Goal: Task Accomplishment & Management: Manage account settings

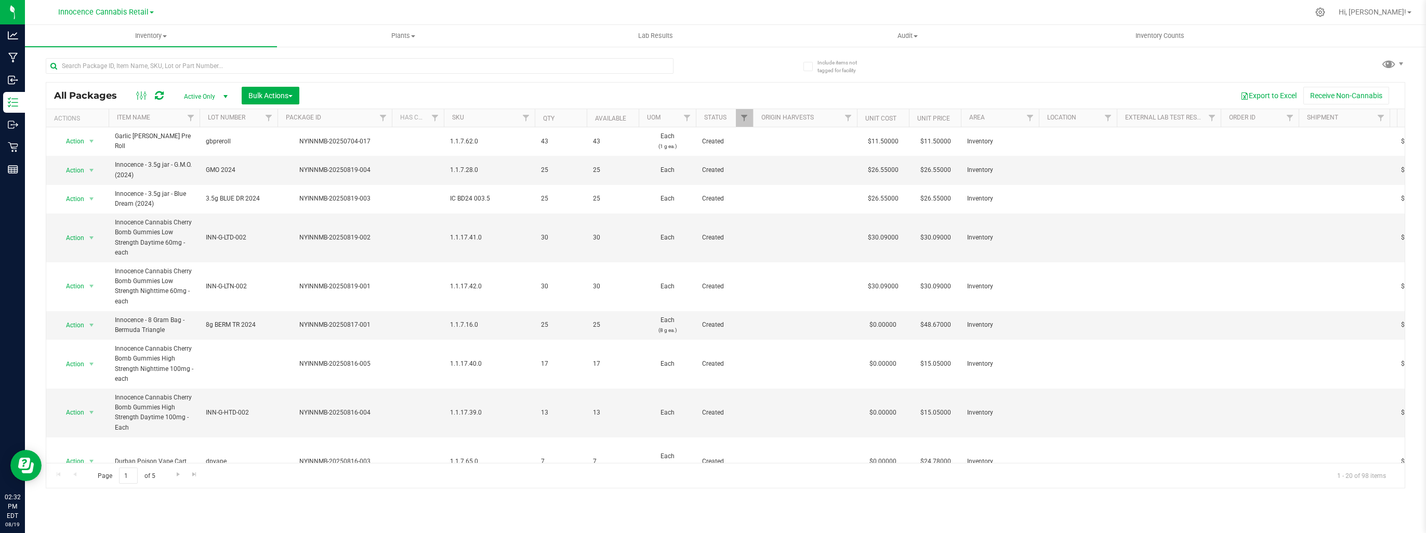
click at [151, 13] on span at bounding box center [152, 12] width 4 height 2
click at [129, 38] on link "Innocence Cannabis" at bounding box center [106, 37] width 152 height 14
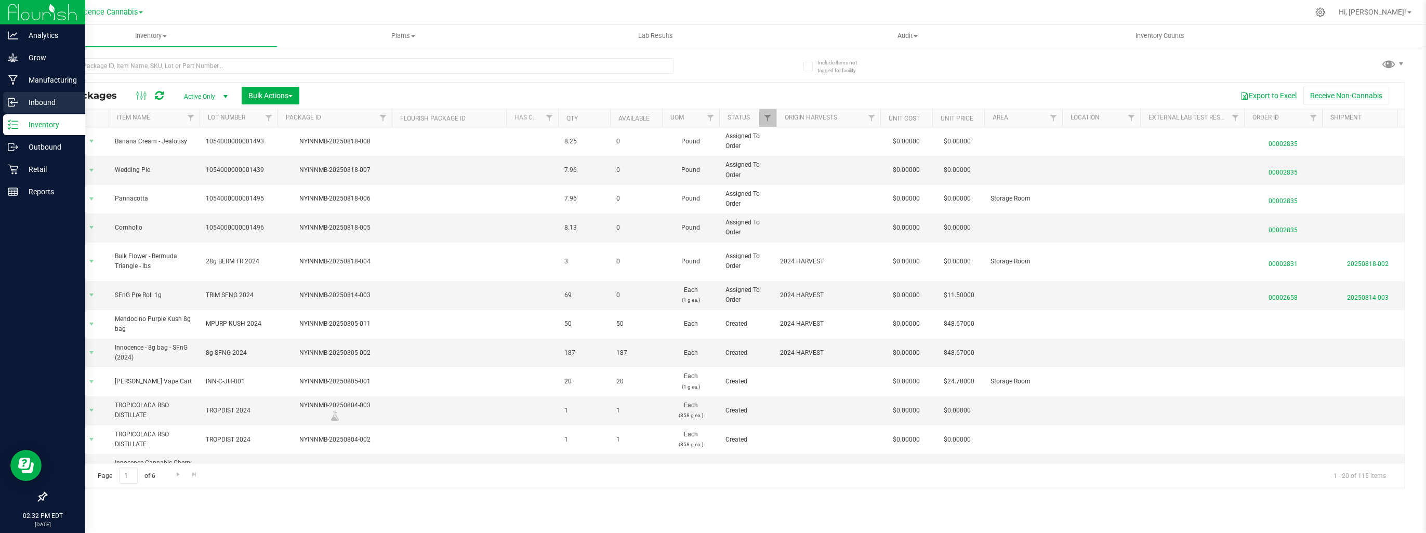
click at [24, 100] on p "Inbound" at bounding box center [49, 102] width 62 height 12
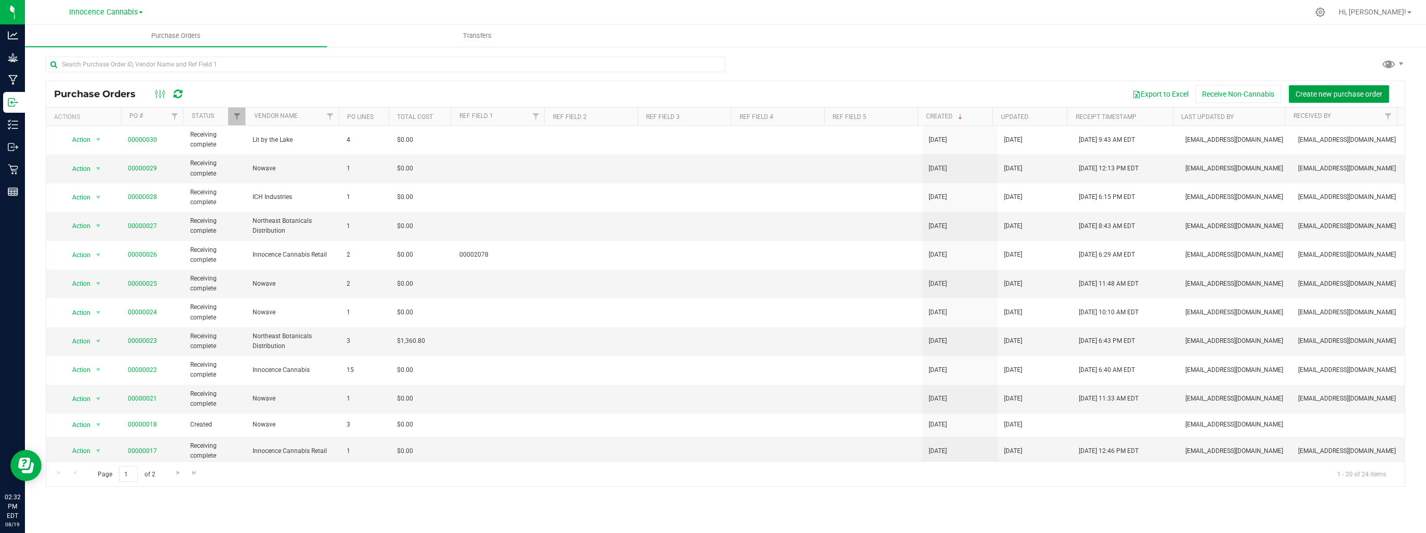
click at [1298, 90] on span "Create new purchase order" at bounding box center [1338, 94] width 87 height 8
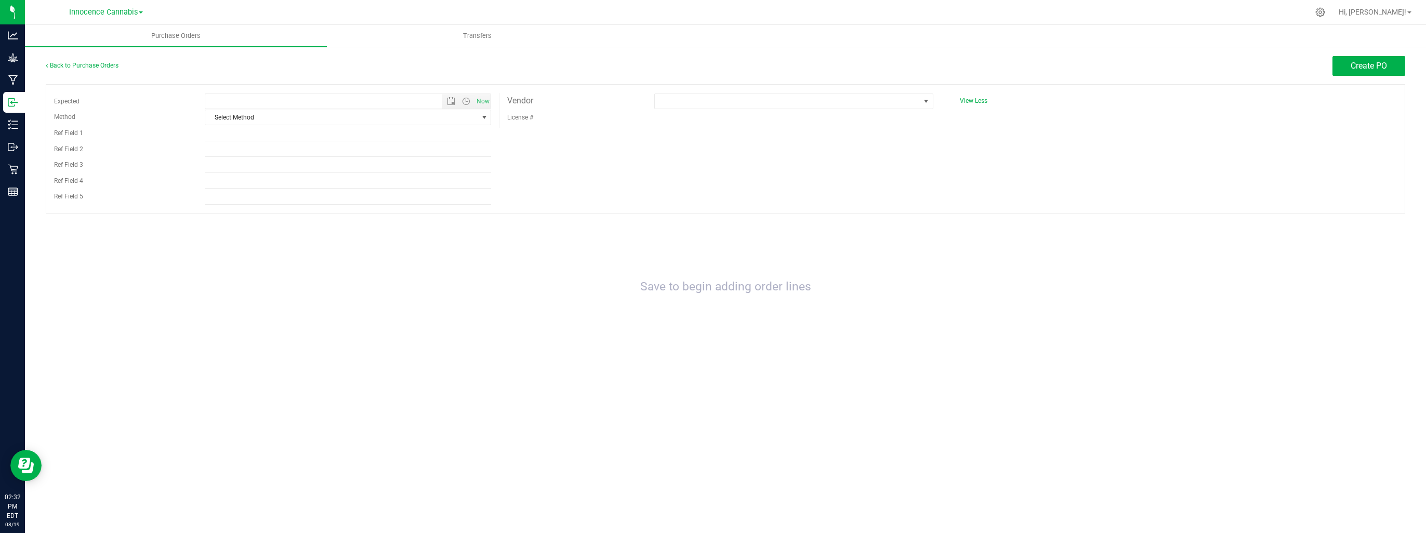
type input "8/19/2025 2:32 PM"
click at [482, 97] on span "Now" at bounding box center [483, 101] width 18 height 15
click at [612, 105] on div "Vendor" at bounding box center [572, 101] width 147 height 16
click at [669, 107] on span at bounding box center [787, 101] width 264 height 15
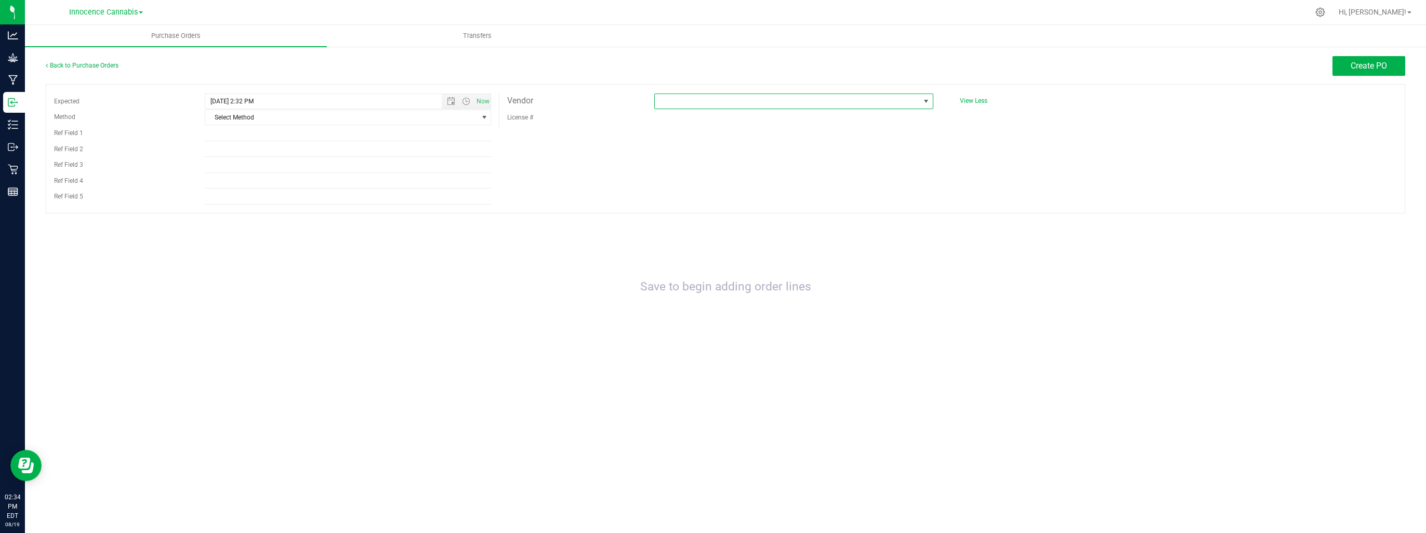
click at [852, 104] on span at bounding box center [787, 101] width 264 height 15
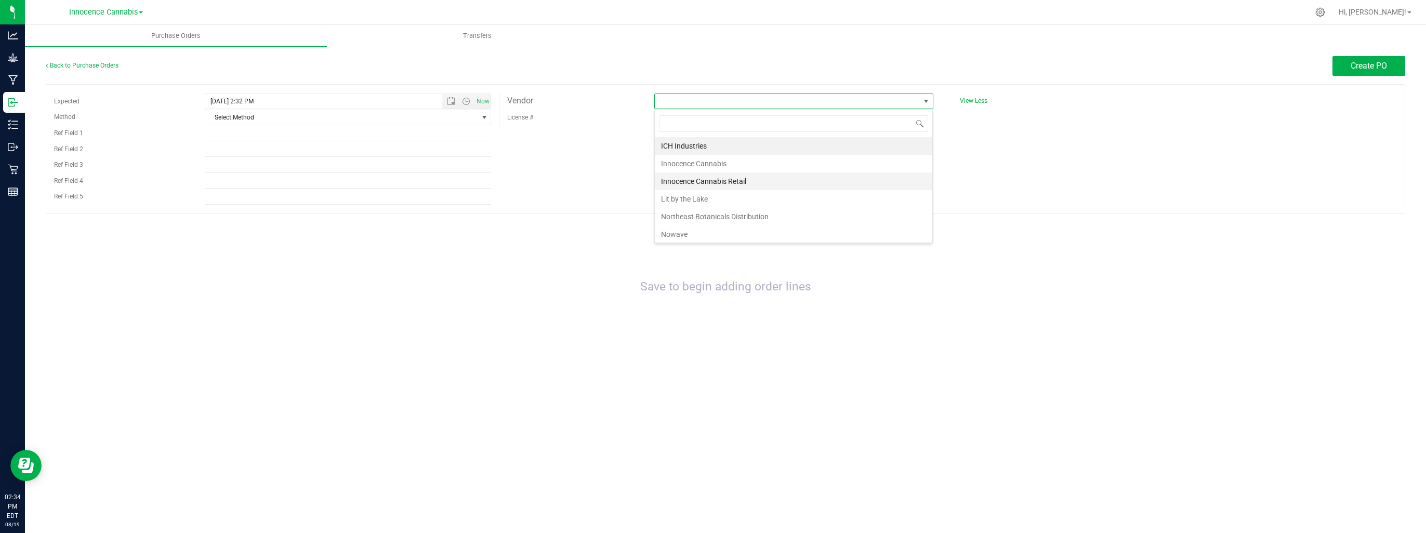
scroll to position [1, 0]
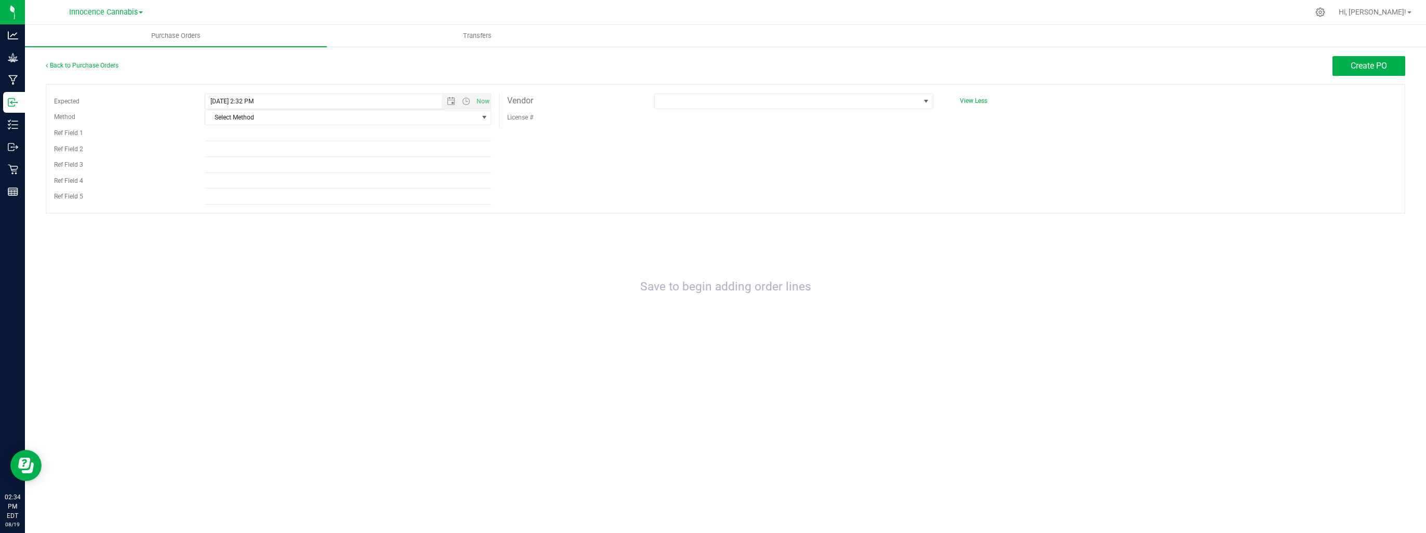
click at [950, 152] on div "Expected 8/19/2025 2:32 PM Now Method Select Method Select Method USPS UPS FedE…" at bounding box center [725, 148] width 1359 height 129
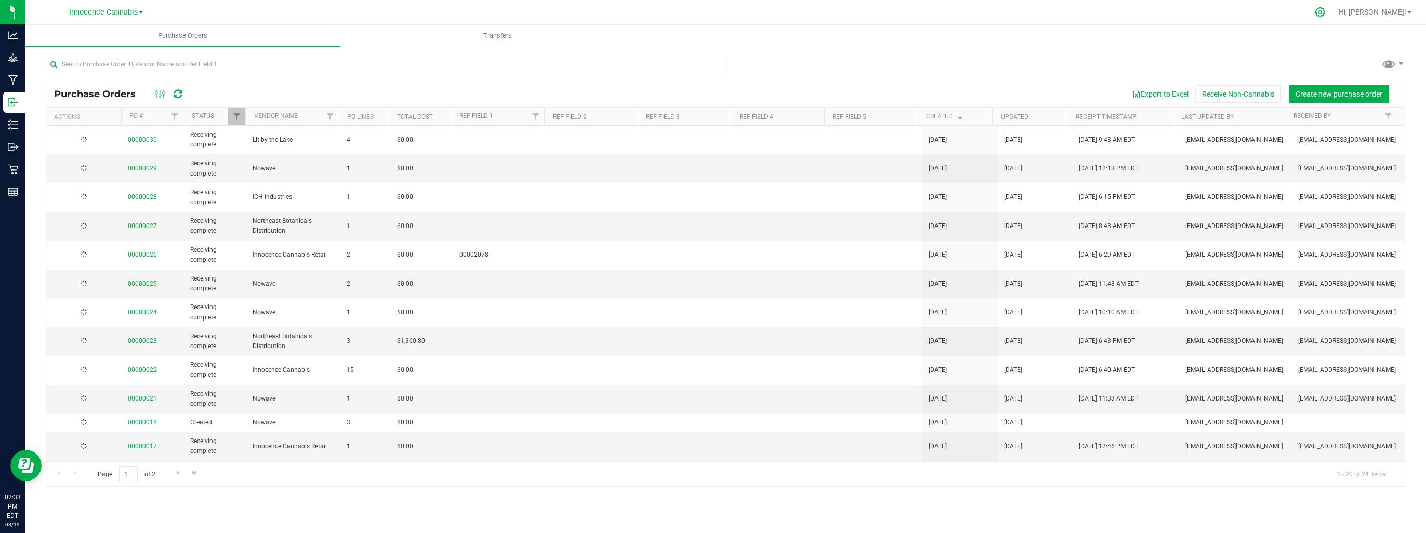
click at [1325, 9] on icon at bounding box center [1319, 12] width 11 height 11
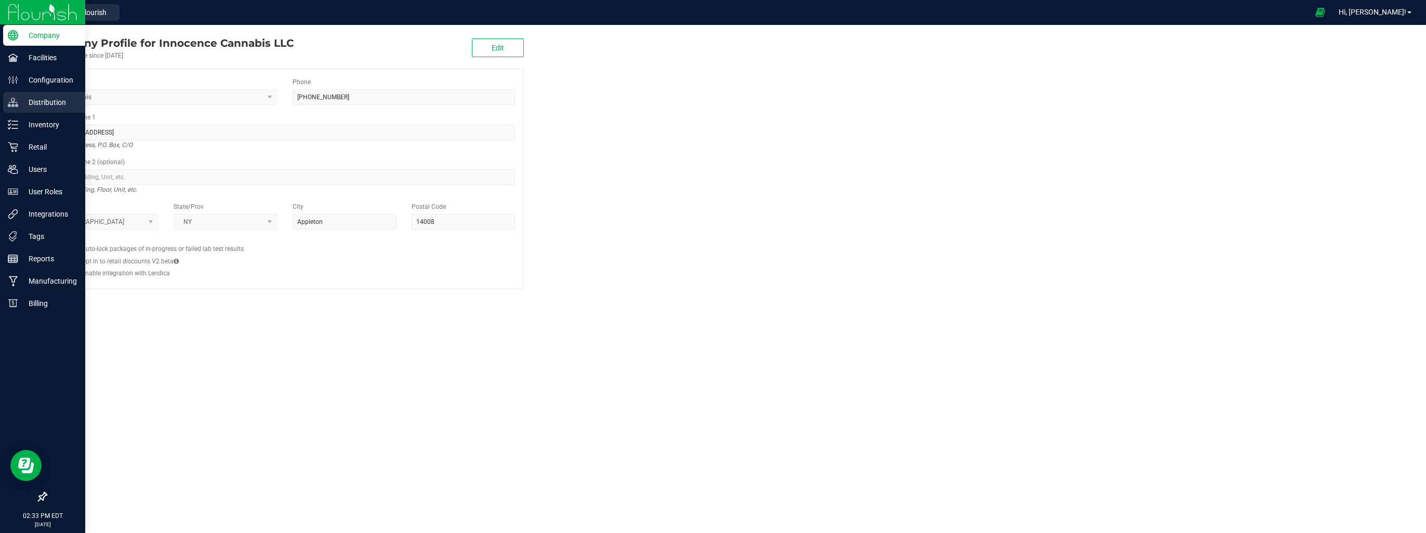
click at [37, 105] on p "Distribution" at bounding box center [49, 102] width 62 height 12
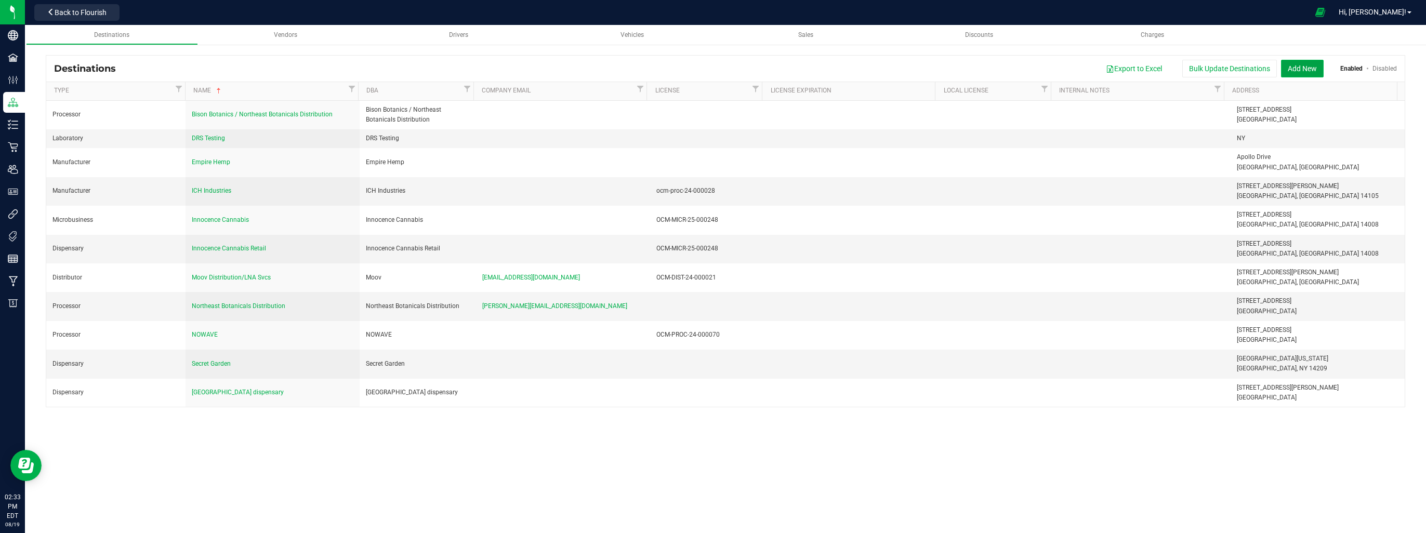
click at [1297, 72] on button "Add New" at bounding box center [1302, 69] width 43 height 18
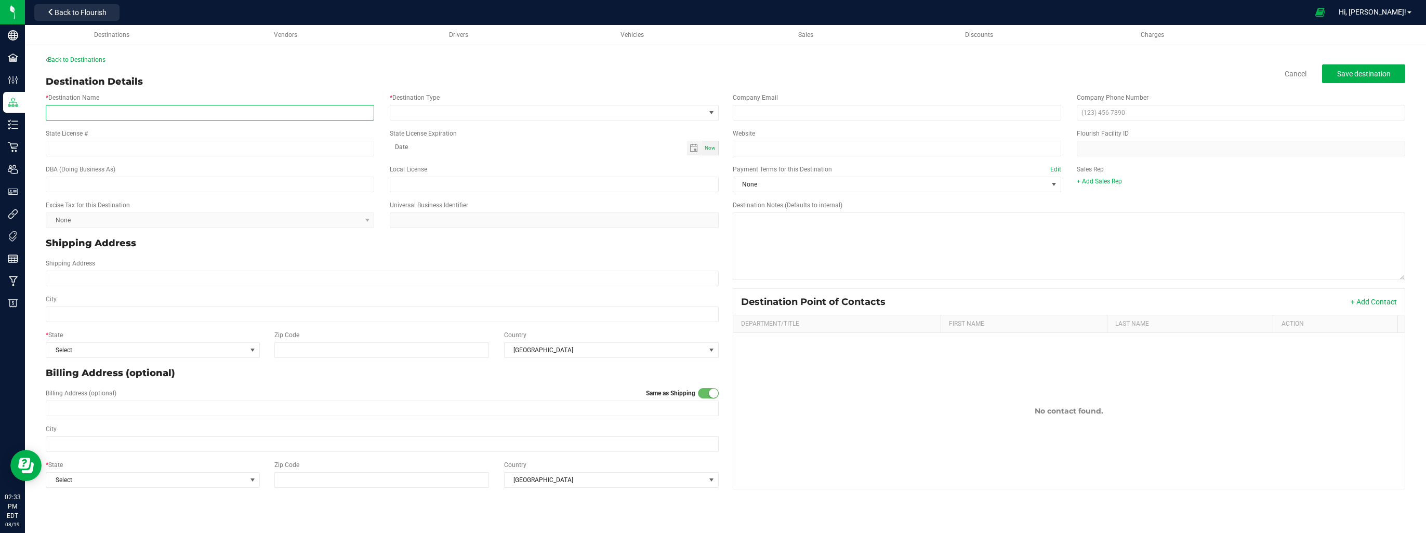
click at [337, 111] on input "* Destination Name" at bounding box center [210, 113] width 328 height 16
type input "Central Processing New York"
click at [458, 111] on span at bounding box center [547, 112] width 314 height 15
click at [412, 240] on li "Processor" at bounding box center [553, 245] width 327 height 18
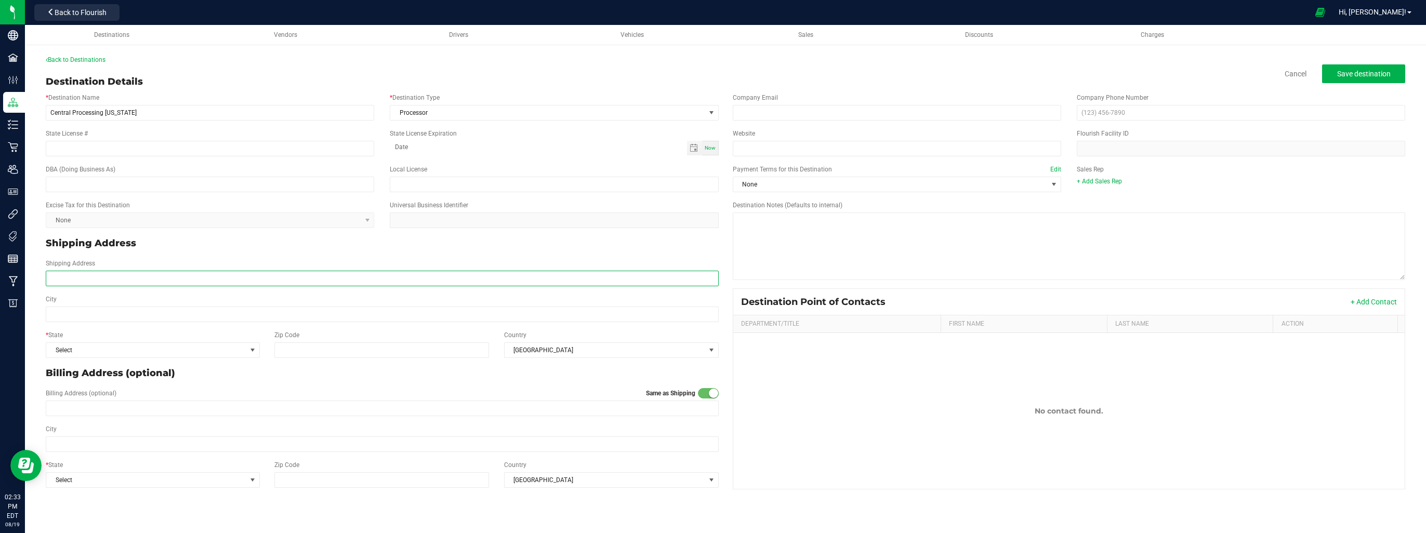
click at [301, 278] on input "Shipping Address" at bounding box center [382, 279] width 673 height 16
type input "26 Corporate Circle, Suites 1 and 2"
click at [150, 350] on span "Select" at bounding box center [146, 350] width 200 height 15
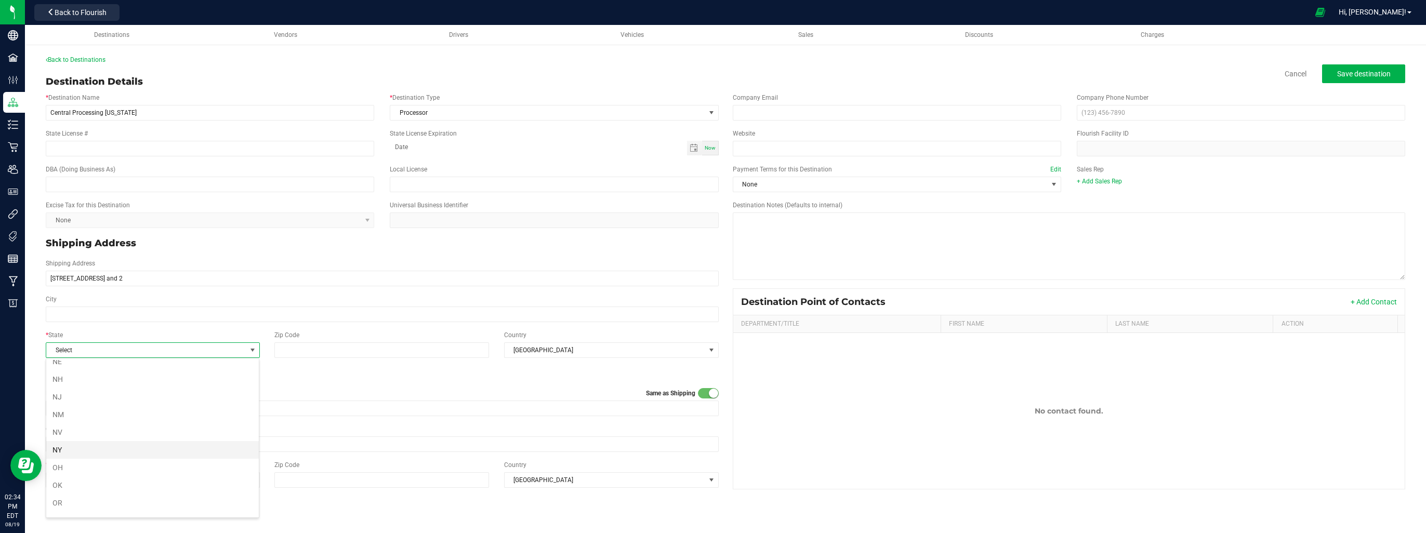
click at [75, 441] on li "NY" at bounding box center [152, 450] width 213 height 18
click at [95, 304] on div "City" at bounding box center [382, 309] width 688 height 28
click at [96, 307] on input "City" at bounding box center [382, 315] width 673 height 16
type input "East Syracuse"
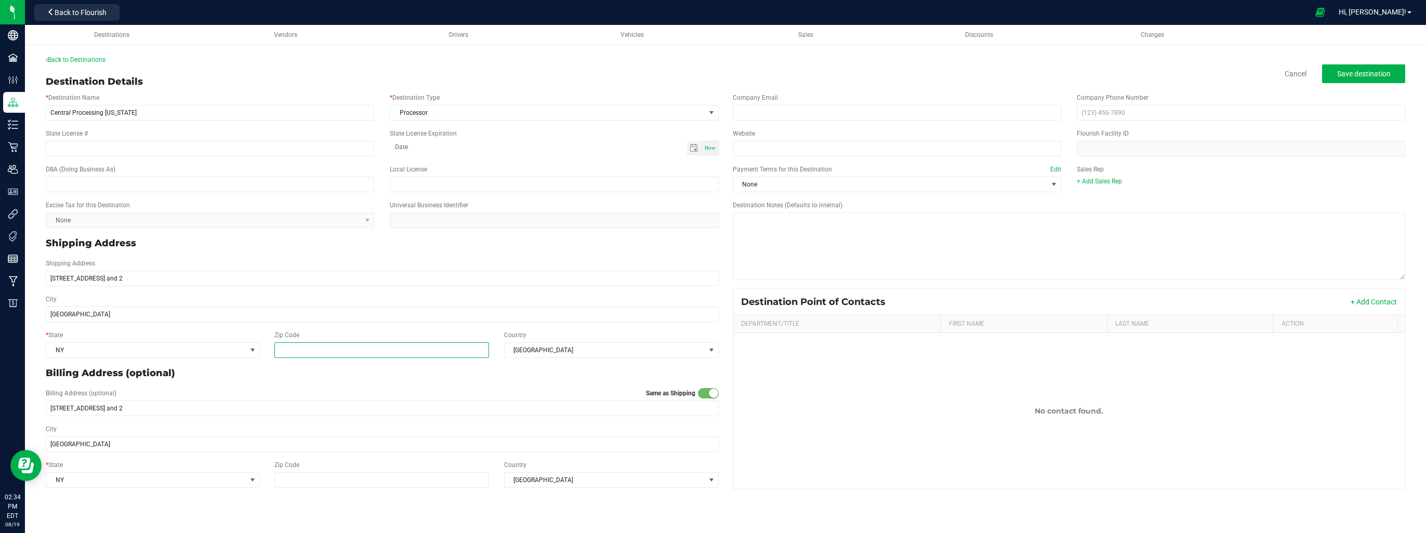
click at [374, 350] on input "Zip Code" at bounding box center [381, 350] width 215 height 16
type input "13057"
click at [729, 471] on div "Destination Point of Contacts + Add Contact Department/Title First Name Last Na…" at bounding box center [1069, 388] width 688 height 201
click at [1139, 116] on input "text" at bounding box center [1241, 113] width 328 height 16
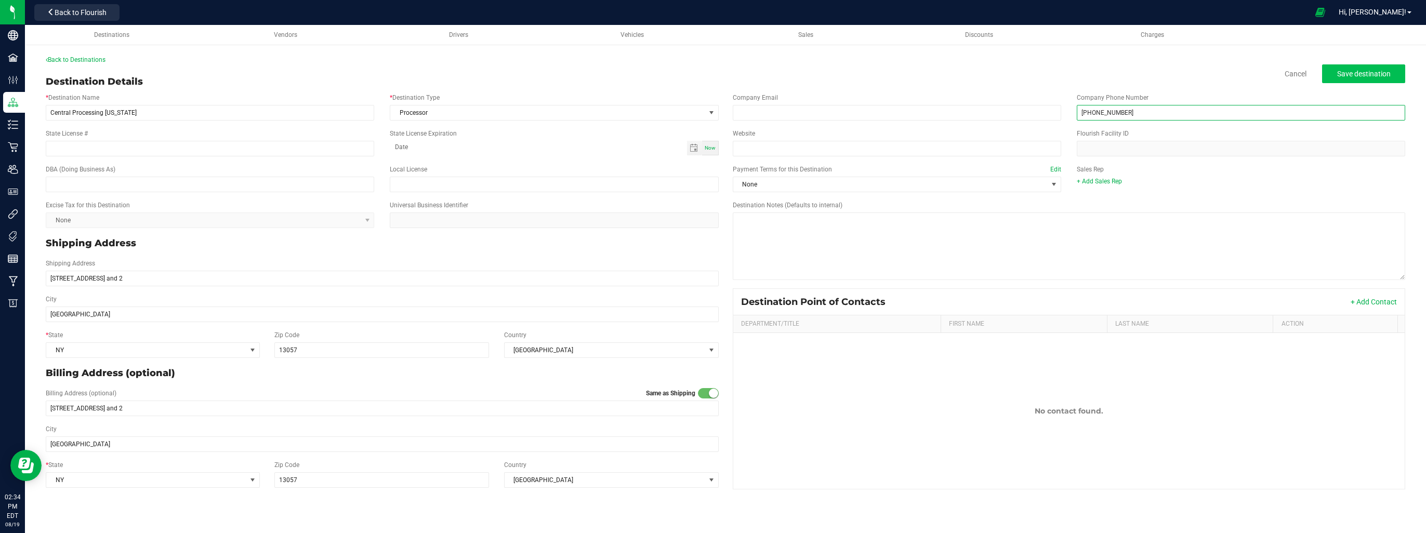
type input "(315) 937-5118"
click at [1370, 76] on span "Save destination" at bounding box center [1364, 74] width 54 height 8
click at [1333, 75] on button "Save destination" at bounding box center [1363, 73] width 83 height 19
click at [1360, 78] on button "Save destination" at bounding box center [1363, 73] width 83 height 19
drag, startPoint x: 1050, startPoint y: 51, endPoint x: 52, endPoint y: 73, distance: 997.3
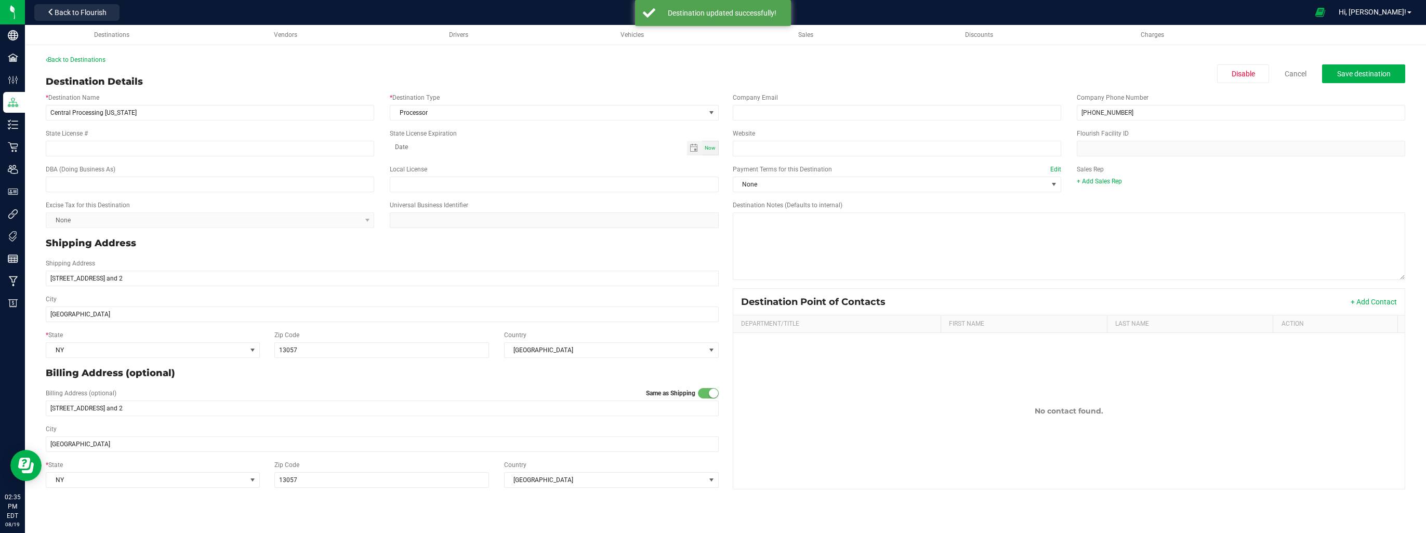
click at [52, 73] on div "Back to Destinations Destination Details Disable Cancel Save destination * Dest…" at bounding box center [725, 274] width 1359 height 439
drag, startPoint x: 52, startPoint y: 73, endPoint x: 52, endPoint y: 57, distance: 16.6
click at [52, 57] on link "Back to Destinations" at bounding box center [76, 59] width 60 height 7
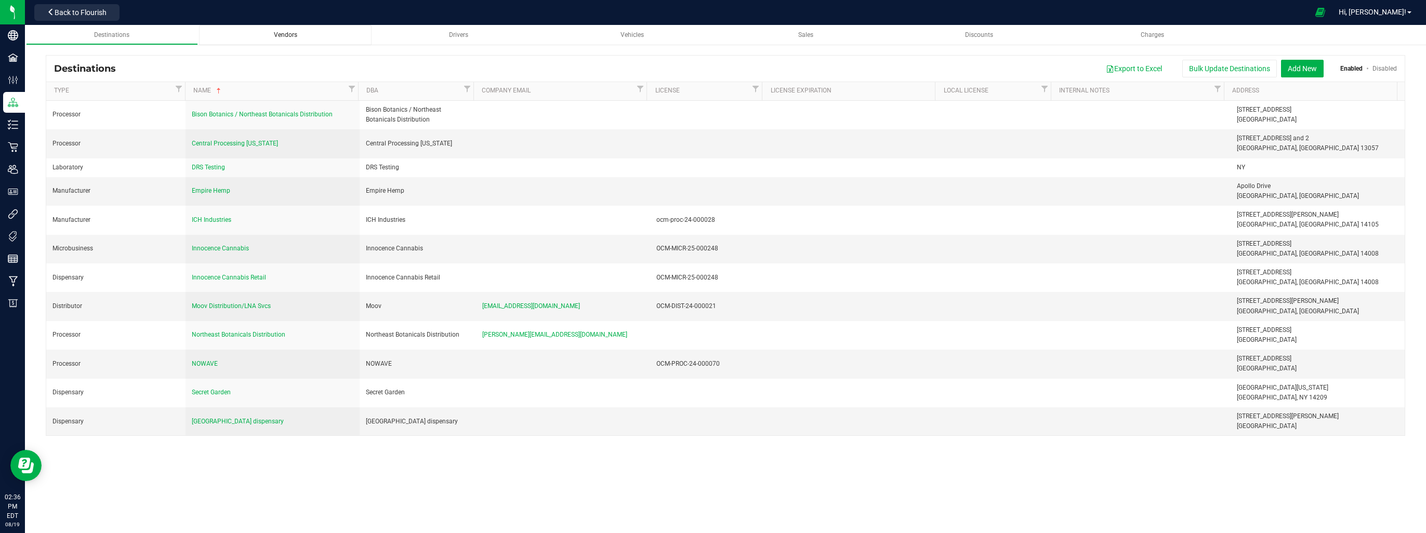
click at [286, 39] on div "Vendors" at bounding box center [285, 35] width 156 height 9
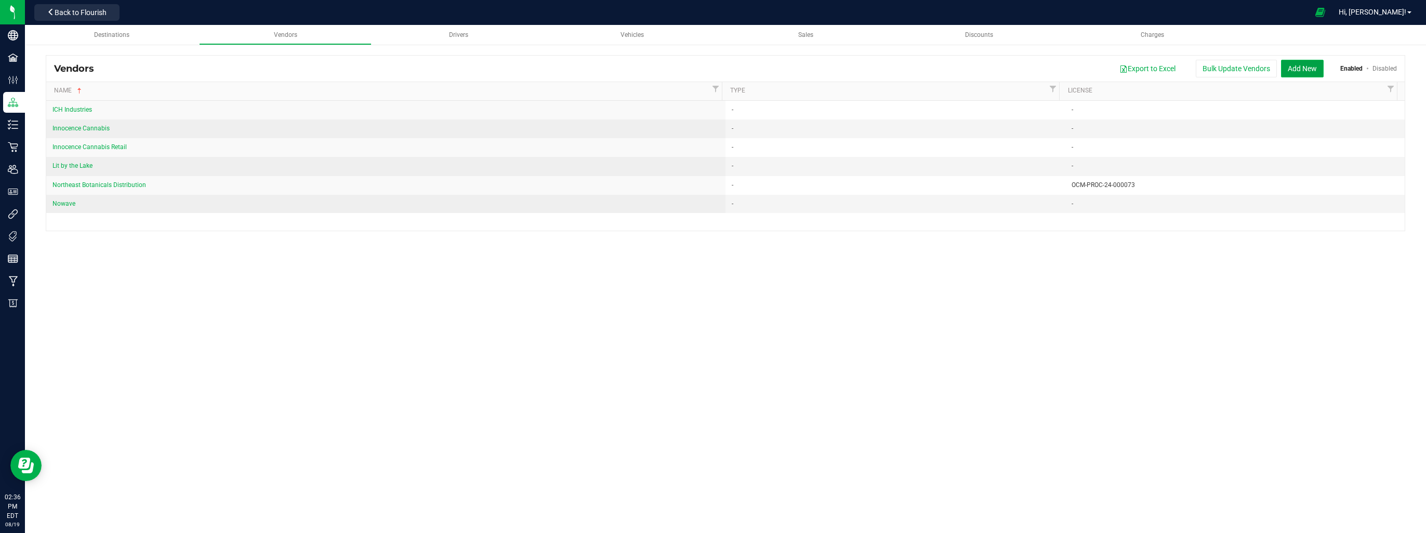
click at [1315, 65] on button "Add New" at bounding box center [1302, 69] width 43 height 18
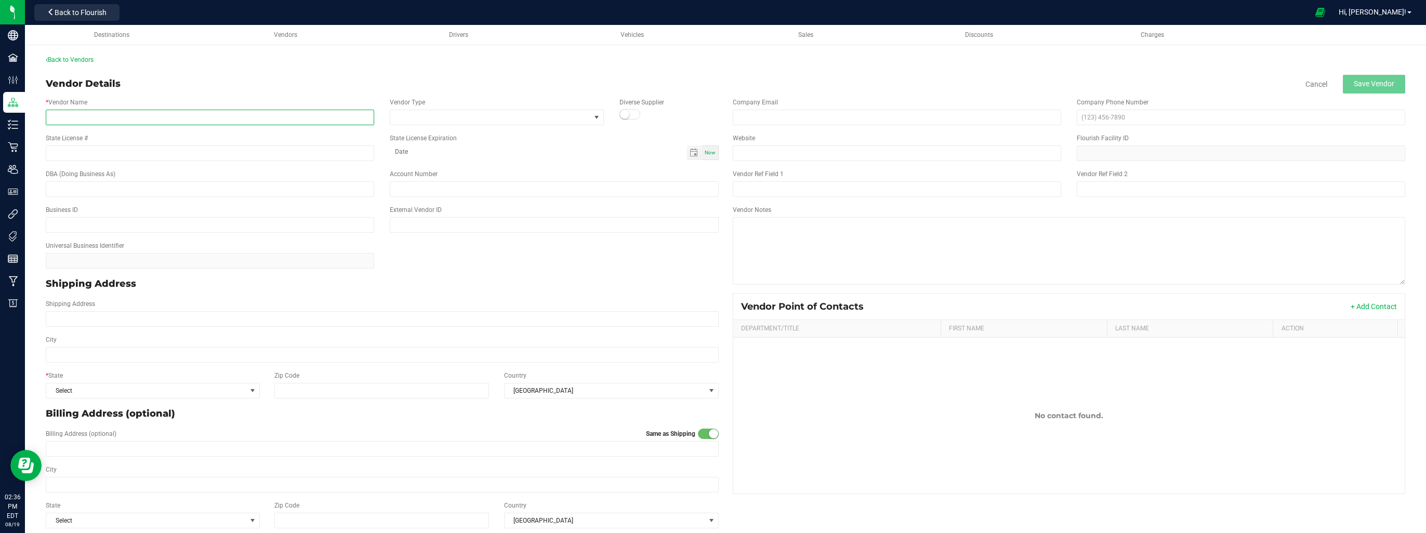
click at [289, 112] on input "* Vendor Name" at bounding box center [210, 118] width 328 height 16
type input "Central Processing [GEOGRAPHIC_DATA]"
click at [466, 128] on div "* Vendor Name Central Processing NY Vendor Type Diverse Supplier" at bounding box center [382, 112] width 688 height 36
click at [467, 119] on span at bounding box center [490, 117] width 200 height 15
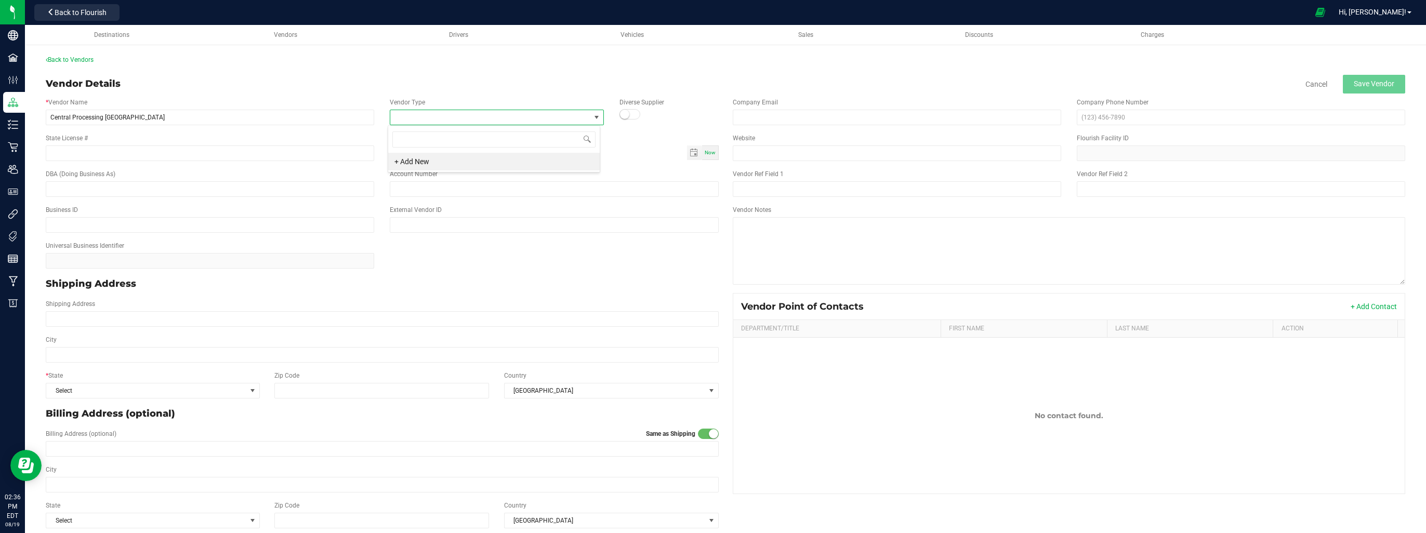
click at [441, 118] on span at bounding box center [490, 117] width 200 height 15
click at [1152, 126] on div "Company Email Company Phone Number" at bounding box center [1069, 112] width 688 height 36
click at [1151, 122] on input "text" at bounding box center [1241, 118] width 328 height 16
type input "(315) 937-5118"
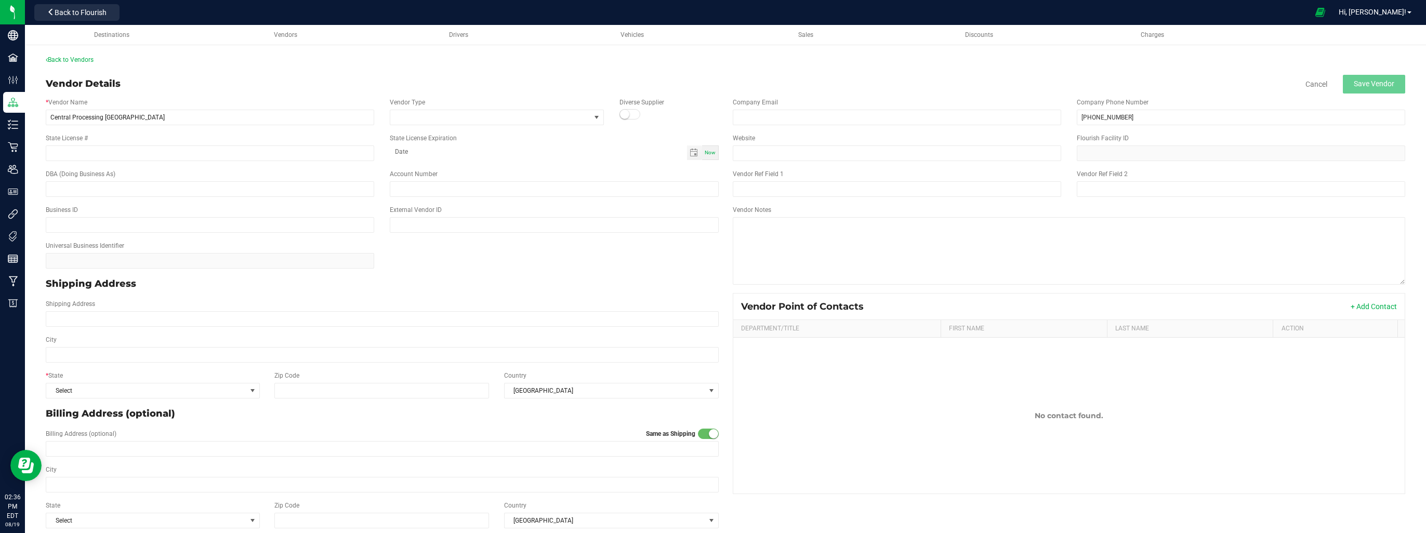
click at [706, 154] on span "Now" at bounding box center [710, 153] width 11 height 6
type input "08-19-2025"
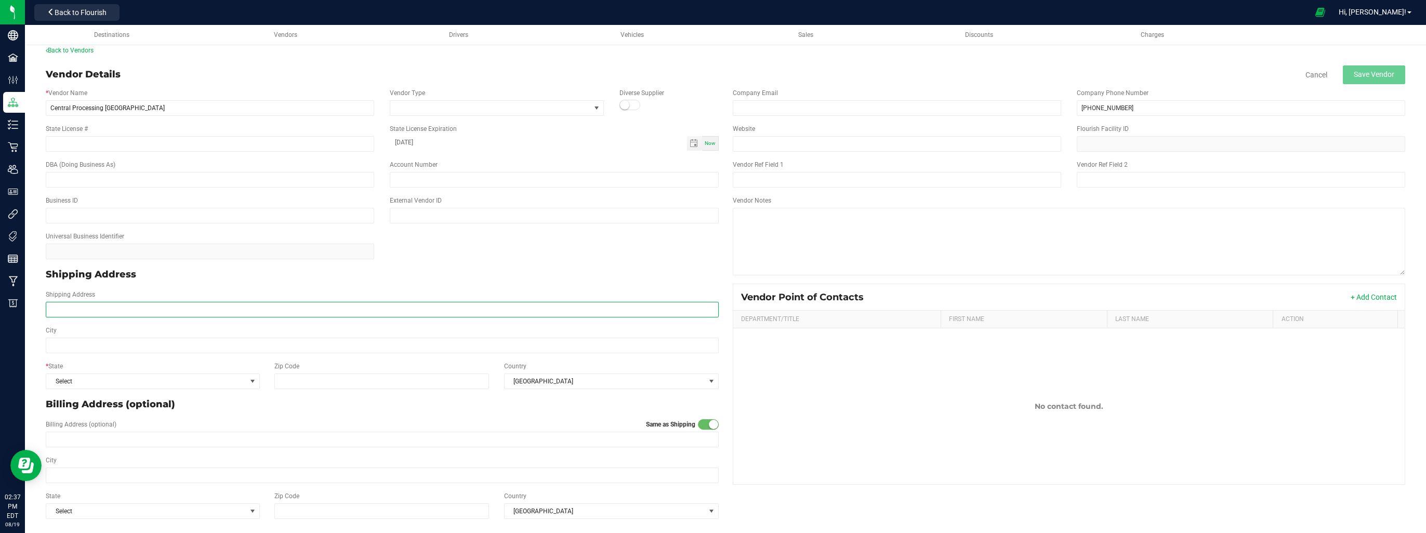
click at [192, 312] on input "Shipping Address" at bounding box center [382, 310] width 673 height 16
type input "[STREET_ADDRESS] and 2"
type input "XXXXXXXXXXXX3023"
type input "East Syracuse"
type input "13057"
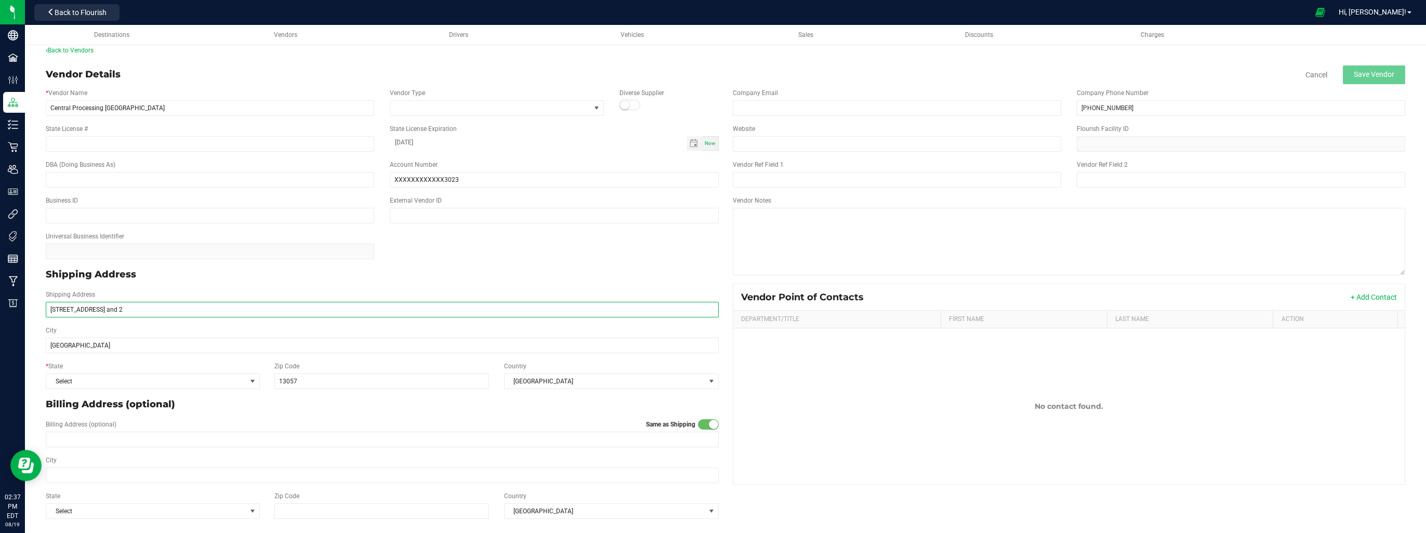
type input "[STREET_ADDRESS] and 2"
type input "East Syracuse"
type input "13057"
click at [828, 232] on textarea "Vendor Notes" at bounding box center [1069, 242] width 673 height 68
click at [647, 242] on div "Universal Business Identifier" at bounding box center [382, 246] width 688 height 36
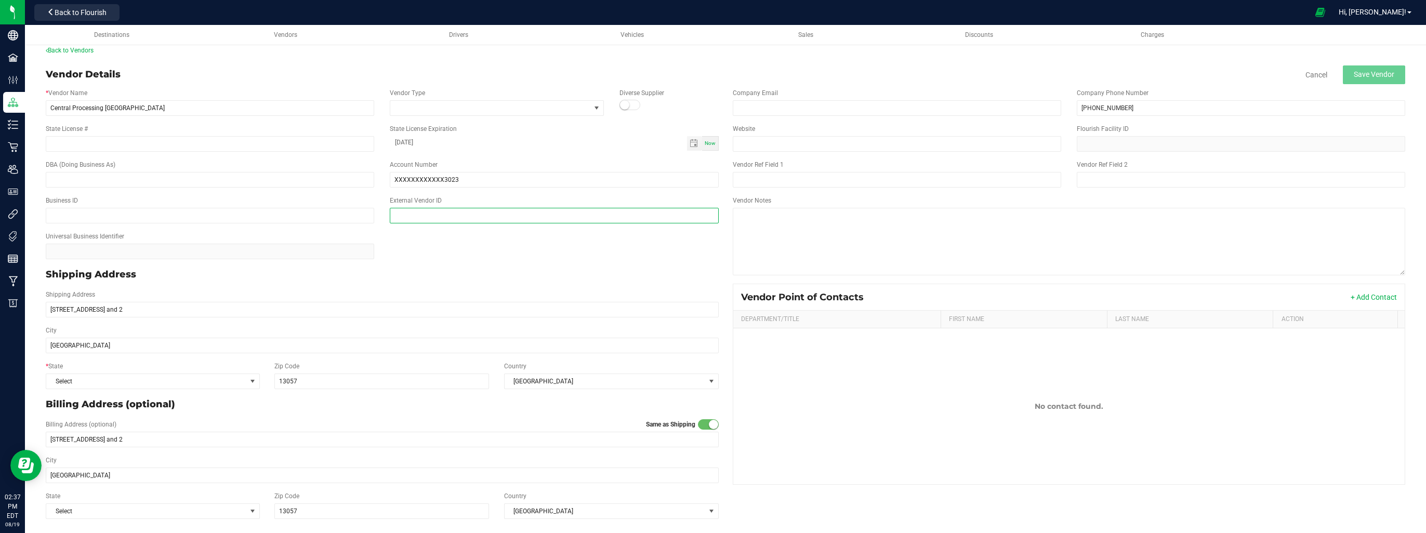
click at [472, 209] on input "text" at bounding box center [554, 216] width 328 height 16
drag, startPoint x: 490, startPoint y: 172, endPoint x: 272, endPoint y: 130, distance: 222.8
click at [272, 130] on div "* Vendor Name Central Processing NY Vendor Type Diverse Supplier State License …" at bounding box center [381, 303] width 687 height 439
click at [589, 249] on div "Universal Business Identifier" at bounding box center [382, 246] width 688 height 36
click at [287, 309] on input "[STREET_ADDRESS] and 2" at bounding box center [382, 310] width 673 height 16
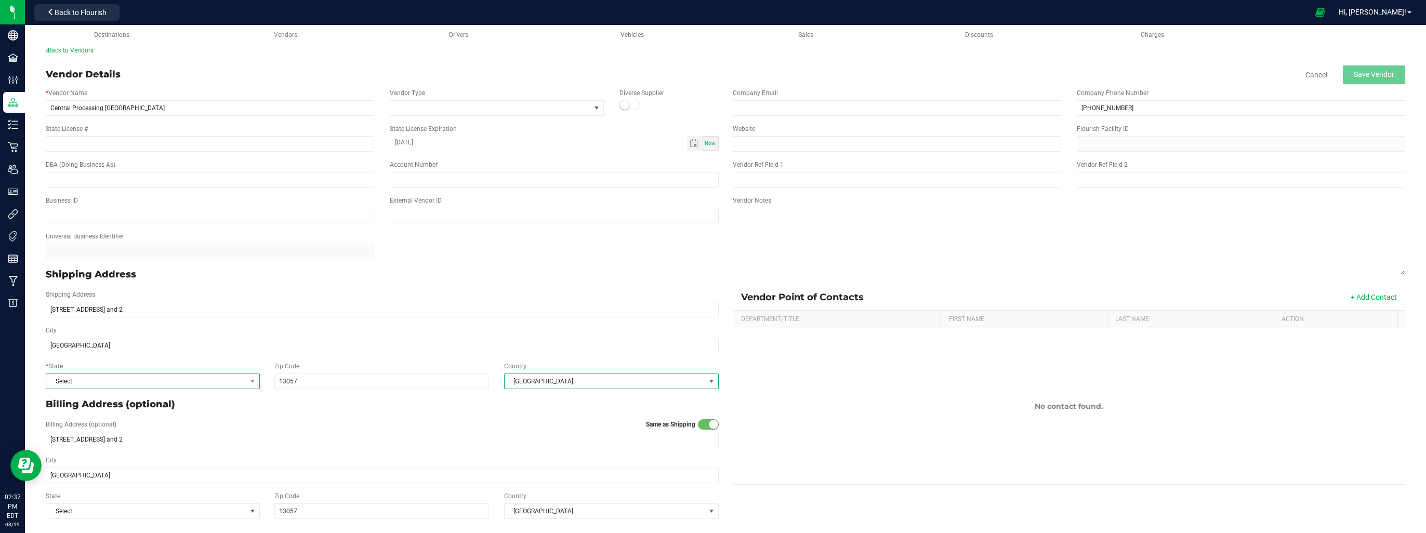
click at [251, 376] on span at bounding box center [252, 381] width 13 height 15
click at [150, 244] on li "NY" at bounding box center [151, 253] width 211 height 18
click at [299, 266] on div "Shipping Address" at bounding box center [382, 274] width 688 height 22
click at [1388, 72] on button "Save Vendor" at bounding box center [1374, 74] width 62 height 19
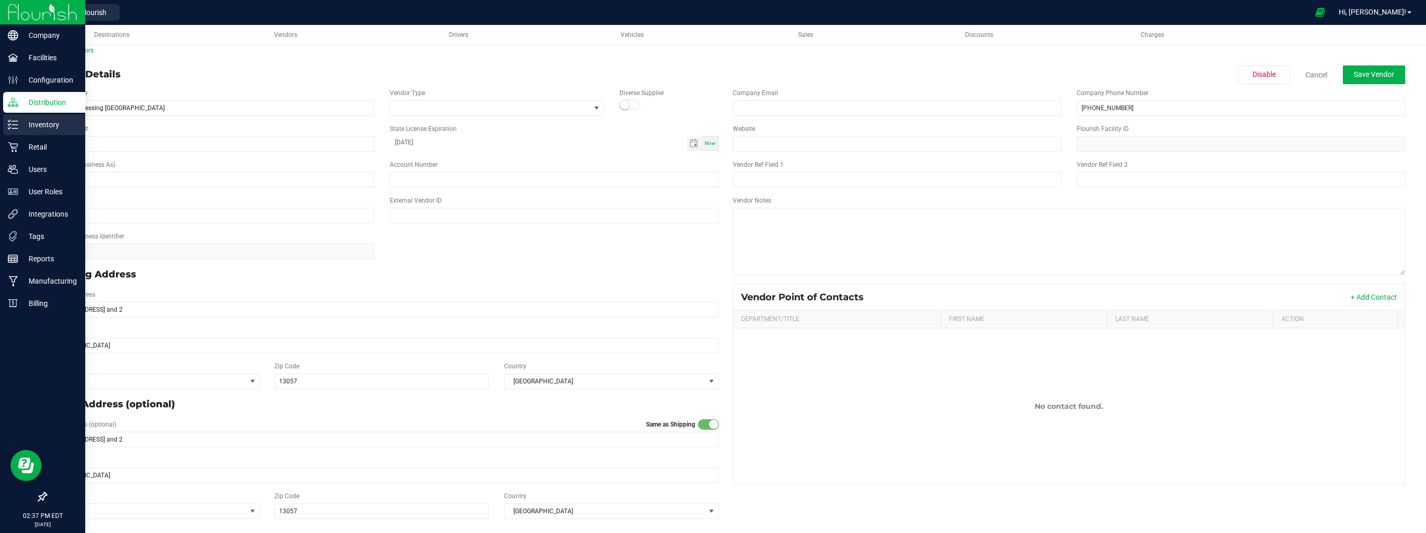
click at [37, 132] on div "Inventory" at bounding box center [44, 124] width 82 height 21
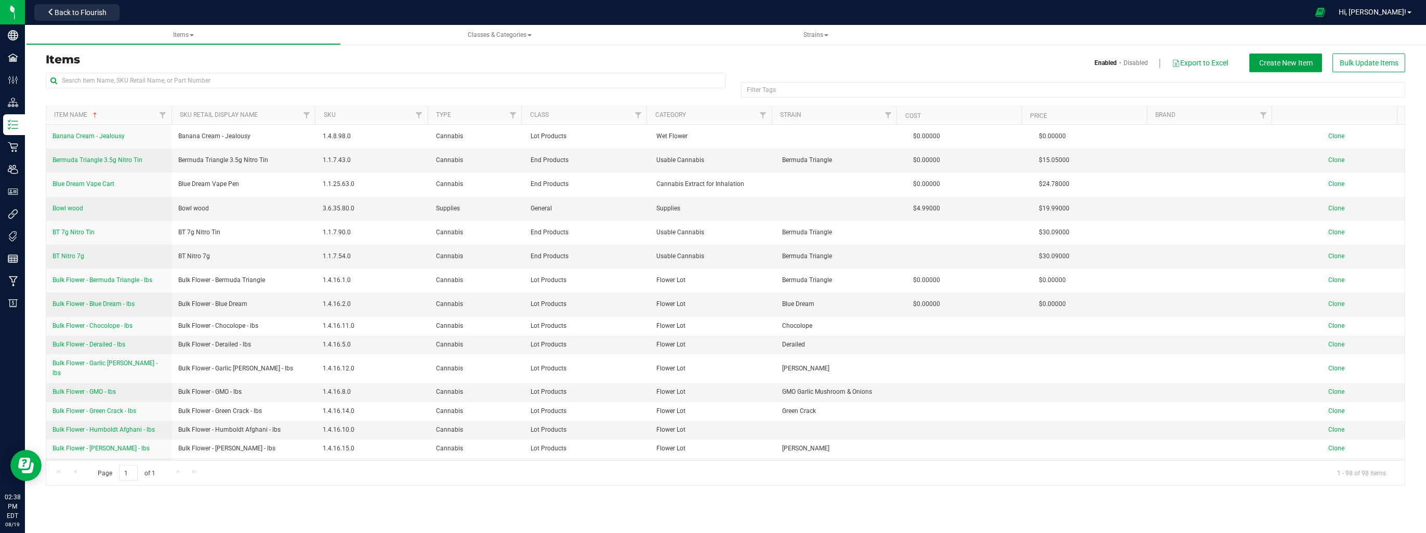
click at [1270, 61] on span "Create New Item" at bounding box center [1286, 63] width 54 height 8
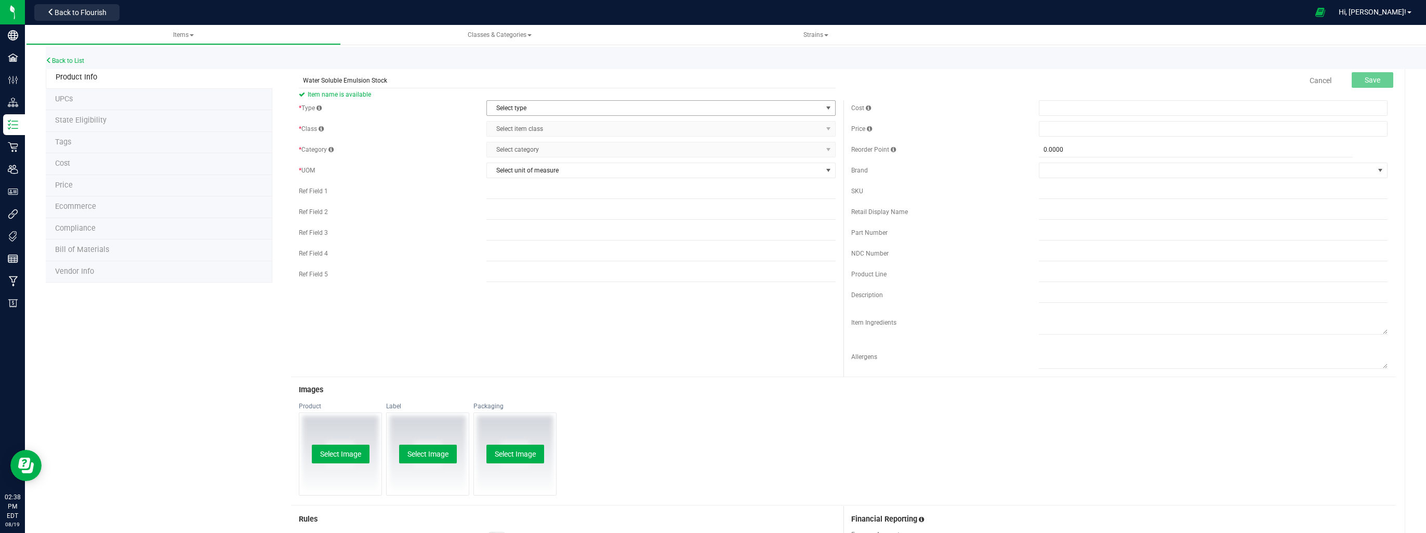
type input "Water Soluble Emulsion Stock"
click at [824, 112] on span "select" at bounding box center [828, 108] width 8 height 8
click at [759, 136] on li "Non-Inventory" at bounding box center [658, 142] width 346 height 16
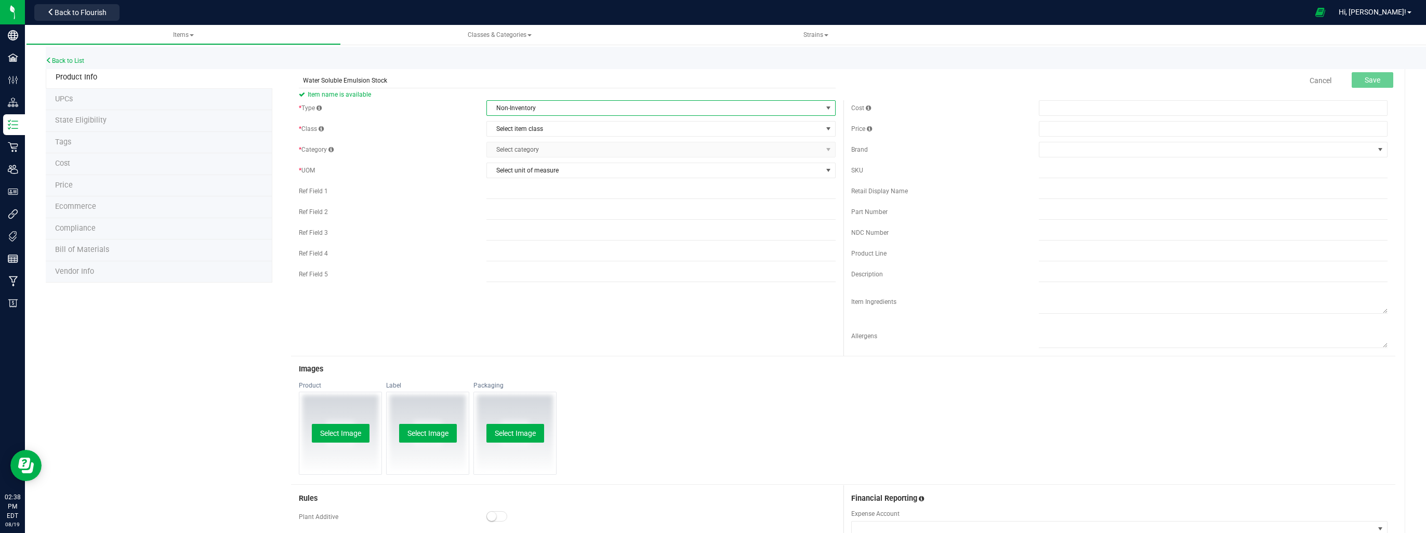
click at [777, 116] on div "* Type Non-Inventory Select type Cannabis Non-Inventory Raw Materials Supplies …" at bounding box center [567, 193] width 552 height 187
click at [773, 104] on span "Non-Inventory" at bounding box center [654, 108] width 335 height 15
click at [727, 124] on li "Cannabis" at bounding box center [658, 126] width 346 height 16
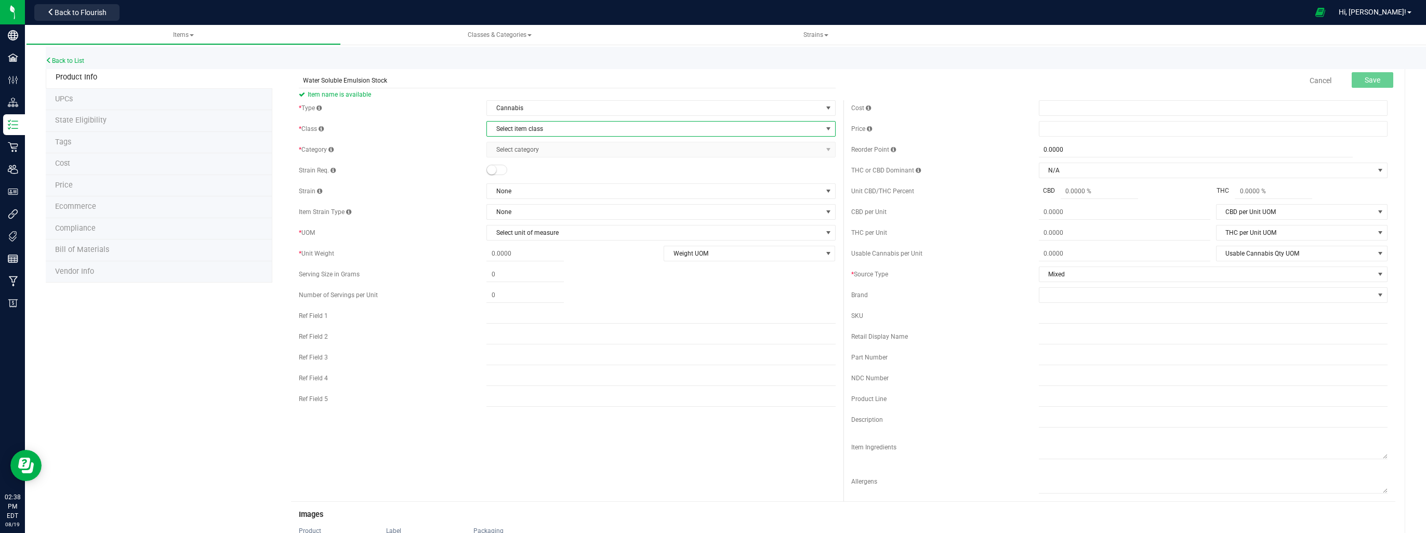
click at [727, 132] on span "Select item class" at bounding box center [654, 129] width 335 height 15
click at [742, 172] on li "Intermediate Products" at bounding box center [658, 178] width 346 height 16
click at [749, 153] on span "Select category" at bounding box center [654, 149] width 335 height 15
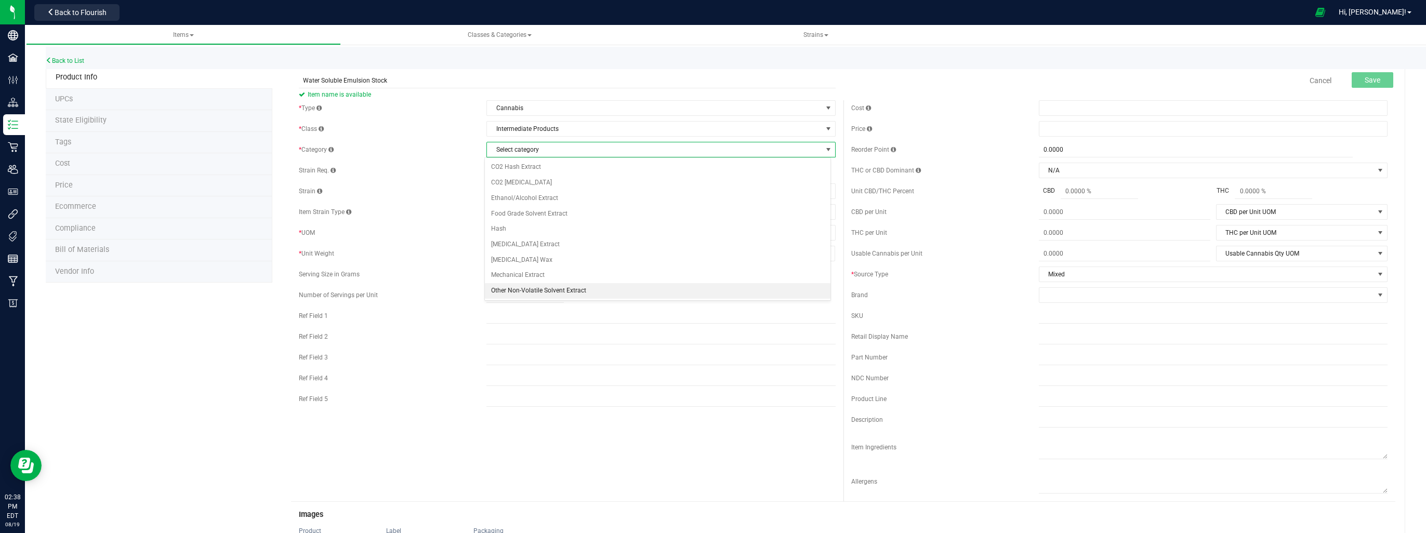
click at [638, 290] on li "Other Non-Volatile Solvent Extract" at bounding box center [658, 291] width 346 height 16
click at [653, 240] on span "Select unit of measure" at bounding box center [660, 233] width 349 height 16
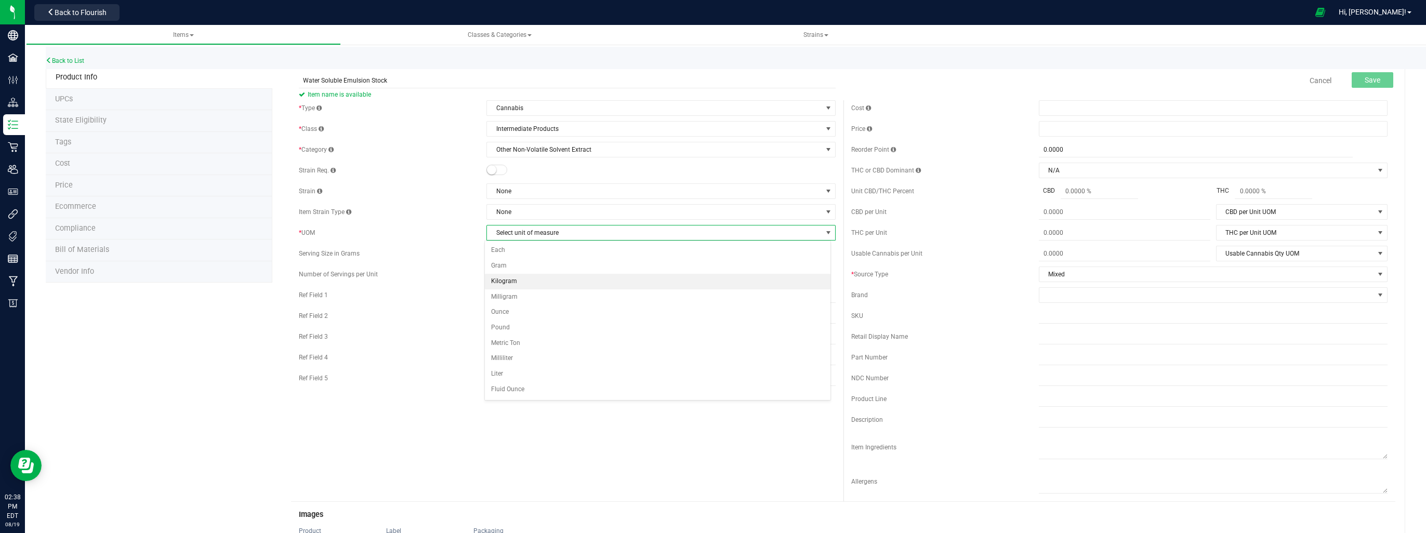
click at [628, 277] on li "Kilogram" at bounding box center [658, 282] width 346 height 16
click at [504, 250] on span at bounding box center [524, 253] width 77 height 15
type input "0.0000"
click at [1369, 78] on span "Save" at bounding box center [1372, 80] width 16 height 8
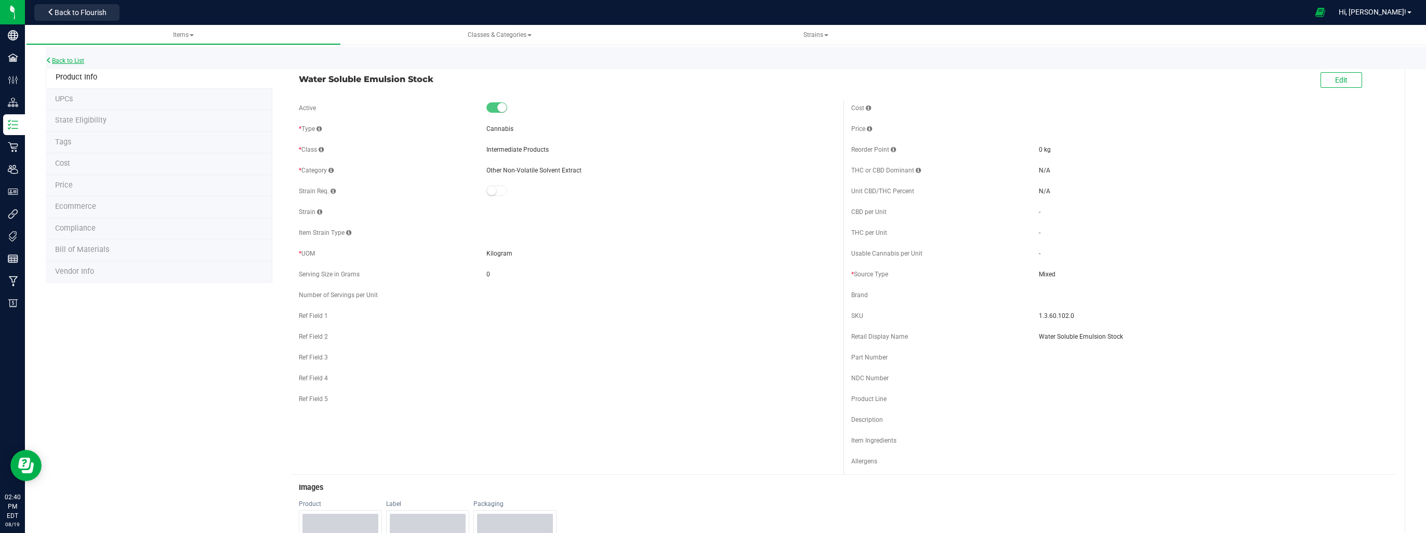
click at [51, 57] on icon at bounding box center [49, 60] width 6 height 6
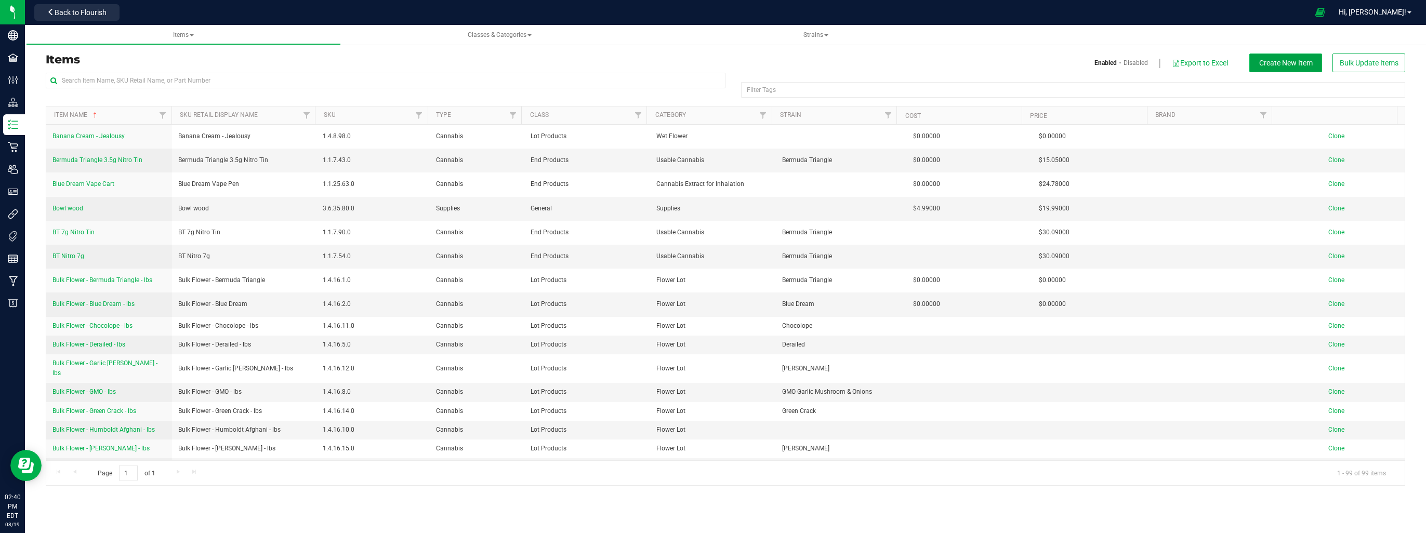
click at [1272, 65] on span "Create New Item" at bounding box center [1286, 63] width 54 height 8
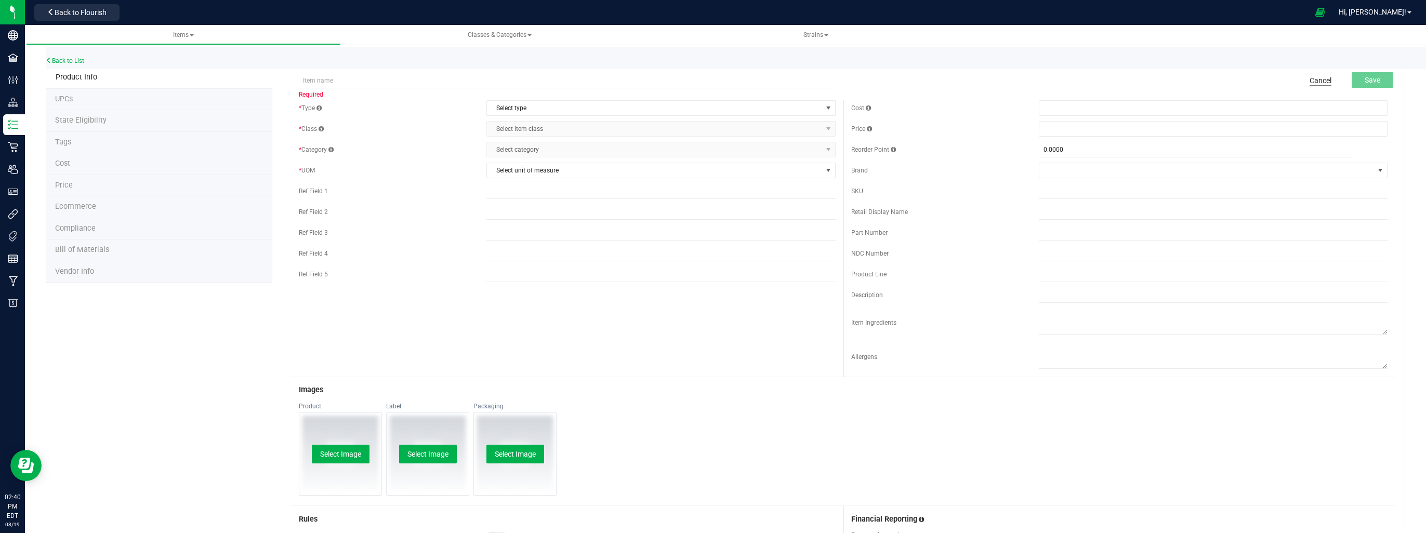
click at [1314, 79] on link "Cancel" at bounding box center [1320, 80] width 22 height 10
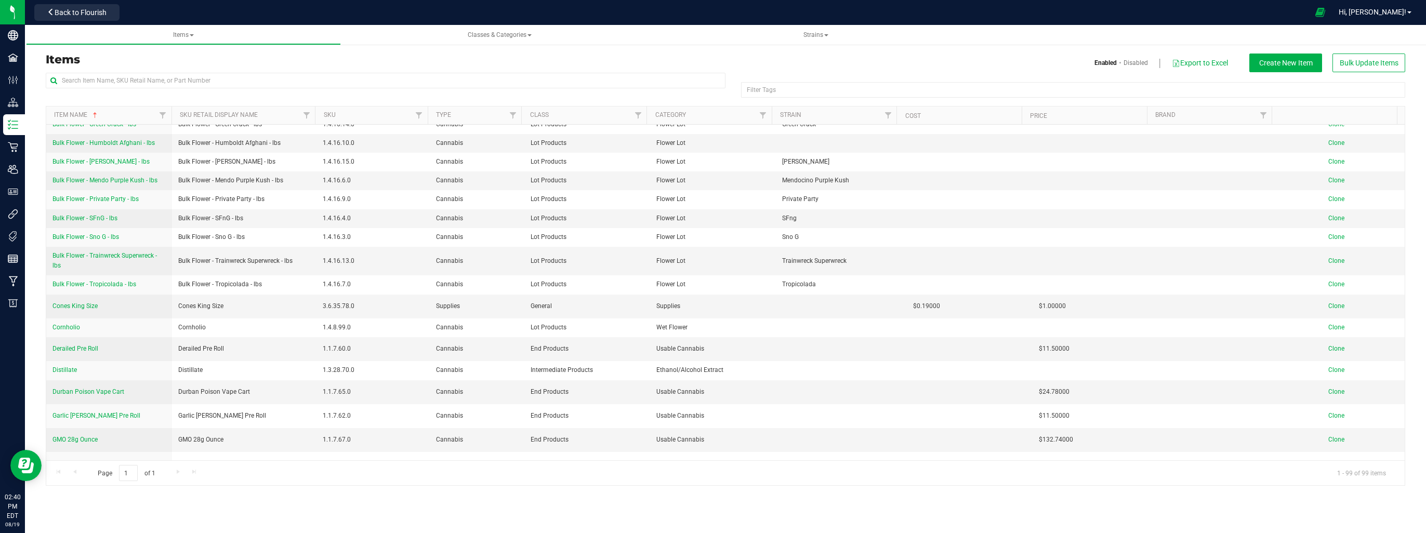
scroll to position [312, 0]
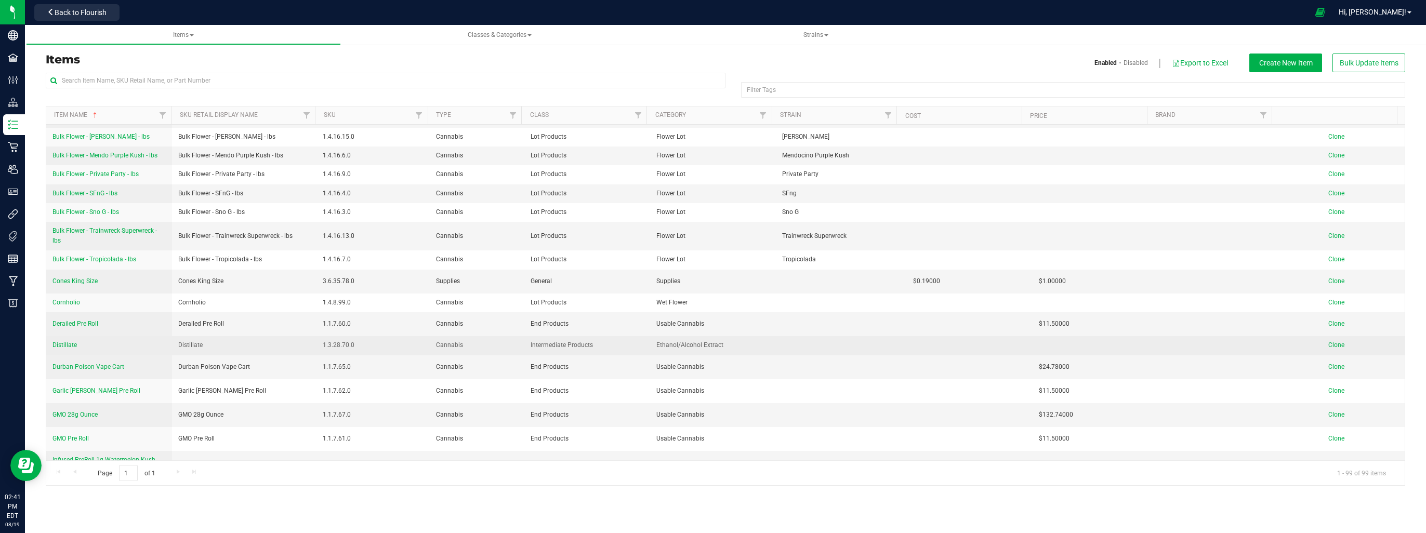
click at [70, 341] on span "Distillate" at bounding box center [64, 344] width 24 height 7
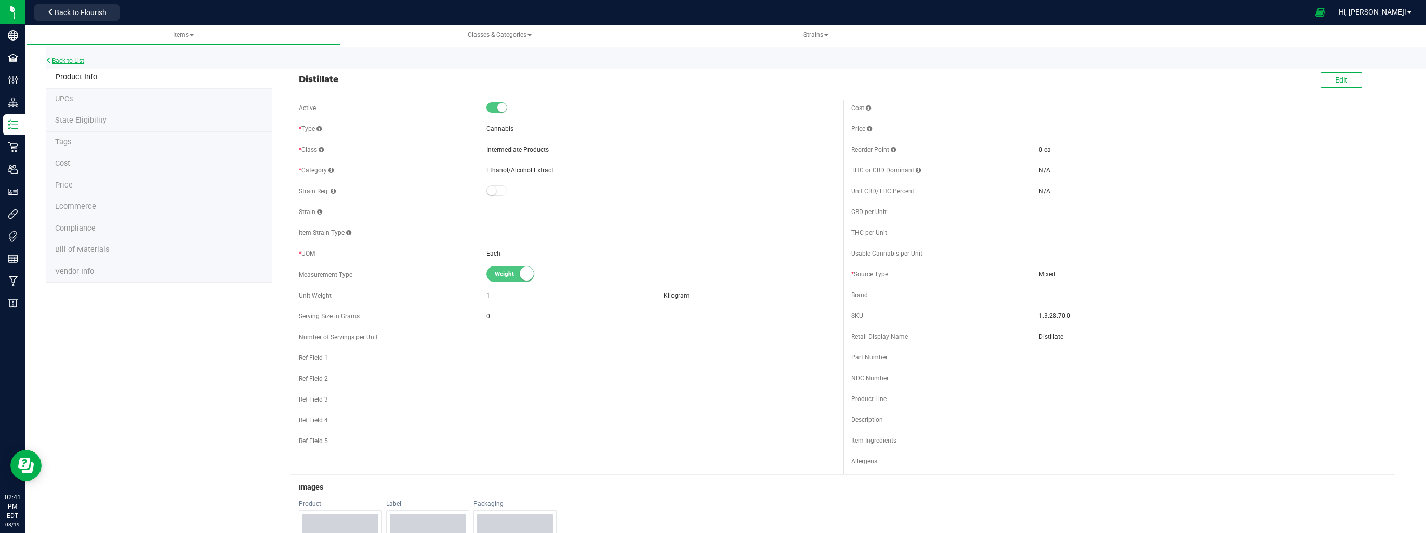
click at [77, 59] on link "Back to List" at bounding box center [65, 60] width 38 height 7
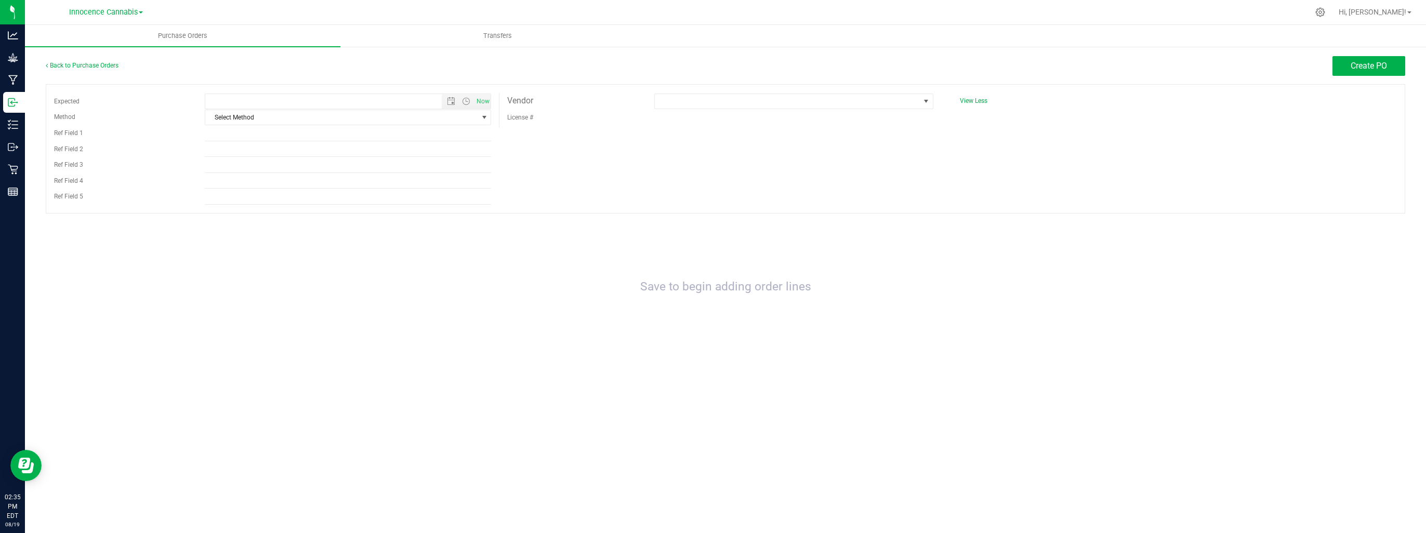
type input "[DATE] 2:35 PM"
click at [927, 107] on span at bounding box center [925, 101] width 13 height 15
click at [872, 100] on span at bounding box center [787, 101] width 264 height 15
type input "[DATE] 2:35 PM"
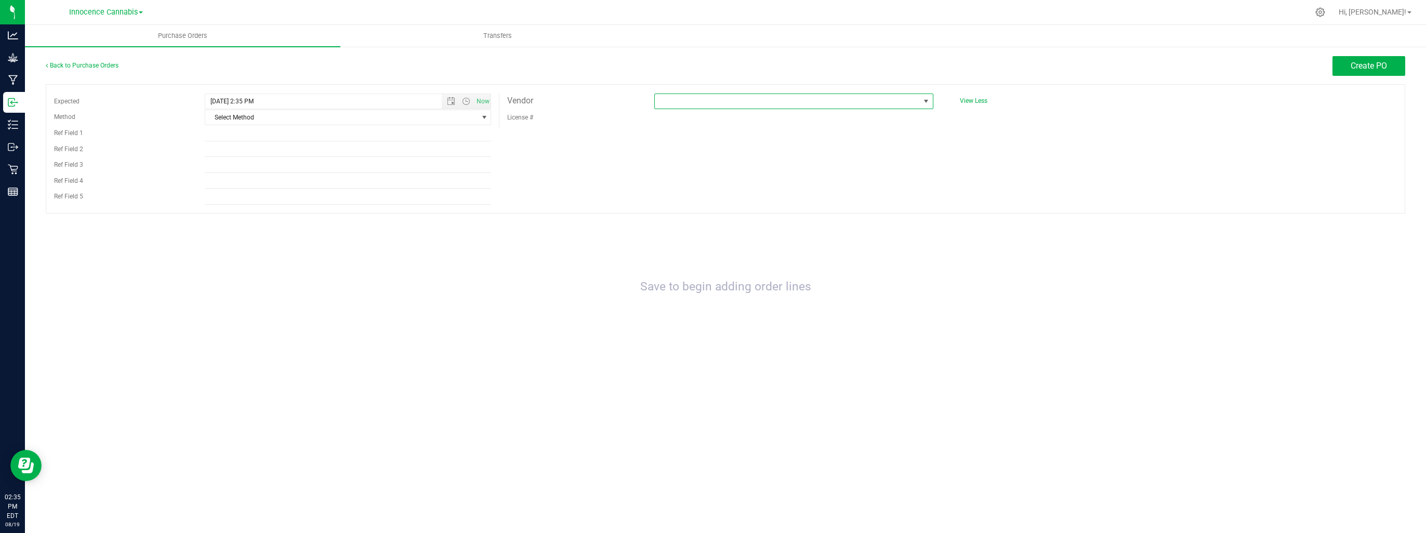
click at [922, 103] on span at bounding box center [926, 101] width 8 height 8
drag, startPoint x: 901, startPoint y: 123, endPoint x: 879, endPoint y: 144, distance: 30.9
drag, startPoint x: 879, startPoint y: 144, endPoint x: 786, endPoint y: 209, distance: 113.7
click at [786, 209] on li "Northeast Botanicals Distribution" at bounding box center [793, 217] width 277 height 18
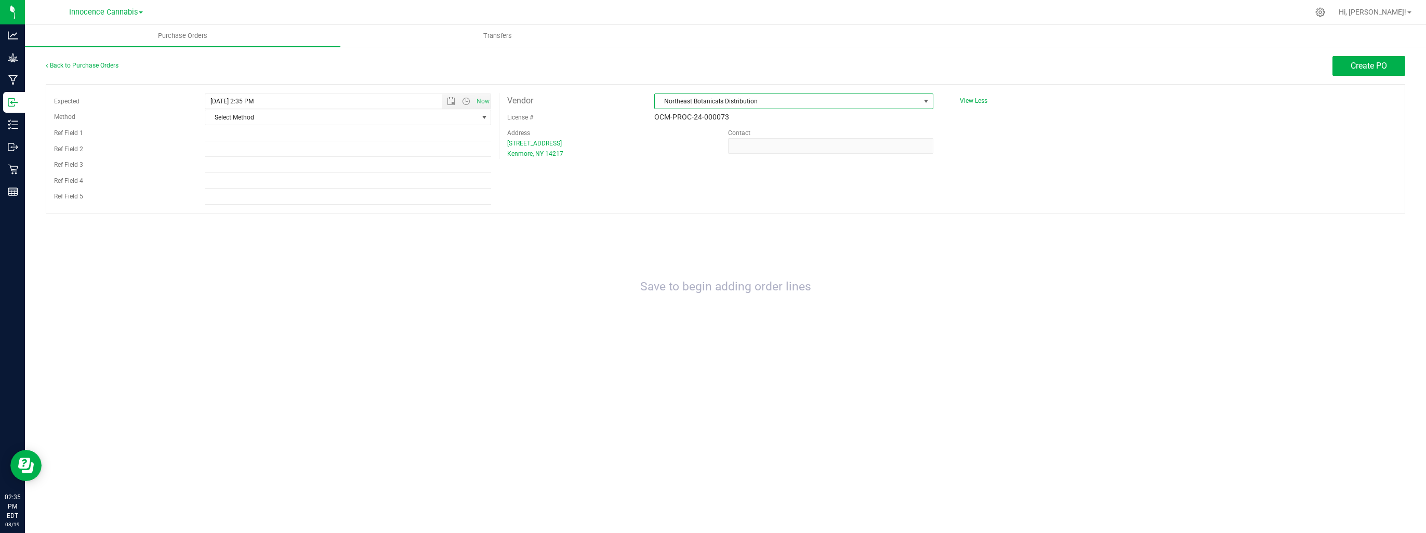
click at [833, 109] on div "OCM-PROC-24-000073" at bounding box center [793, 117] width 294 height 16
click at [926, 105] on span at bounding box center [926, 101] width 8 height 8
click at [981, 173] on div "Expected 8/19/2025 2:35 PM Now Method Select Method Select Method USPS UPS FedE…" at bounding box center [725, 148] width 1359 height 129
type input "[DATE] 2:35 PM"
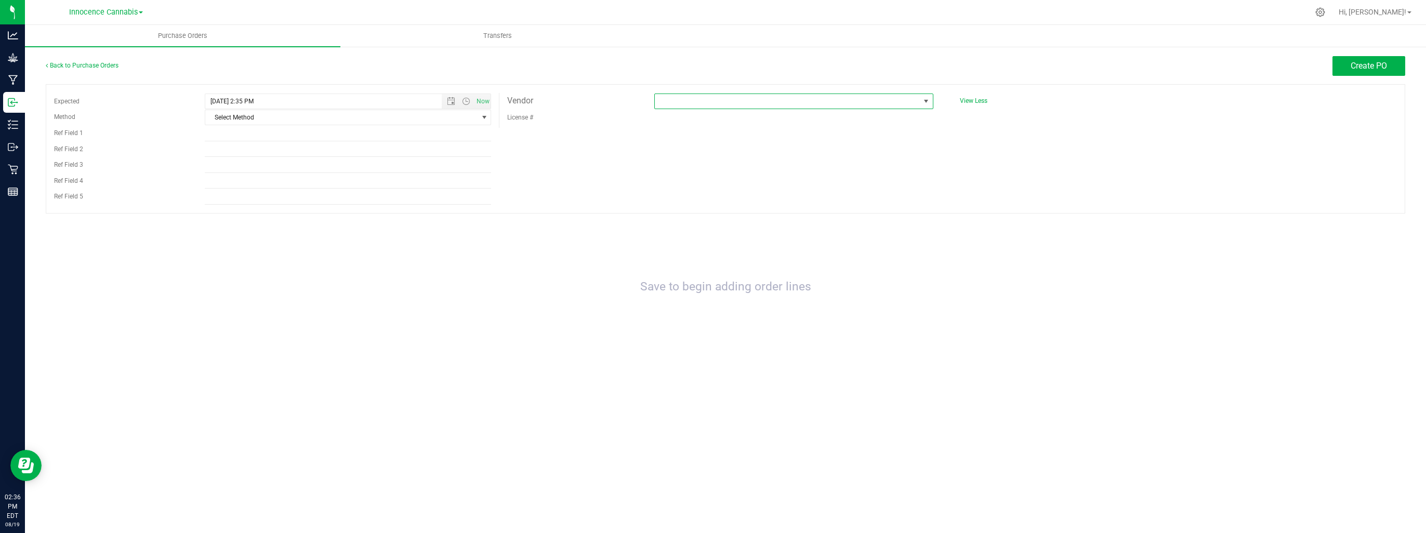
drag, startPoint x: 626, startPoint y: 105, endPoint x: 721, endPoint y: 104, distance: 95.1
click at [721, 104] on span at bounding box center [787, 101] width 264 height 15
type input "[DATE] 2:37 PM"
click at [927, 102] on span at bounding box center [926, 101] width 8 height 8
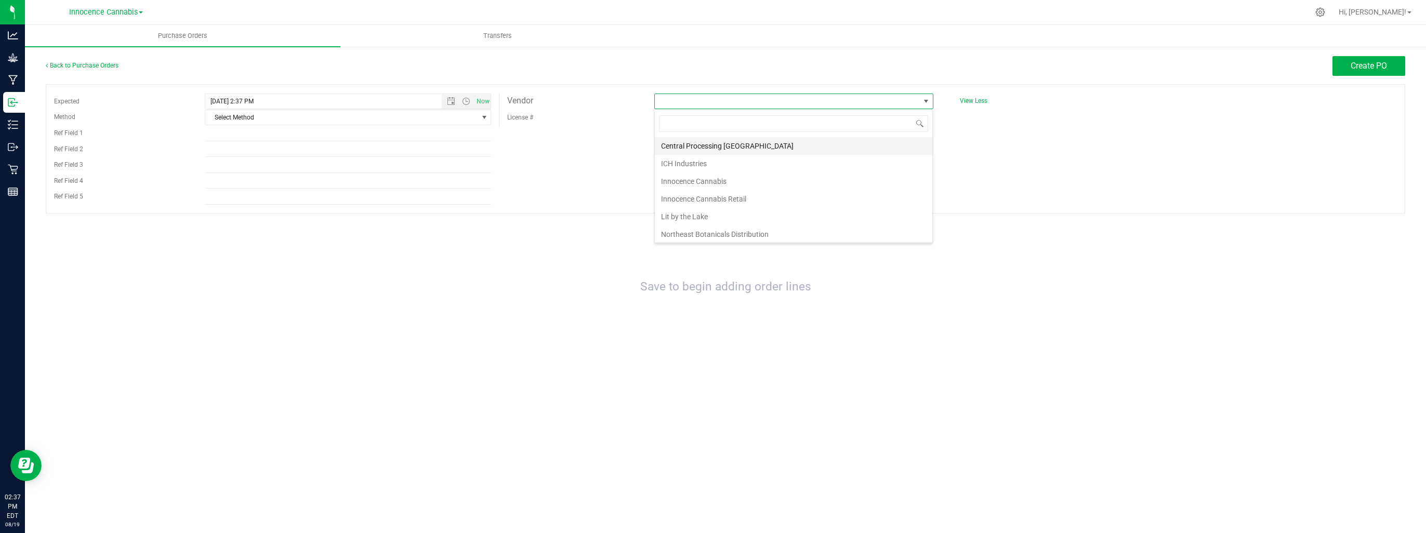
click at [878, 147] on li "Central Processing [GEOGRAPHIC_DATA]" at bounding box center [793, 146] width 277 height 18
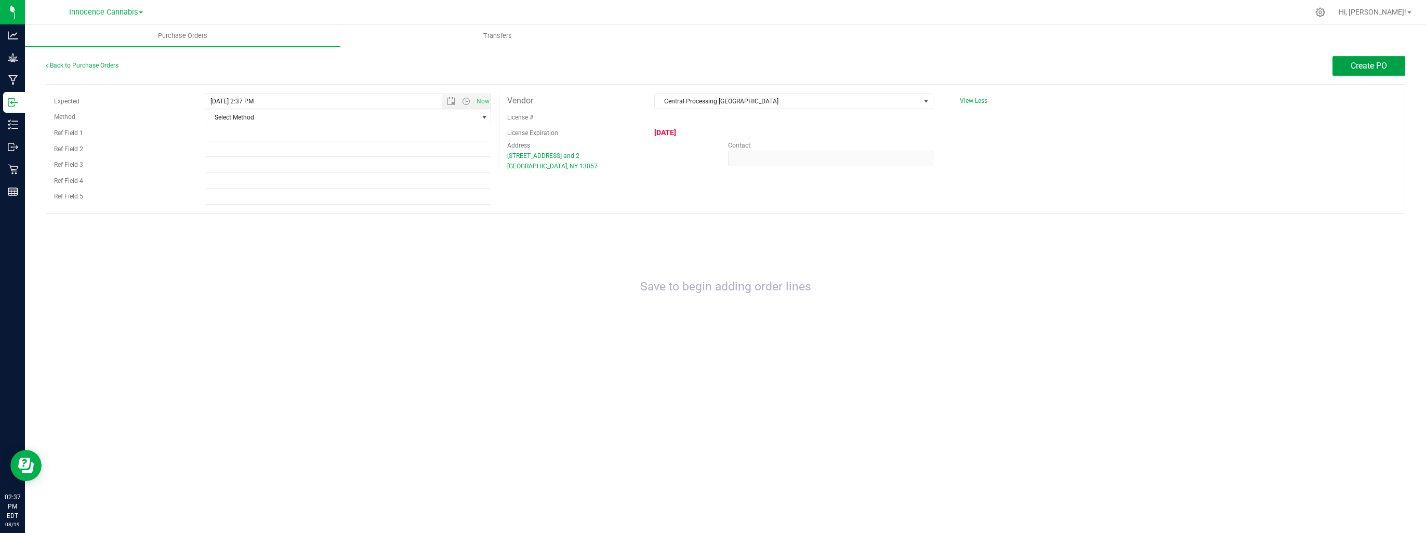
click at [1380, 68] on span "Create PO" at bounding box center [1368, 66] width 36 height 10
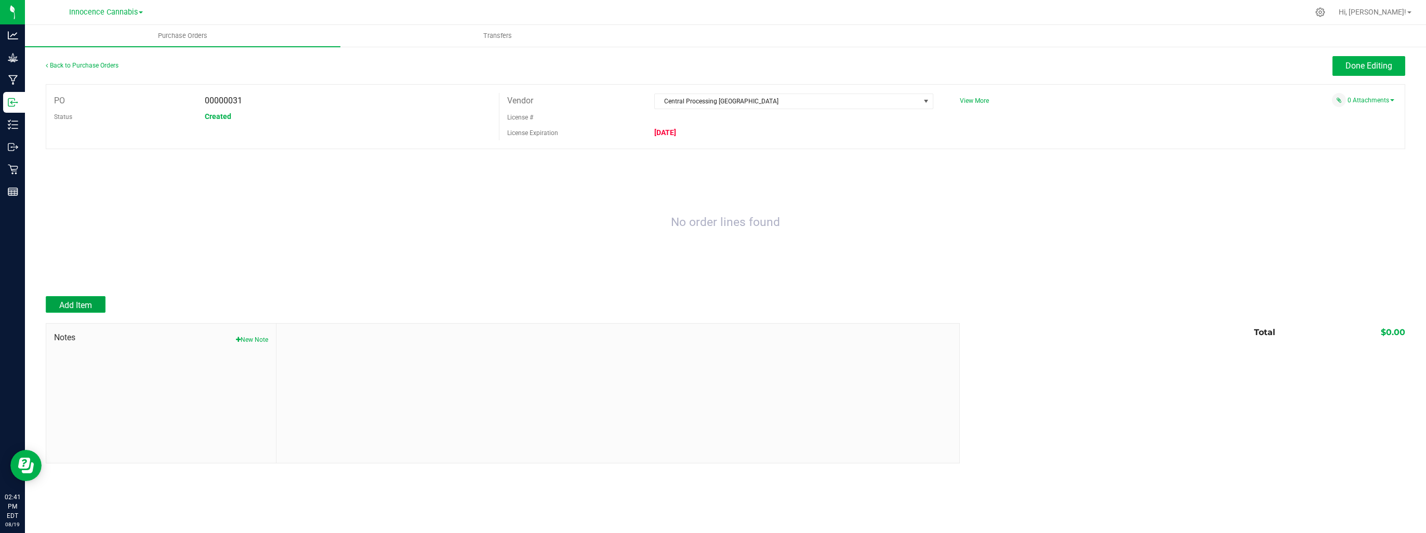
click at [90, 309] on span "Add Item" at bounding box center [75, 305] width 33 height 10
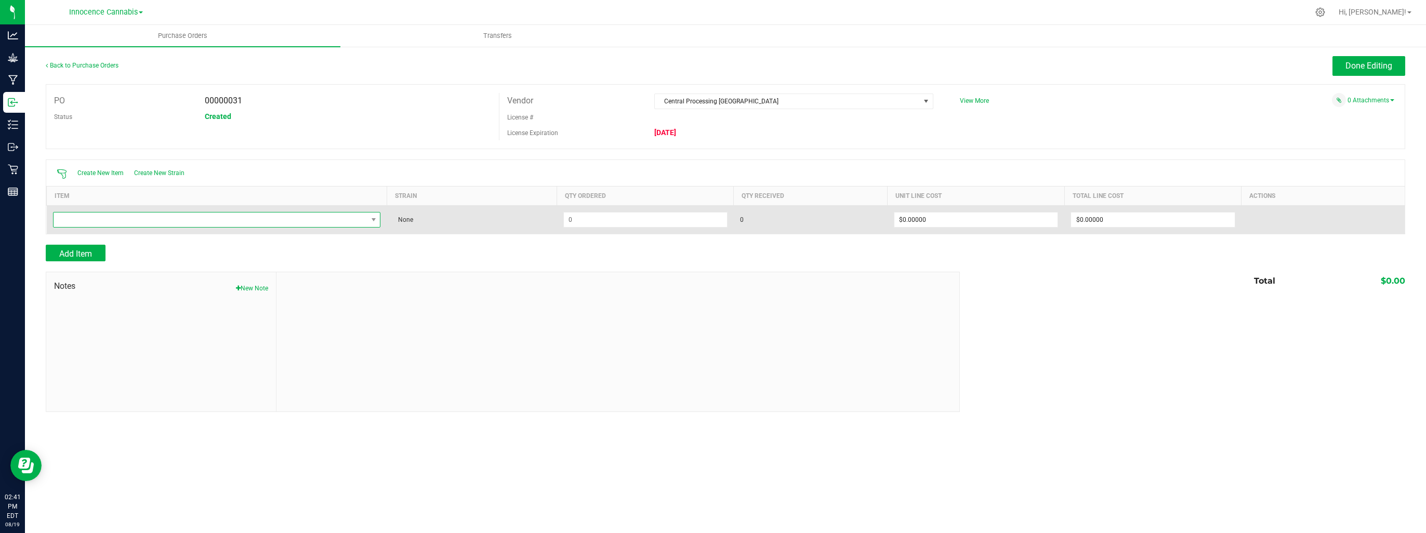
click at [94, 219] on span "NO DATA FOUND" at bounding box center [211, 220] width 314 height 15
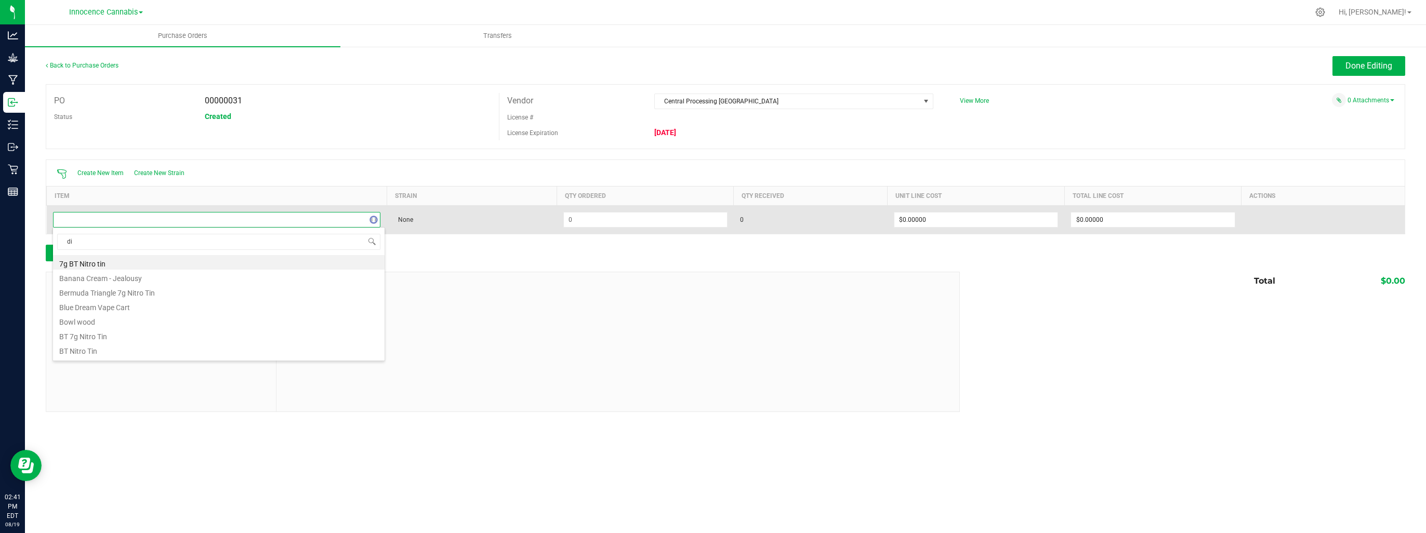
type input "dis"
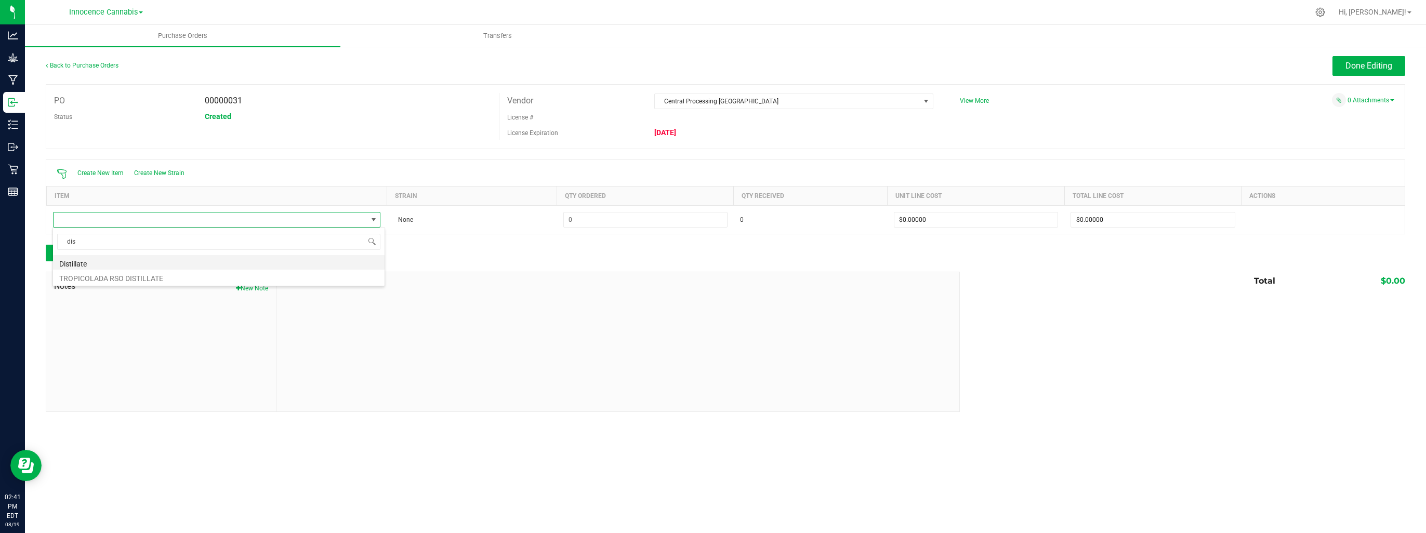
click at [110, 257] on li "Distillate" at bounding box center [218, 262] width 331 height 15
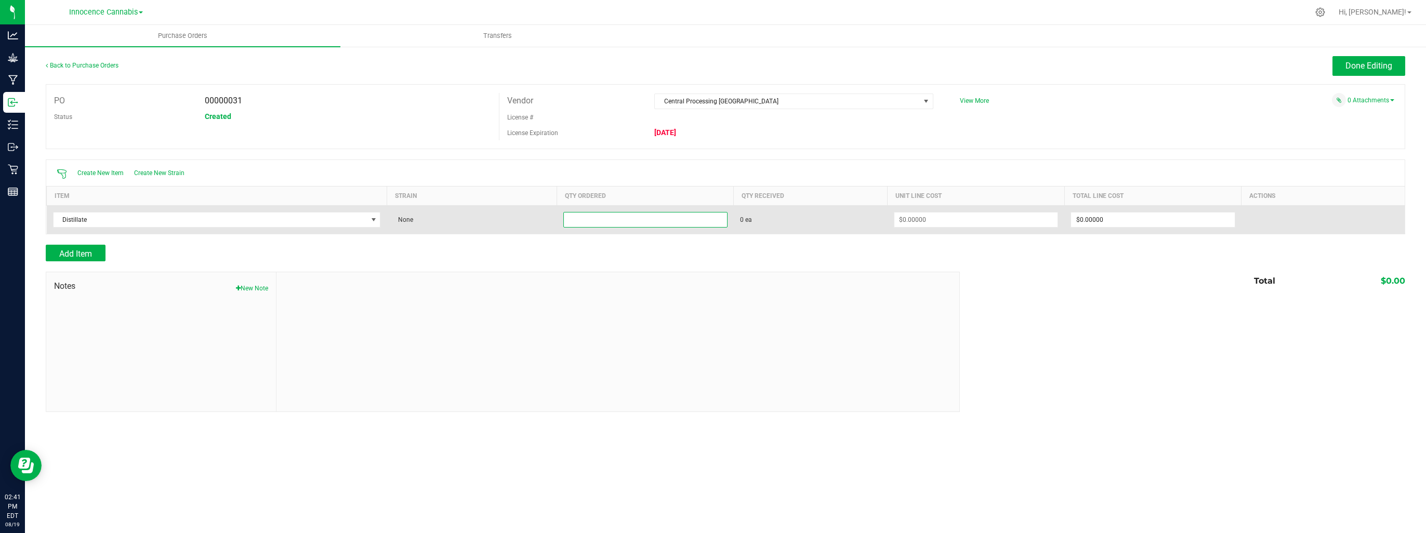
click at [632, 221] on input at bounding box center [645, 220] width 163 height 15
type input "2 ea"
click at [838, 222] on span "0 ea" at bounding box center [810, 219] width 141 height 9
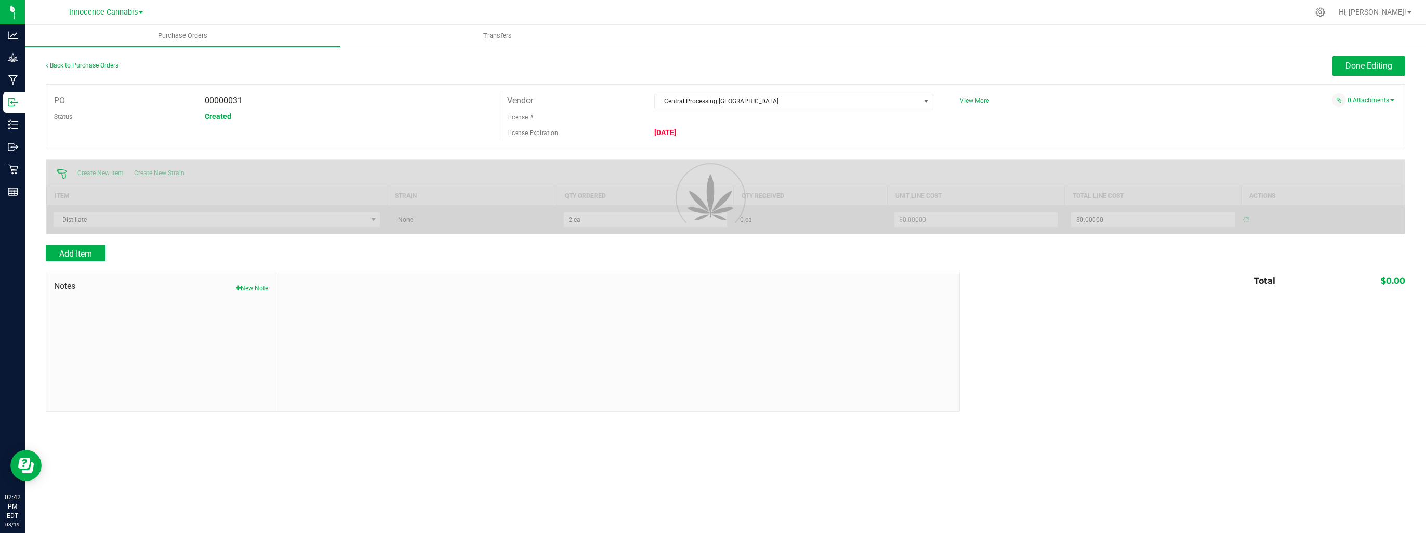
type input "$0.00000"
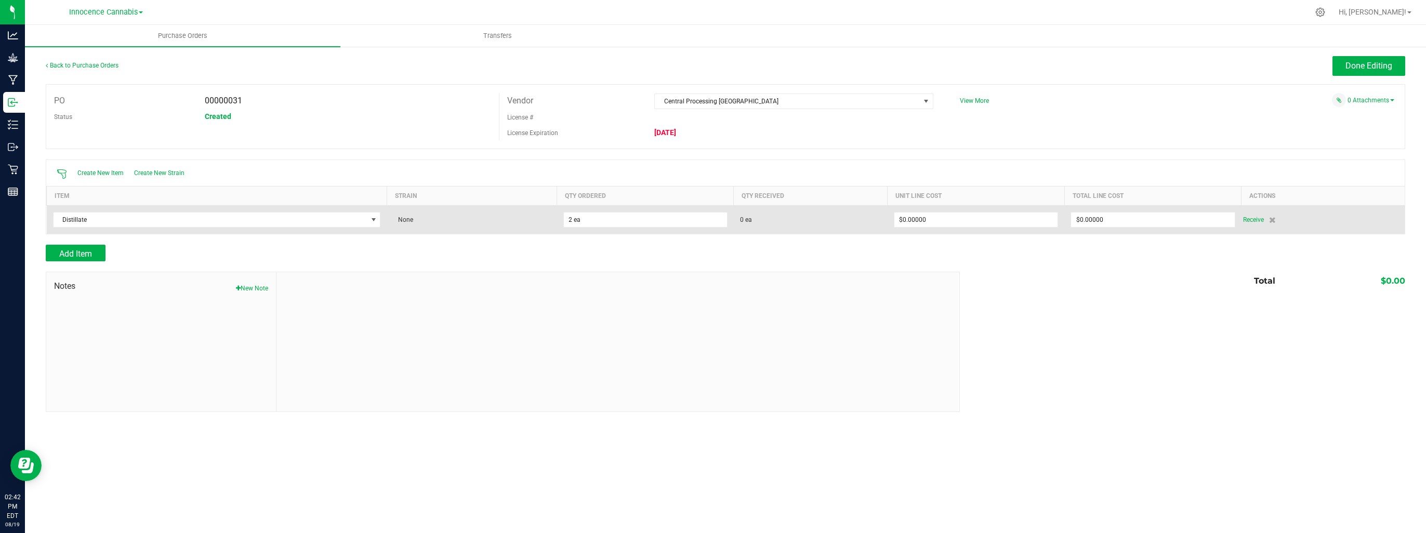
click at [744, 218] on span "0 ea" at bounding box center [746, 219] width 12 height 9
click at [1255, 218] on span "Receive" at bounding box center [1253, 220] width 21 height 12
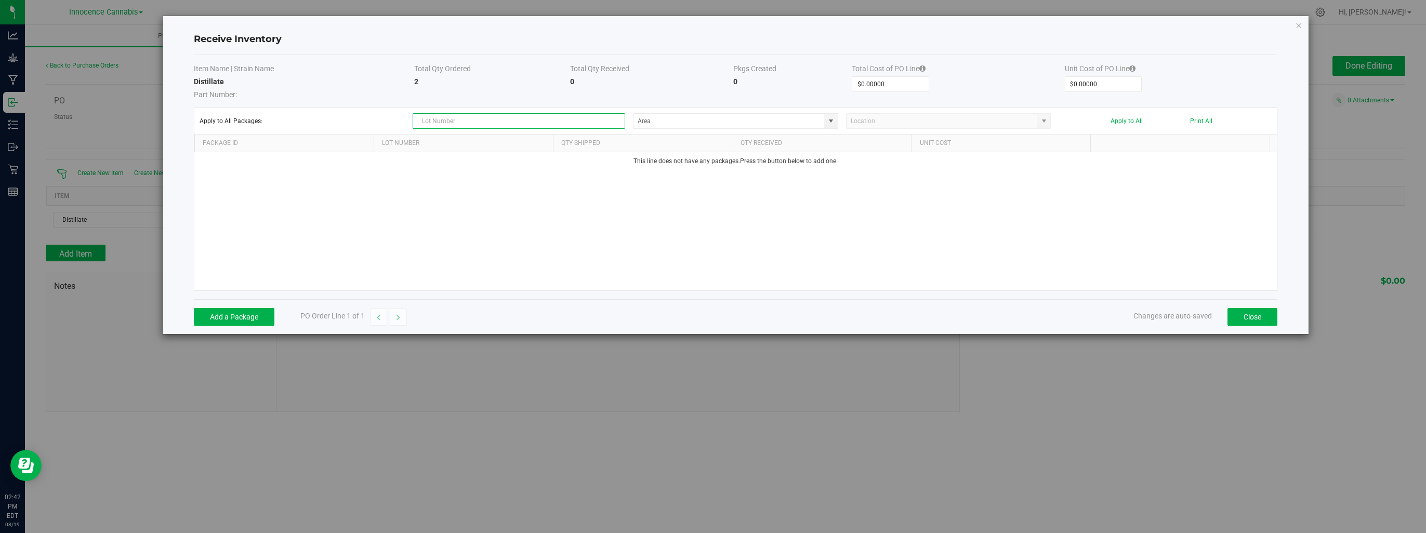
click at [507, 125] on input "text" at bounding box center [519, 121] width 213 height 16
type input "INC-WF-0002"
click at [1128, 123] on button "Apply to All" at bounding box center [1126, 120] width 32 height 7
click at [272, 309] on button "Add a Package" at bounding box center [234, 317] width 81 height 18
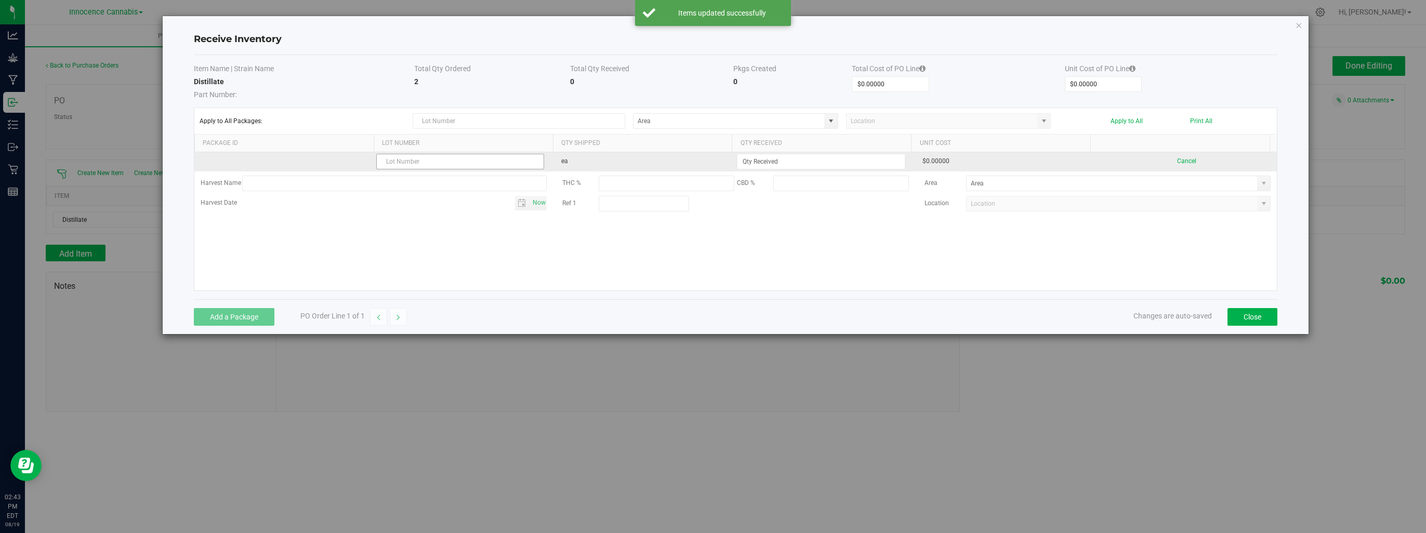
click at [431, 160] on input "text" at bounding box center [460, 162] width 168 height 16
type input "DIS"
drag, startPoint x: 378, startPoint y: 162, endPoint x: 327, endPoint y: 157, distance: 51.7
click at [327, 157] on tr "DIS ea $0.00000 Cancel" at bounding box center [735, 161] width 1082 height 19
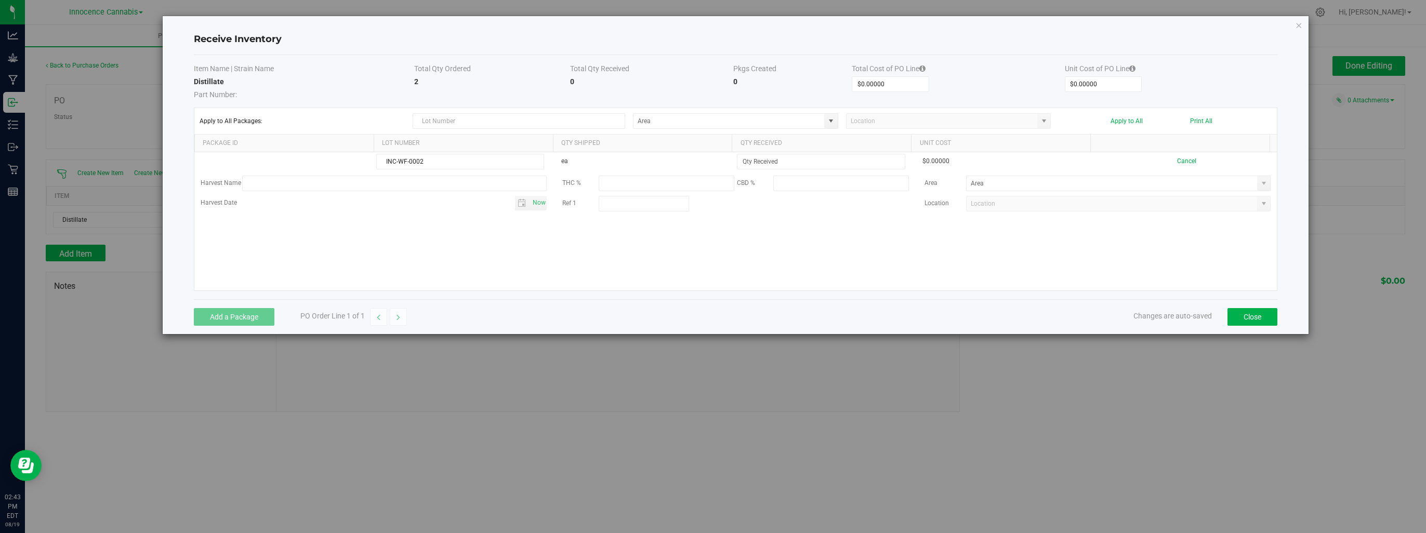
type input "INC-WF-0002"
click at [695, 280] on div "INC-WF-0002 ea $0.00000 Cancel Harvest Name THC % CBD % Area Harvest Date Now R…" at bounding box center [735, 221] width 1082 height 138
drag, startPoint x: 689, startPoint y: 232, endPoint x: 623, endPoint y: 227, distance: 66.7
click at [621, 228] on div "INC-WF-0002 ea $0.00000 Cancel Harvest Name THC % CBD % Area Harvest Date Now R…" at bounding box center [735, 221] width 1082 height 138
click at [828, 118] on span at bounding box center [831, 121] width 8 height 8
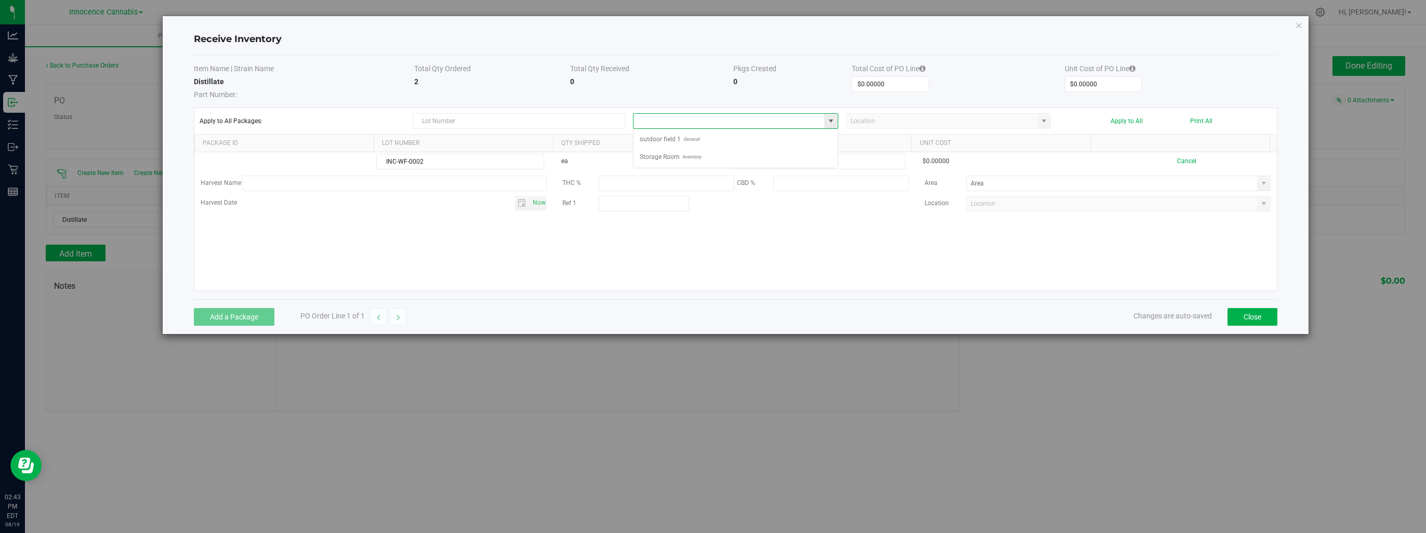
scroll to position [15, 205]
click at [796, 156] on li "Storage Room Inventory" at bounding box center [735, 157] width 204 height 18
type input "Storage Room"
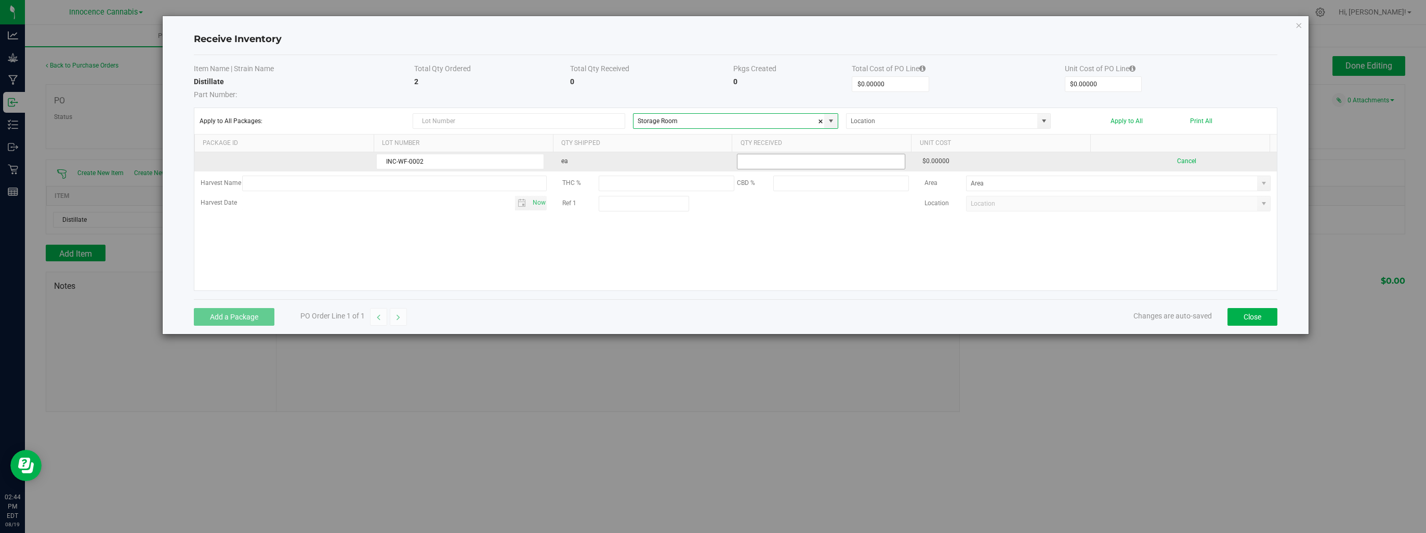
click at [779, 159] on input at bounding box center [820, 161] width 167 height 15
type input "2 ea"
click at [981, 157] on kendo-grid-list "INC-WF-0002 ea 2 ea $0.00000 Cancel Harvest Name THC % CBD % Area Harvest Date …" at bounding box center [735, 221] width 1082 height 138
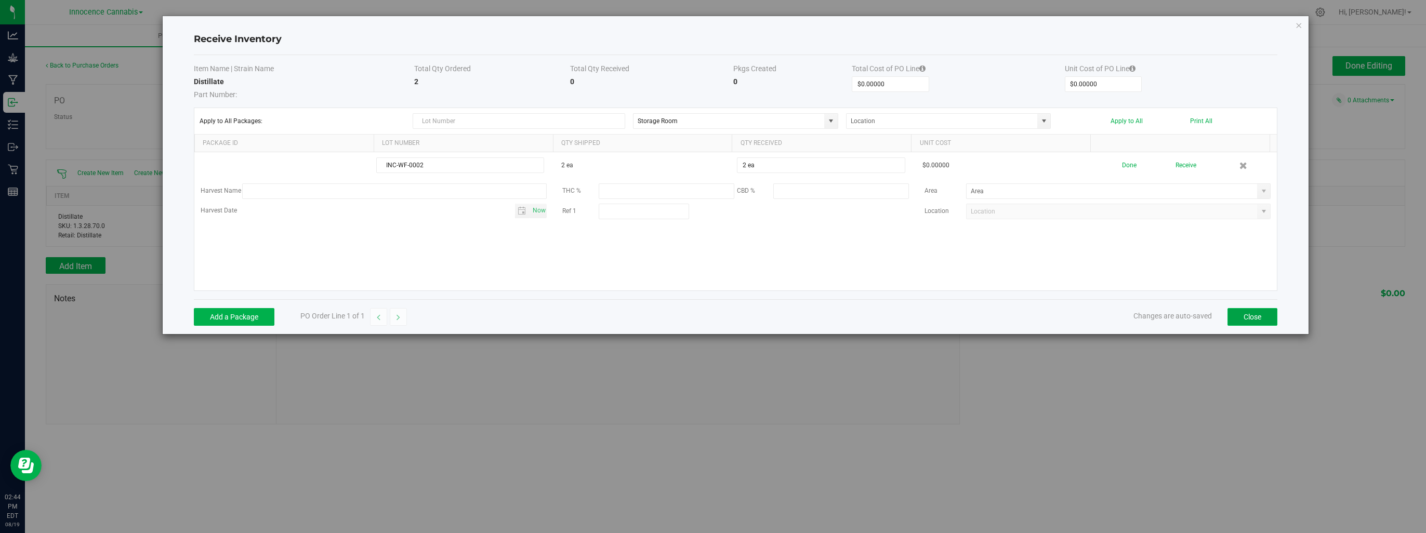
click at [1237, 315] on button "Close" at bounding box center [1252, 317] width 50 height 18
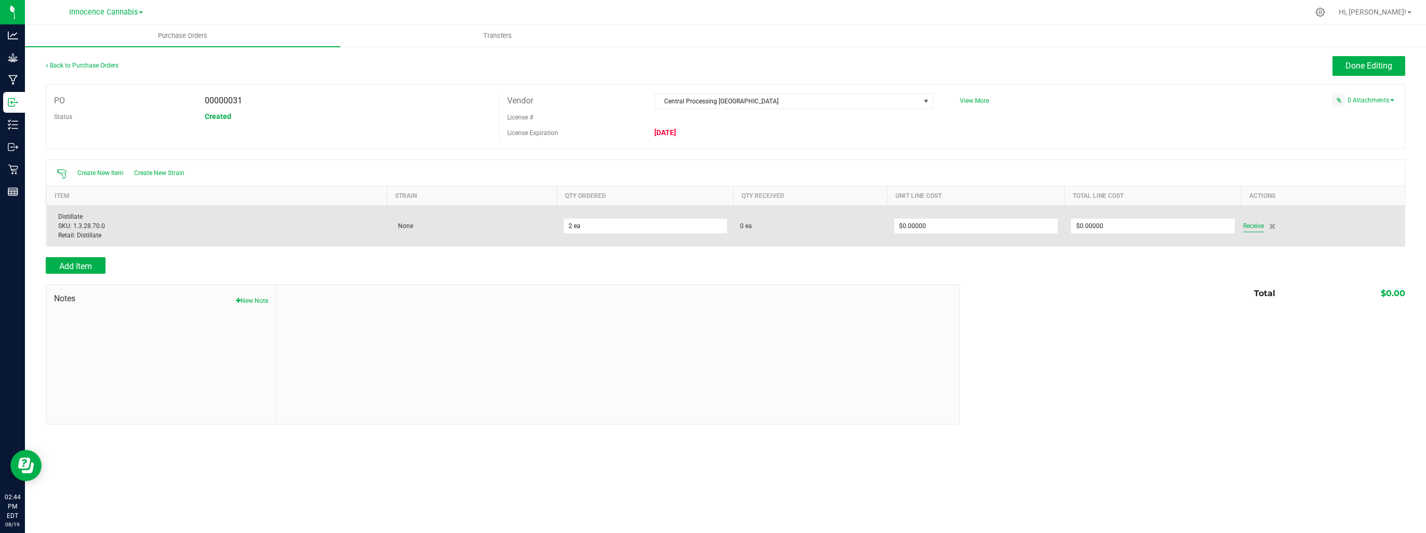
click at [1250, 223] on span "Receive" at bounding box center [1253, 226] width 21 height 12
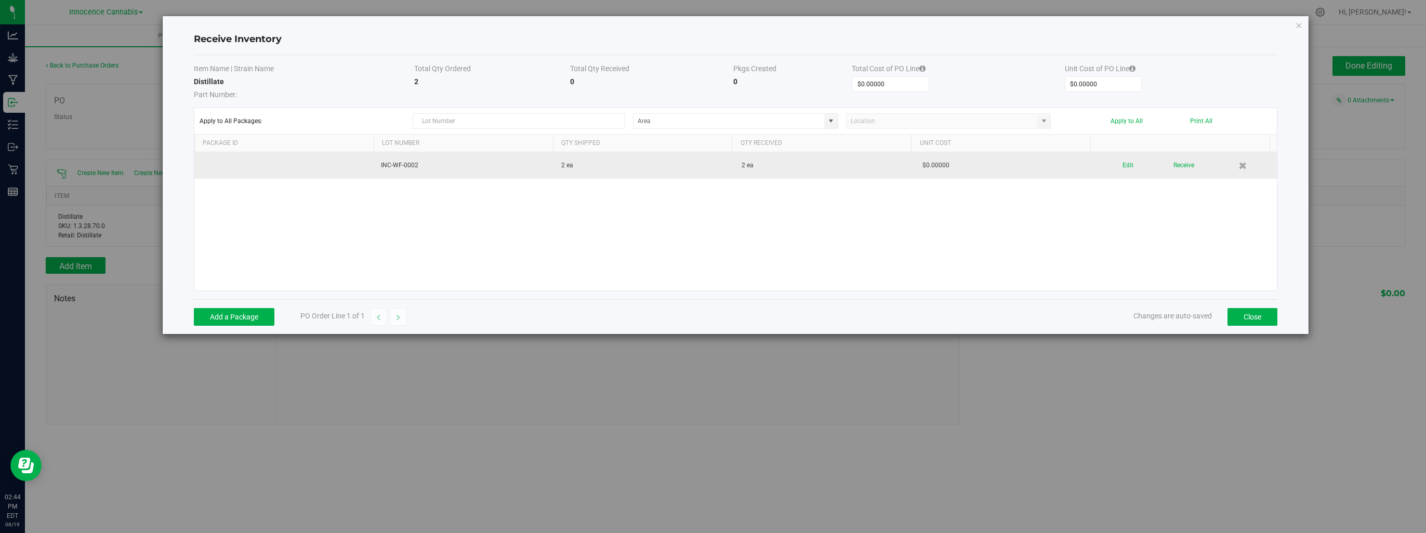
click at [735, 167] on td "2 ea" at bounding box center [825, 165] width 180 height 26
click at [952, 162] on td "$0.00000" at bounding box center [1006, 165] width 180 height 26
click at [411, 164] on td "INC-WF-0002" at bounding box center [465, 165] width 180 height 26
click at [975, 164] on td "$0.00000" at bounding box center [1006, 165] width 180 height 26
drag, startPoint x: 975, startPoint y: 164, endPoint x: 1138, endPoint y: 155, distance: 162.9
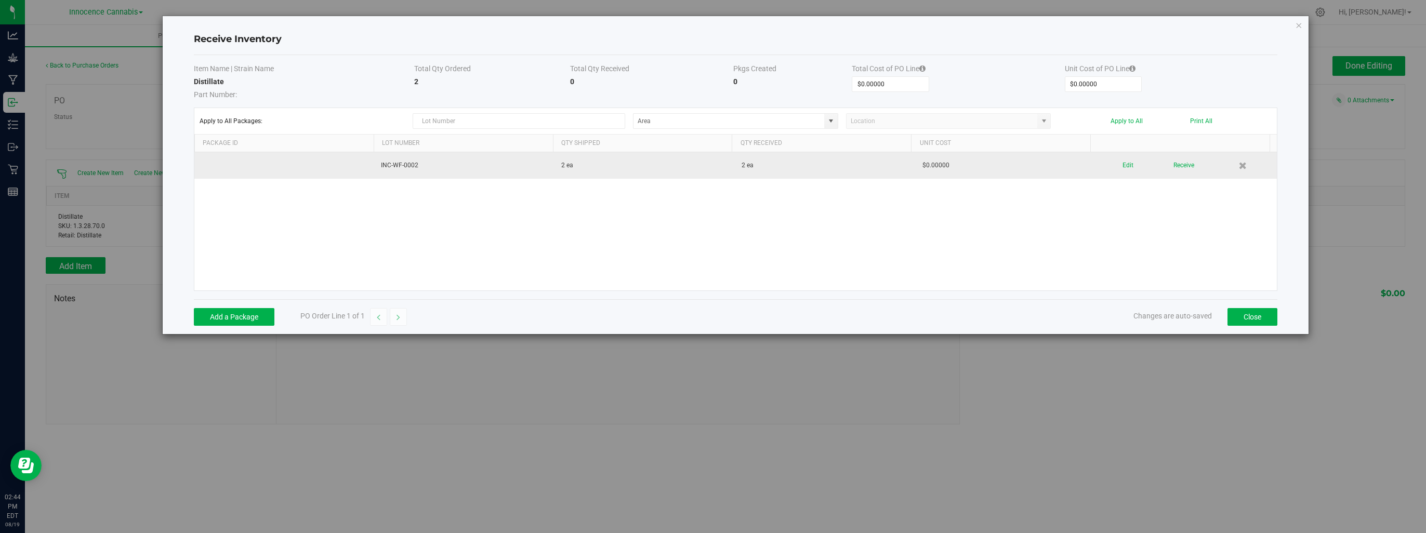
click at [1138, 155] on td "Edit Receive" at bounding box center [1186, 165] width 180 height 26
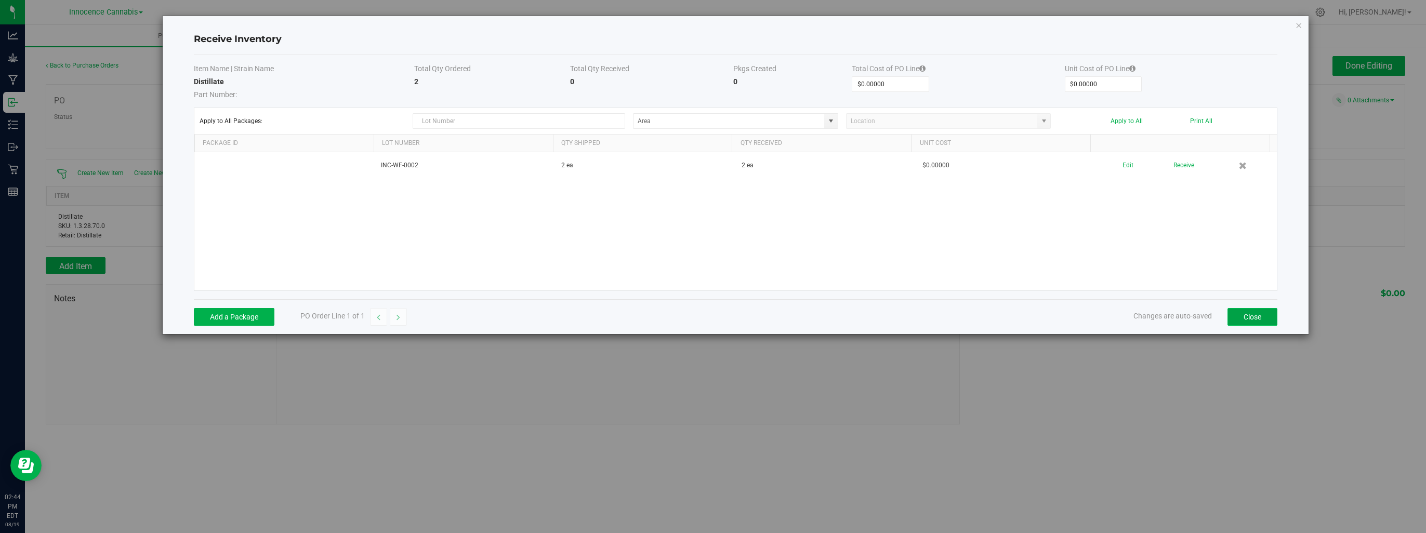
click at [1231, 314] on button "Close" at bounding box center [1252, 317] width 50 height 18
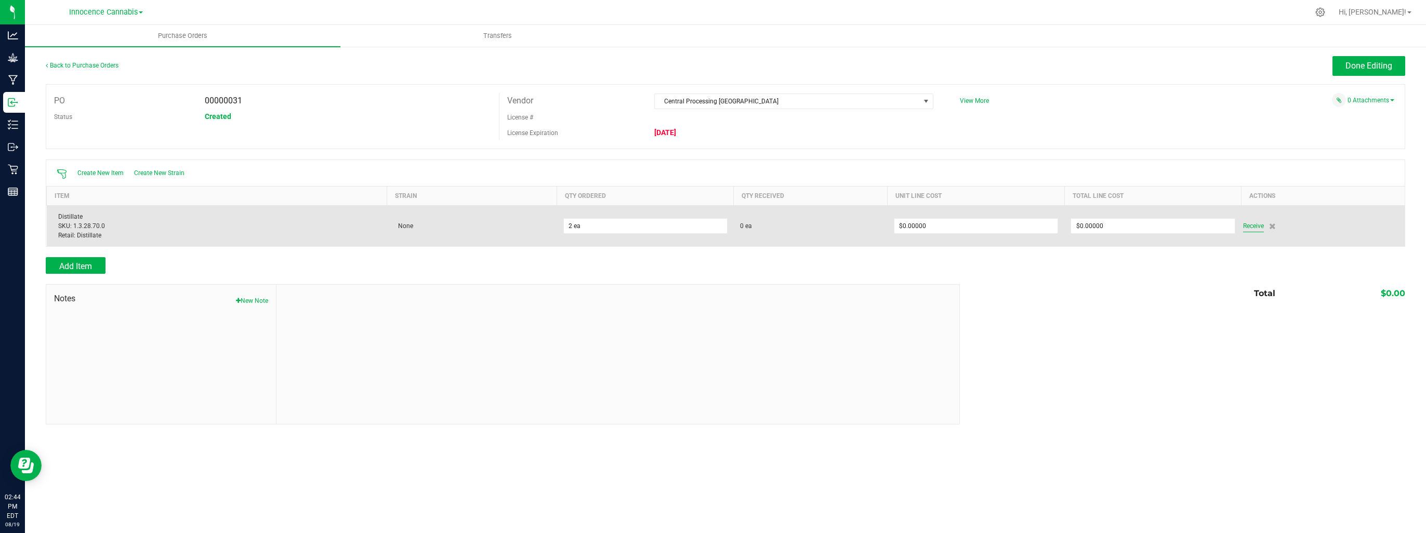
click at [1257, 223] on span "Receive" at bounding box center [1253, 226] width 21 height 12
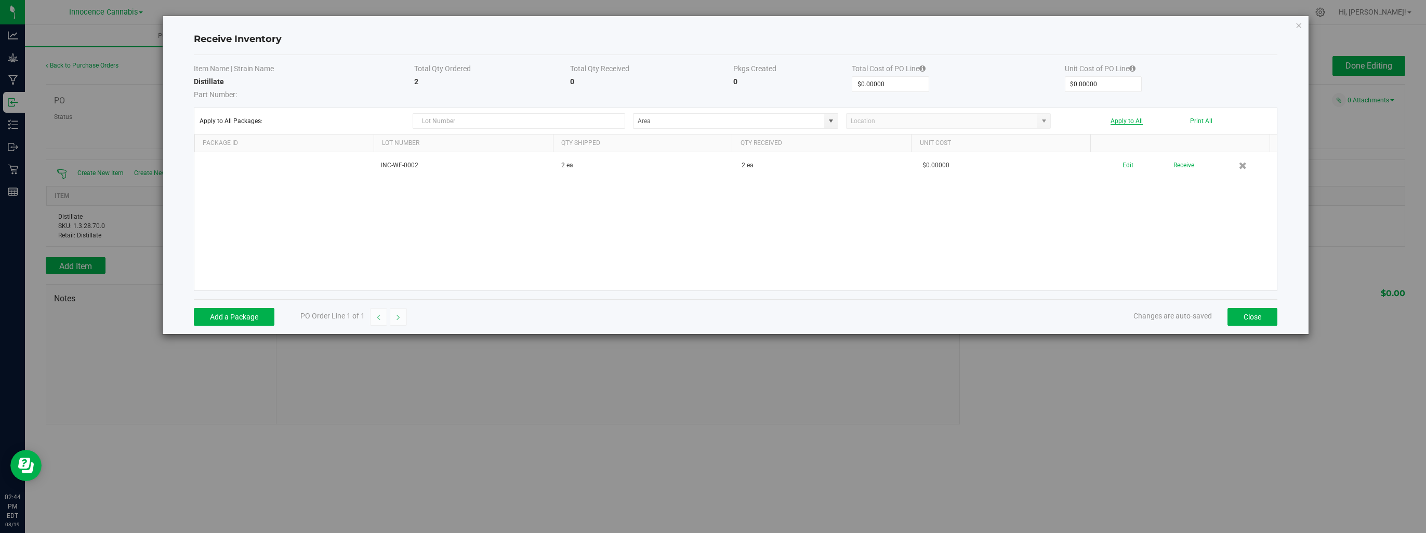
click at [1139, 119] on button "Apply to All" at bounding box center [1126, 120] width 32 height 7
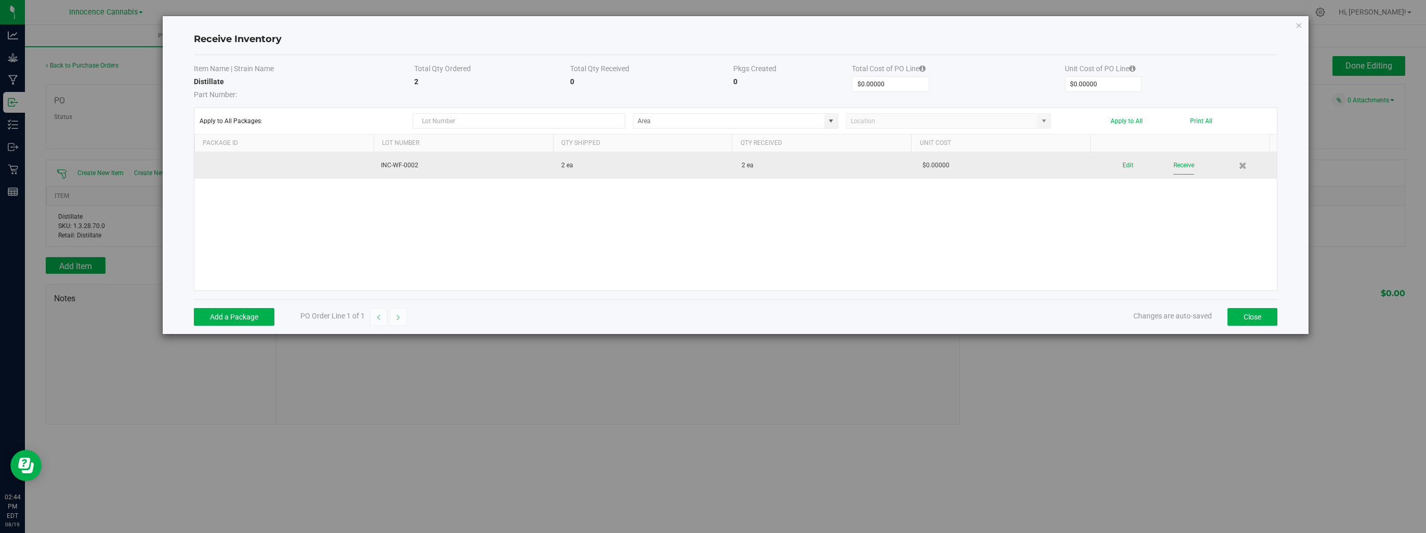
click at [1180, 165] on button "Receive" at bounding box center [1183, 165] width 21 height 18
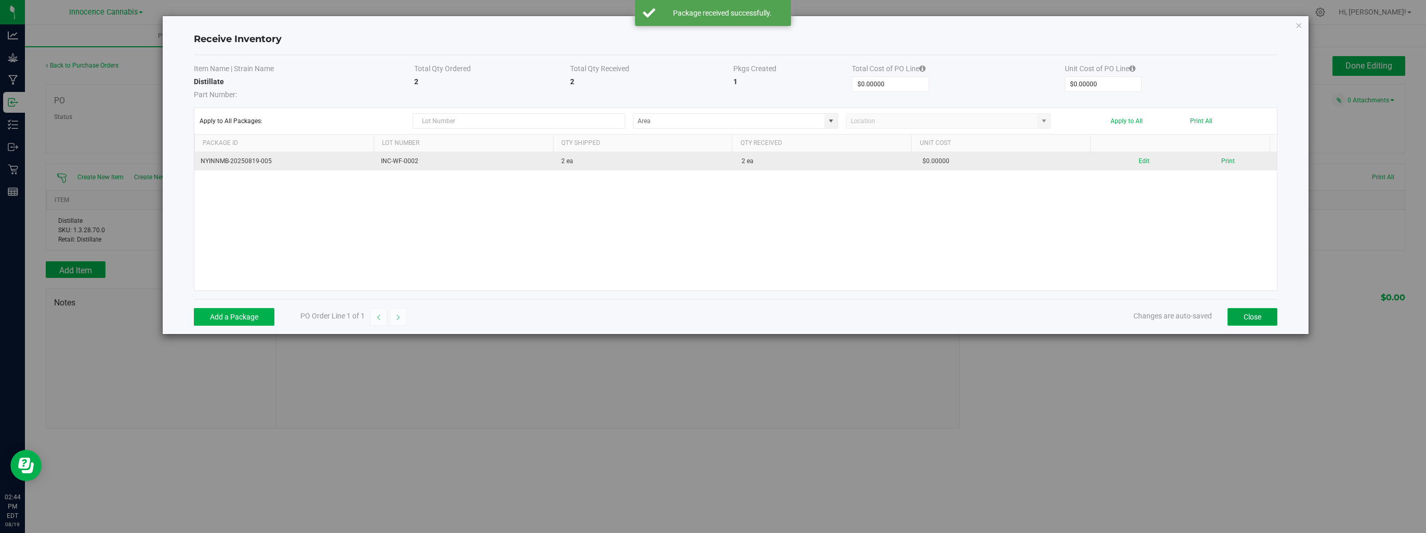
click at [1228, 309] on button "Close" at bounding box center [1252, 317] width 50 height 18
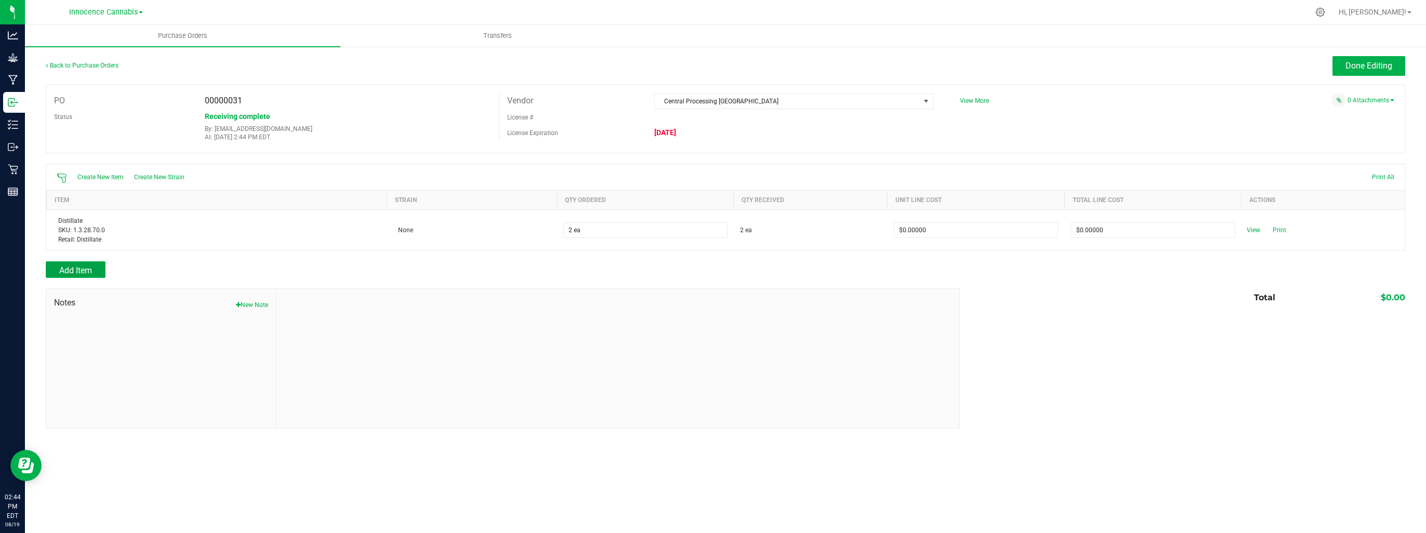
click at [94, 265] on button "Add Item" at bounding box center [76, 269] width 60 height 17
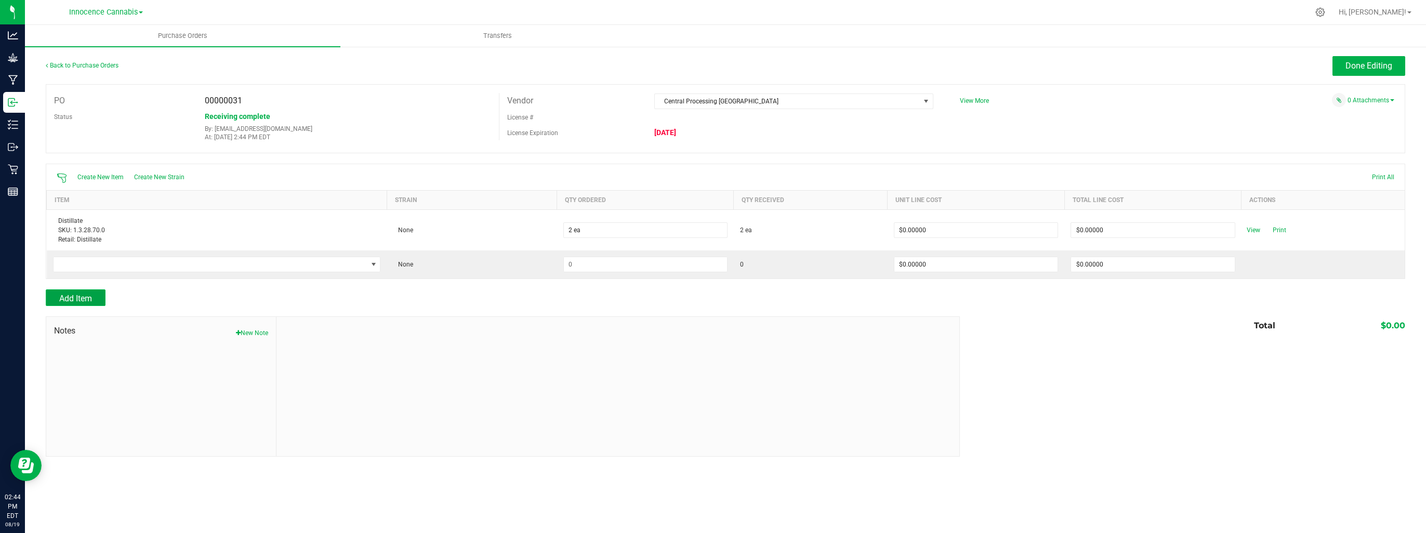
drag, startPoint x: 94, startPoint y: 265, endPoint x: 81, endPoint y: 297, distance: 34.7
click at [81, 297] on span "Add Item" at bounding box center [75, 299] width 33 height 10
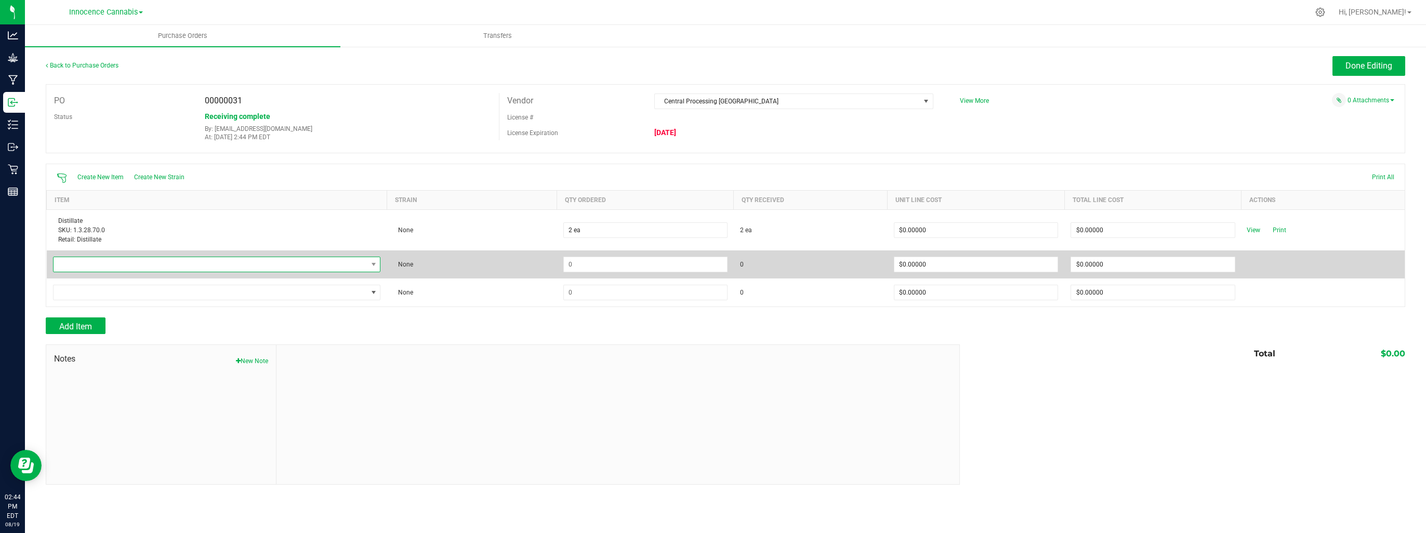
click at [77, 262] on span "NO DATA FOUND" at bounding box center [211, 264] width 314 height 15
type input "DIS"
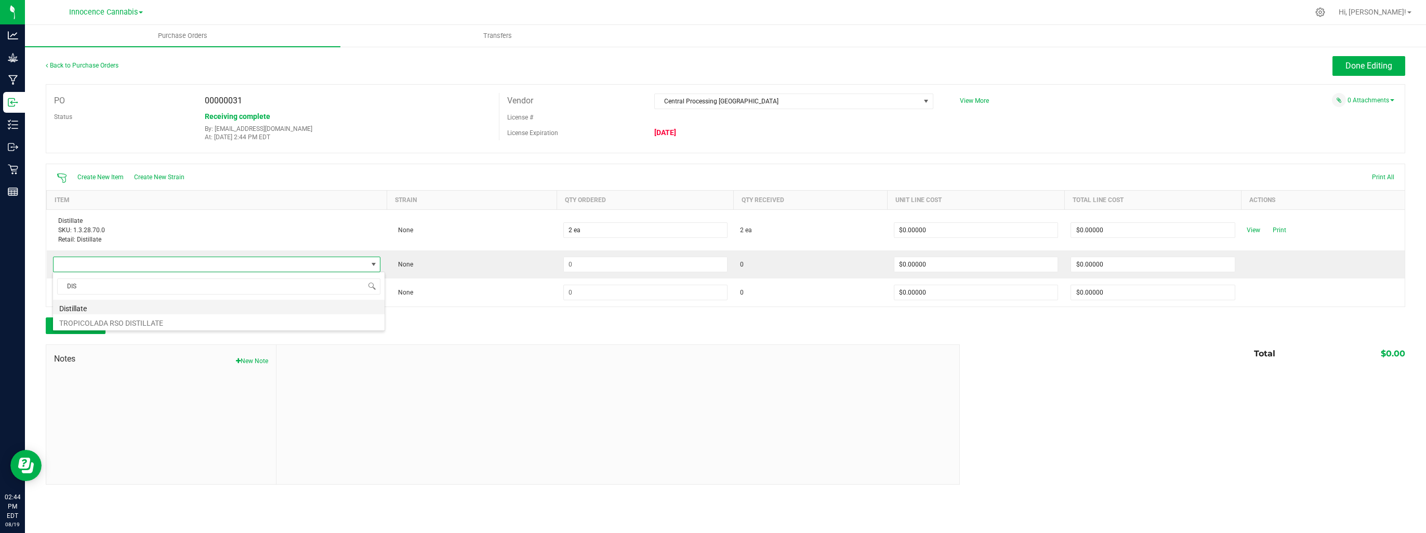
click at [100, 306] on li "Distillate" at bounding box center [218, 307] width 331 height 15
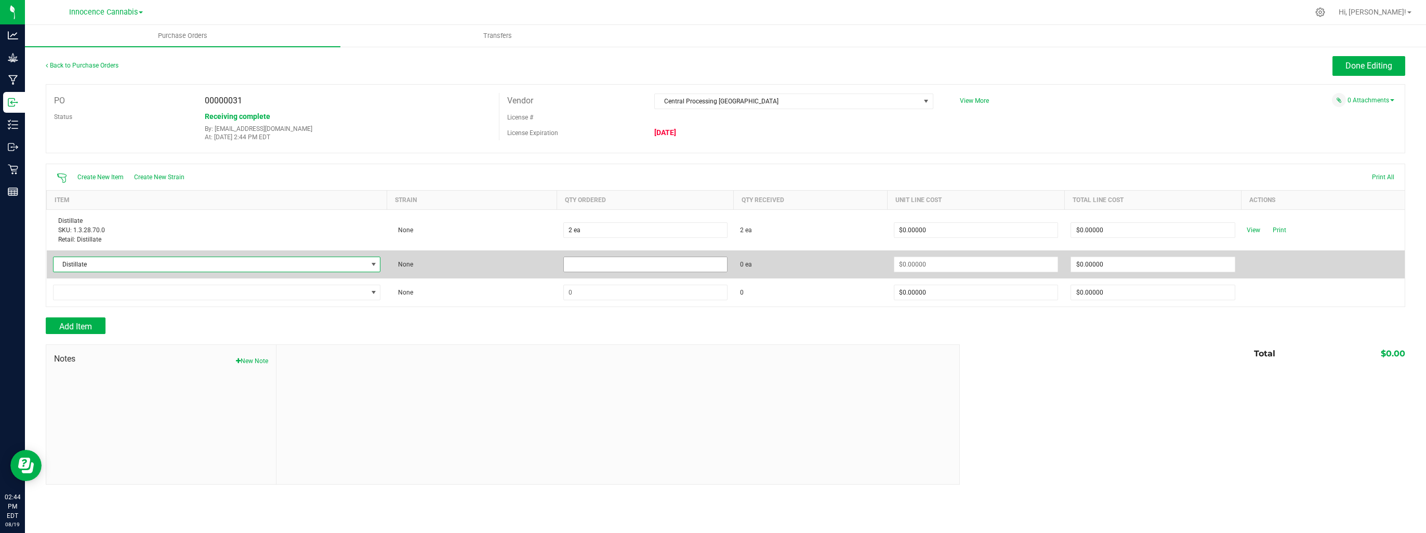
click at [590, 268] on input at bounding box center [645, 264] width 163 height 15
type input "2 ea"
click at [1005, 259] on input at bounding box center [975, 264] width 163 height 15
type input "$0.00000"
click at [1263, 264] on span "Receive" at bounding box center [1253, 264] width 21 height 12
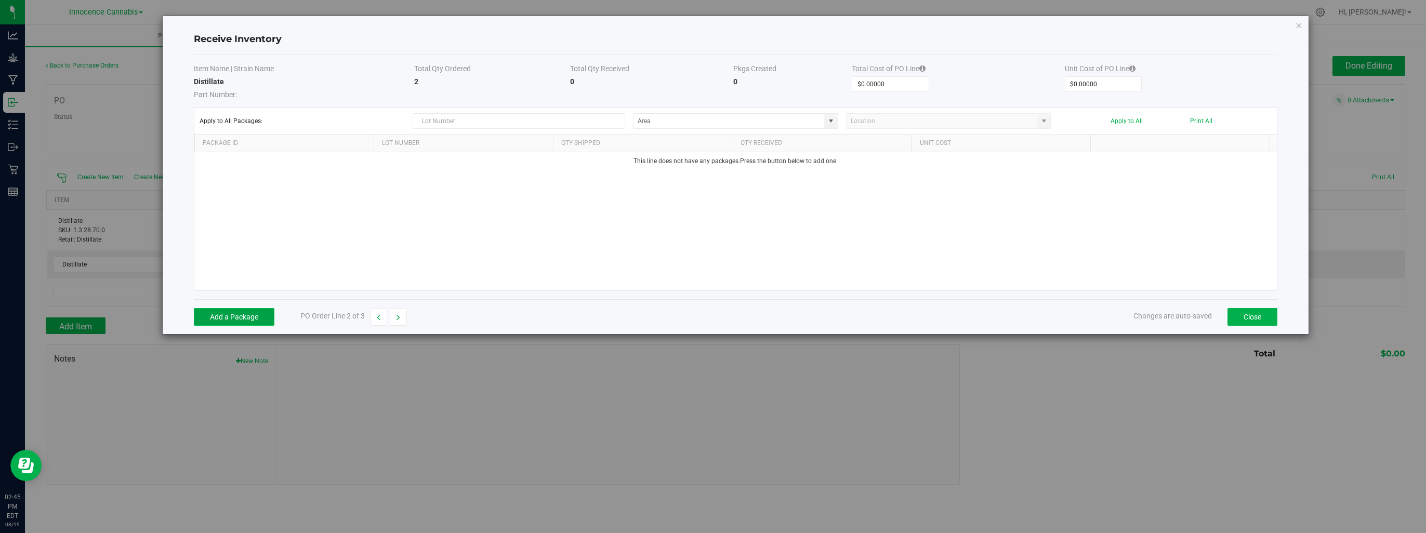
click at [241, 314] on button "Add a Package" at bounding box center [234, 317] width 81 height 18
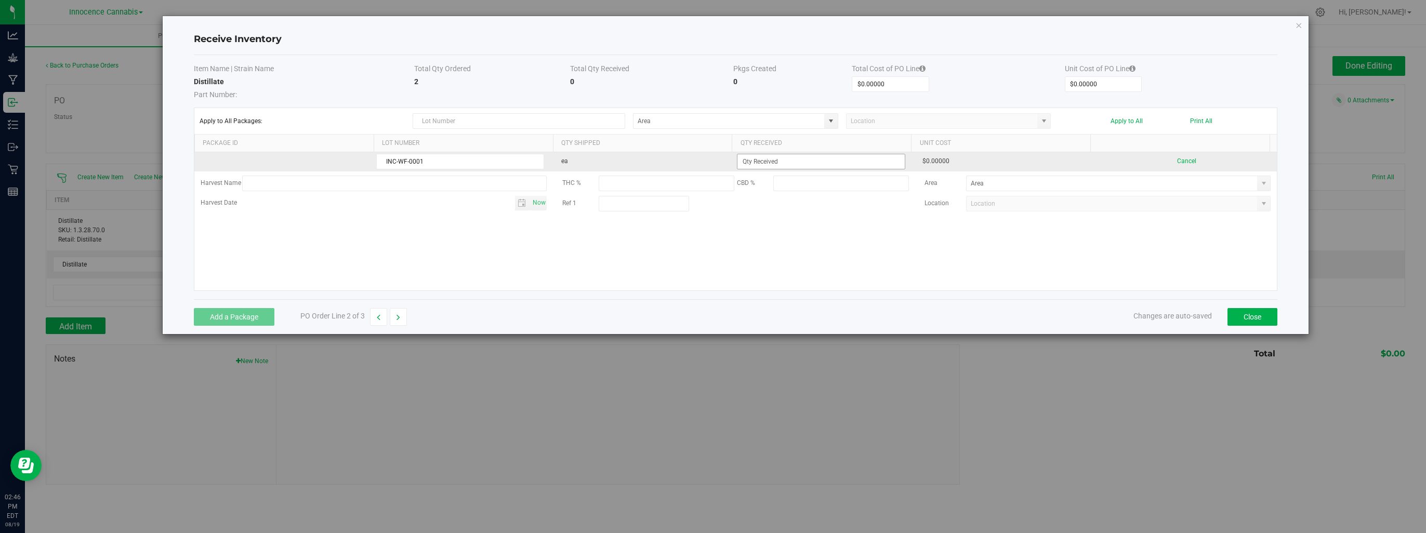
type input "INC-WF-0001"
click at [798, 163] on input at bounding box center [820, 161] width 167 height 15
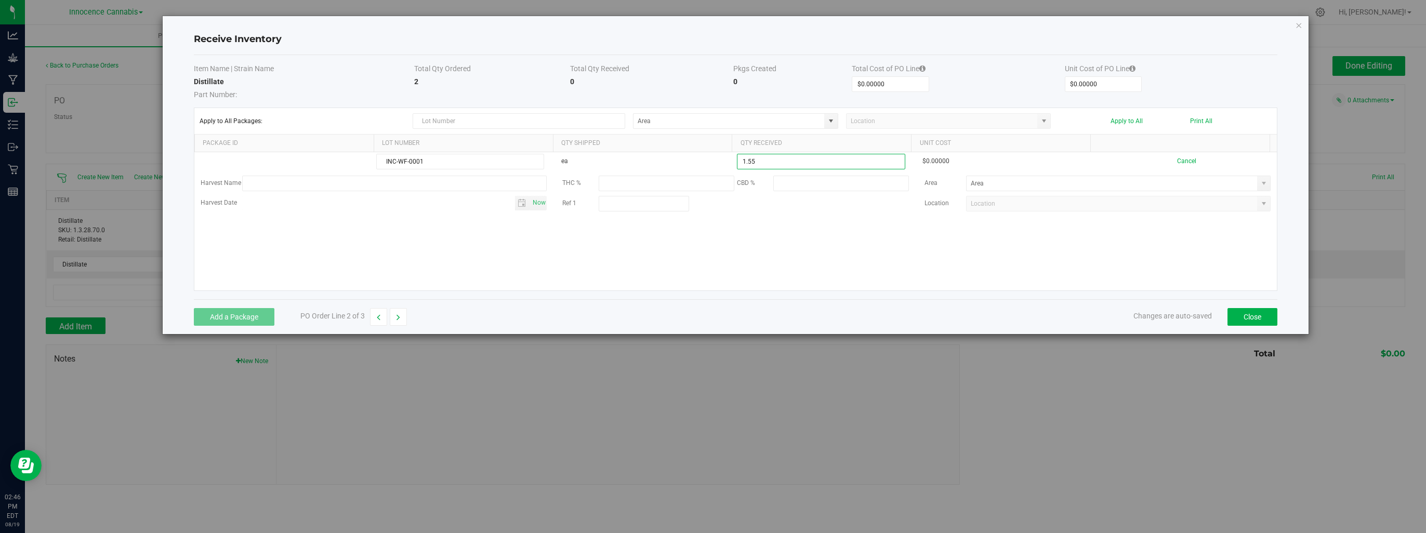
type input "2 ea"
click at [1042, 251] on kendo-grid-list "INC-WF-0001 ea 2 ea $0.00000 Cancel Harvest Name THC % CBD % Area Harvest Date …" at bounding box center [735, 221] width 1082 height 138
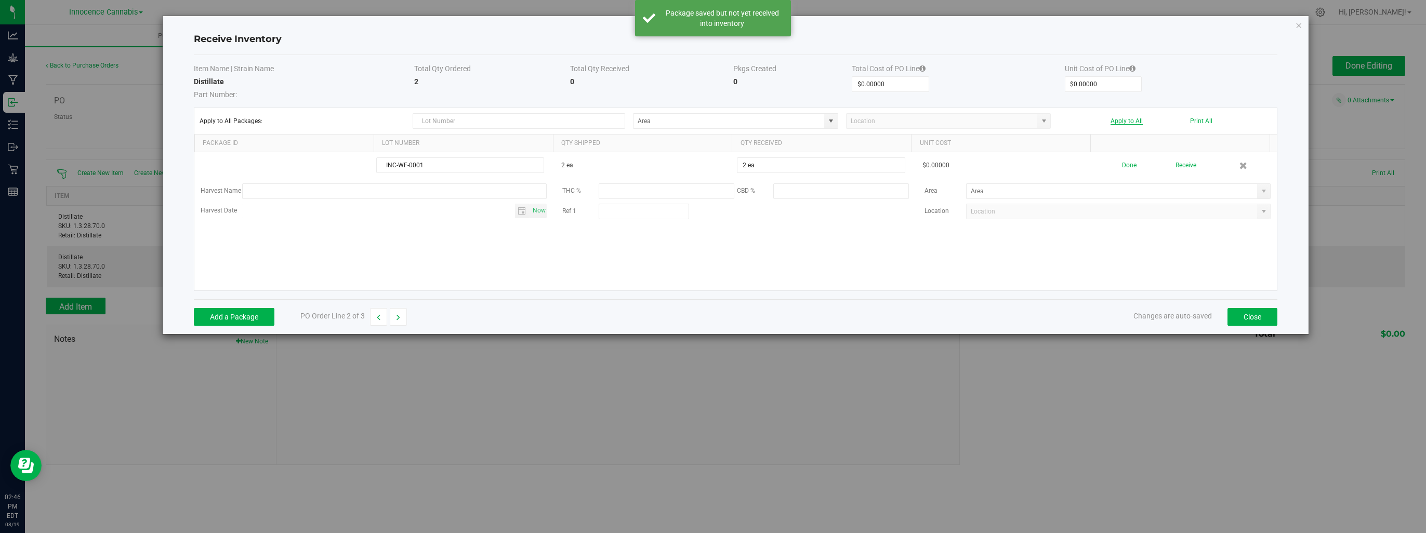
click at [1119, 117] on button "Apply to All" at bounding box center [1126, 120] width 32 height 7
click at [1239, 310] on button "Close" at bounding box center [1252, 317] width 50 height 18
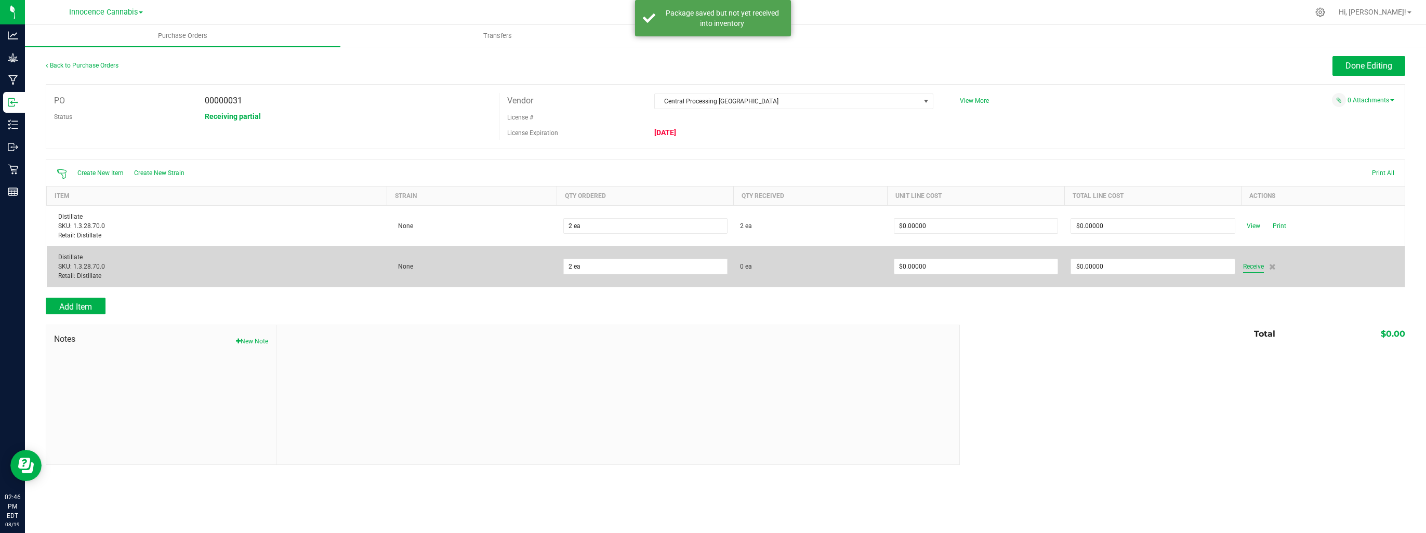
click at [1251, 267] on span "Receive" at bounding box center [1253, 266] width 21 height 12
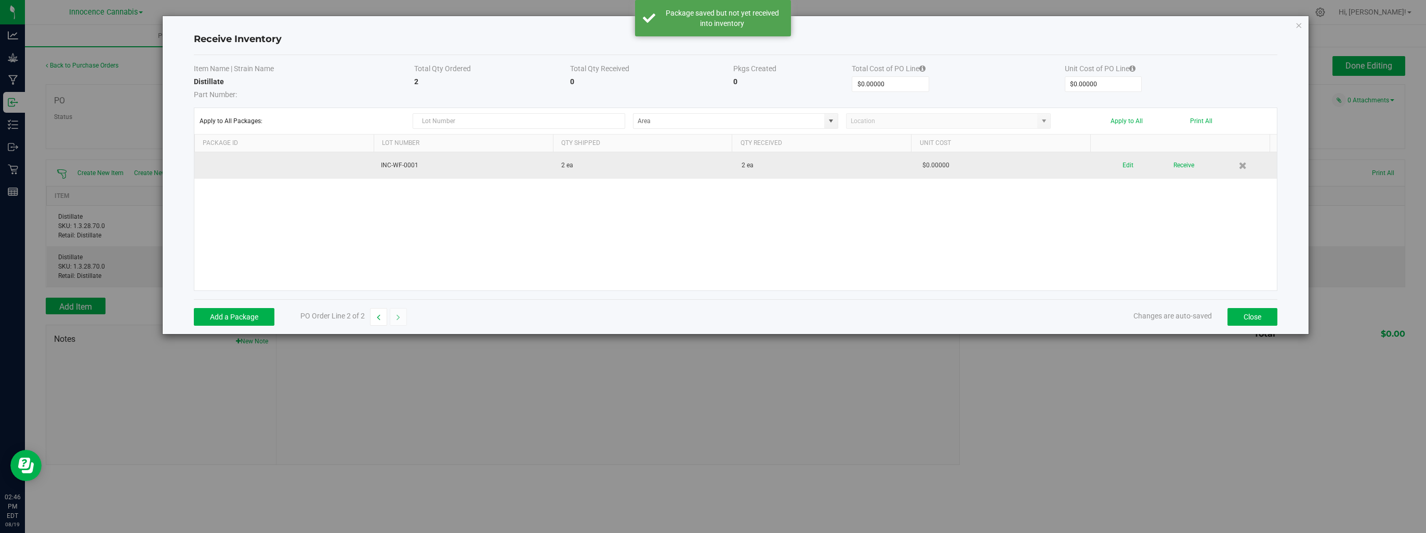
click at [792, 160] on td "2 ea" at bounding box center [825, 165] width 180 height 26
click at [1173, 167] on button "Receive" at bounding box center [1183, 165] width 21 height 18
click at [1250, 313] on button "Close" at bounding box center [1252, 317] width 50 height 18
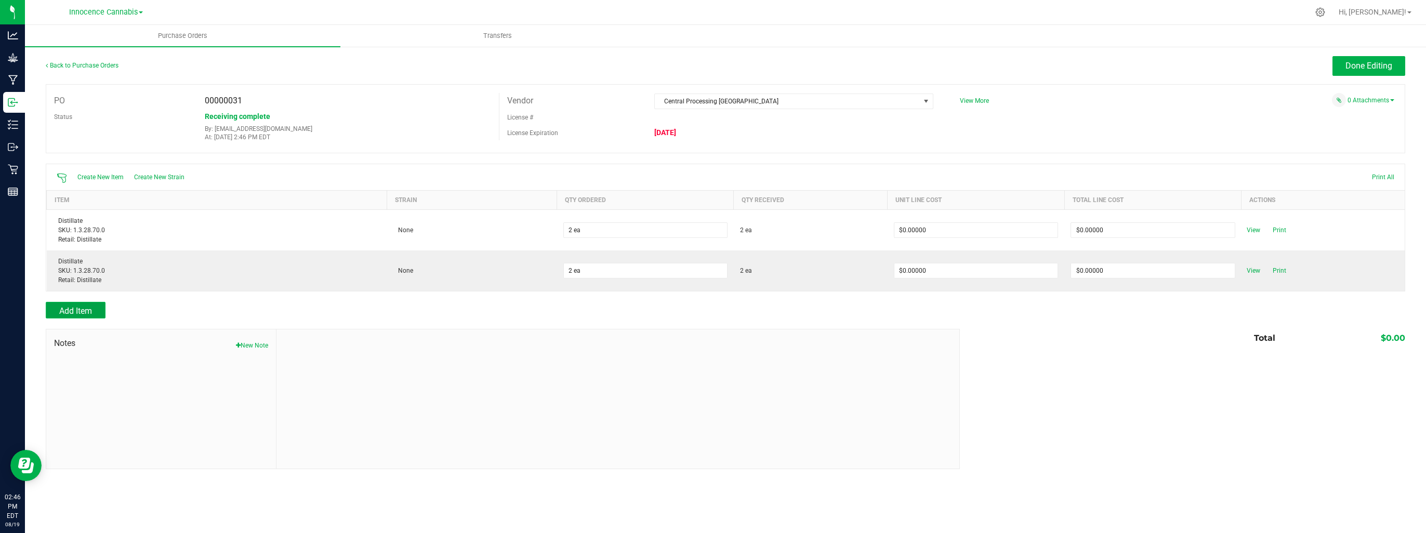
click at [94, 306] on button "Add Item" at bounding box center [76, 310] width 60 height 17
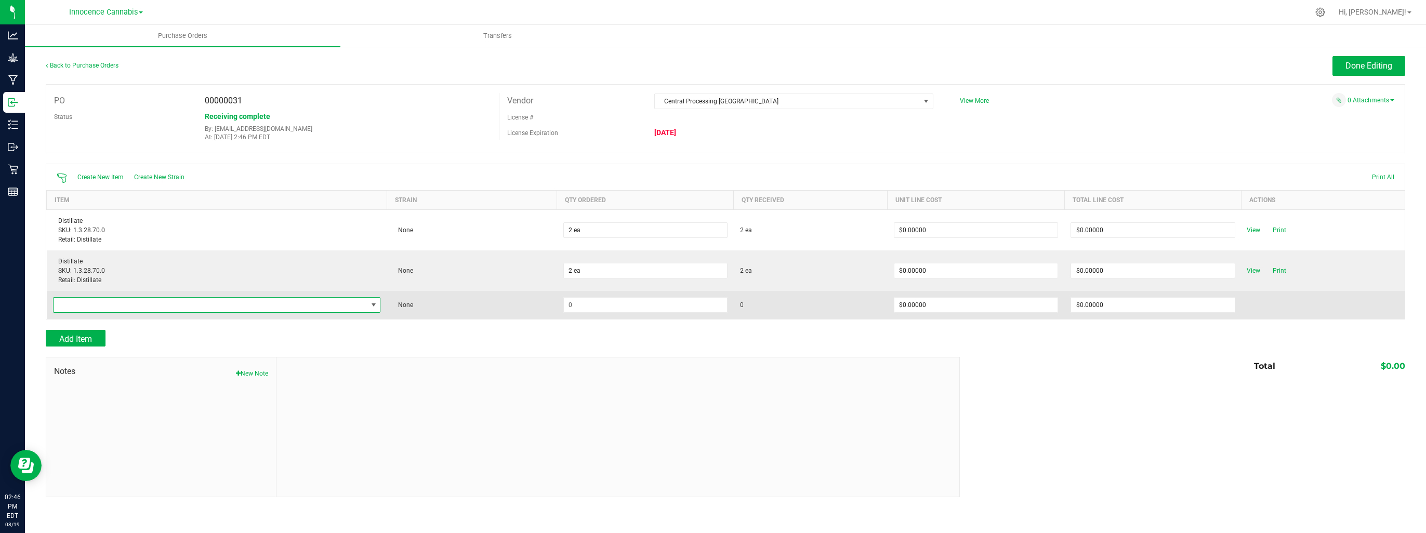
click at [153, 303] on span "NO DATA FOUND" at bounding box center [211, 305] width 314 height 15
type input "DIS"
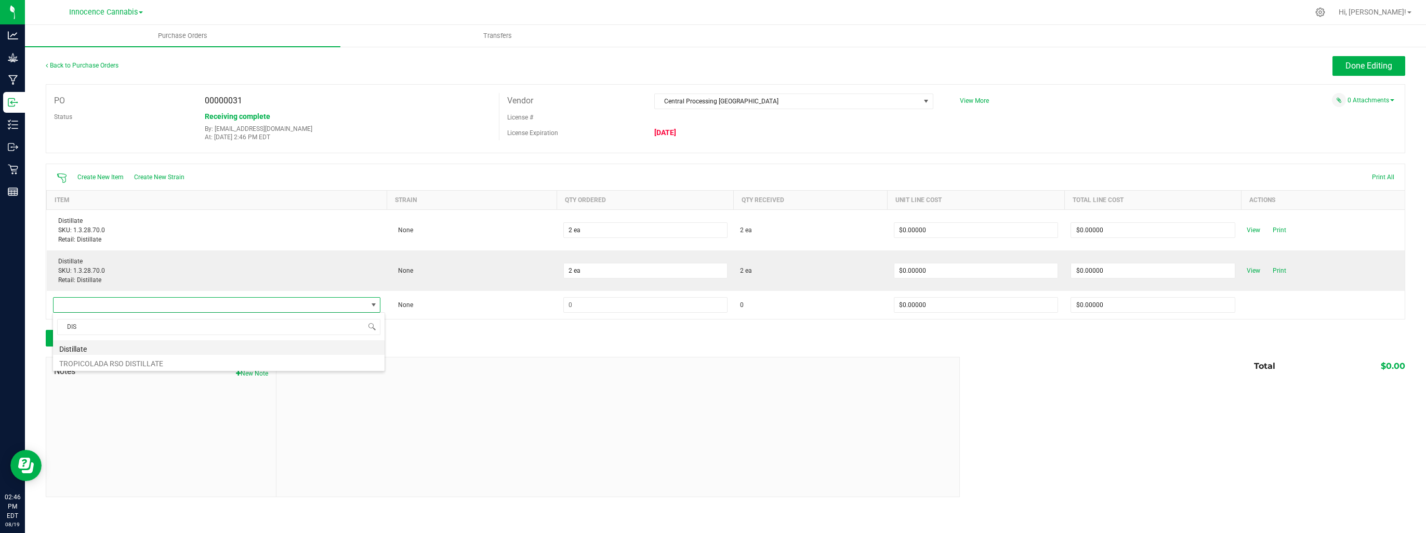
click at [150, 348] on li "Distillate" at bounding box center [218, 347] width 331 height 15
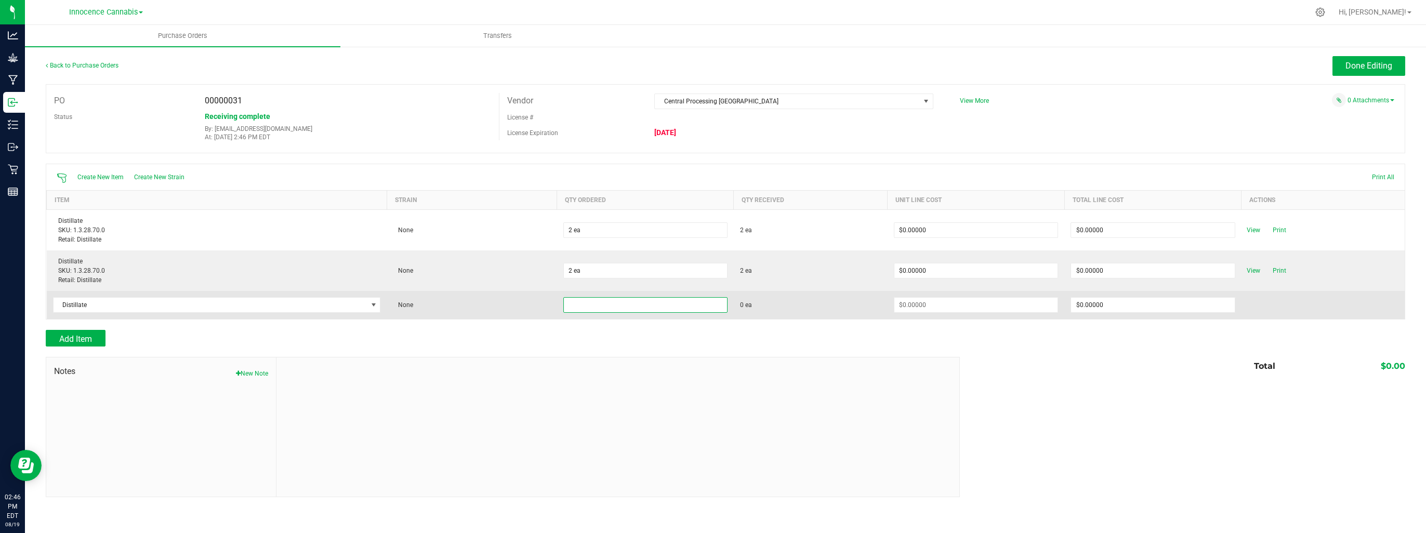
click at [573, 309] on input at bounding box center [645, 305] width 163 height 15
click at [654, 285] on tbody "Distillate SKU: 1.3.28.70.0 Retail: Distillate None 2 ea 2 ea $0.00000 $0.00000…" at bounding box center [726, 265] width 1358 height 110
type input "1 ea"
drag, startPoint x: 664, startPoint y: 291, endPoint x: 946, endPoint y: 304, distance: 282.4
click at [946, 304] on input at bounding box center [975, 305] width 163 height 15
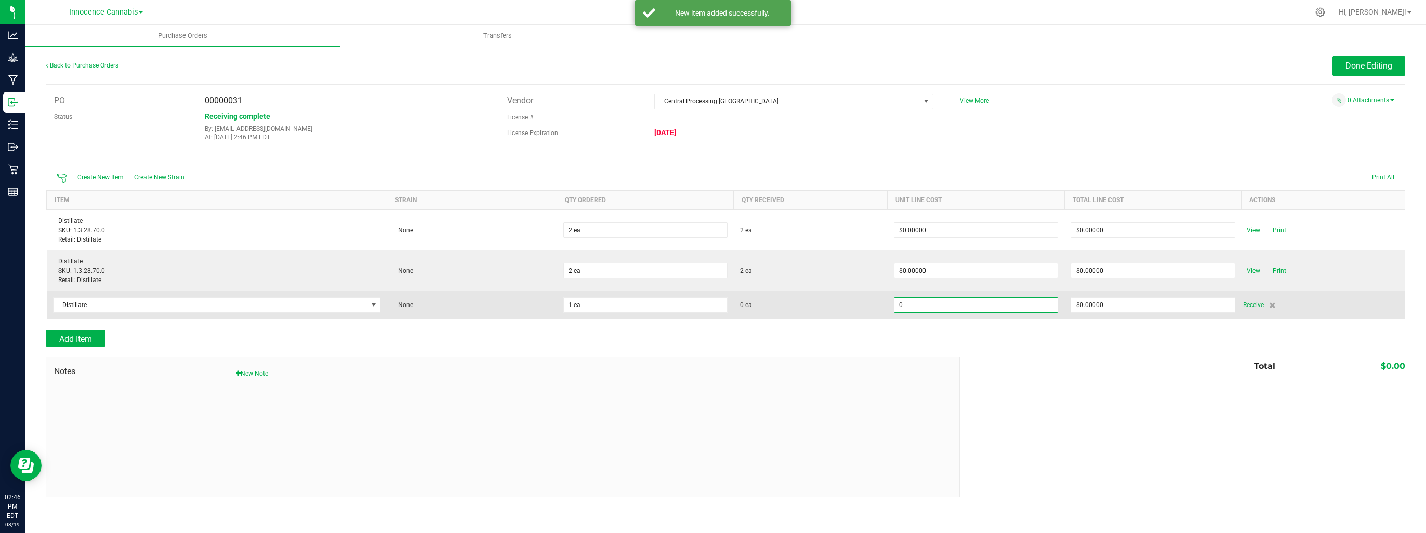
type input "$0.00000"
click at [1245, 302] on span "Receive" at bounding box center [1253, 305] width 21 height 12
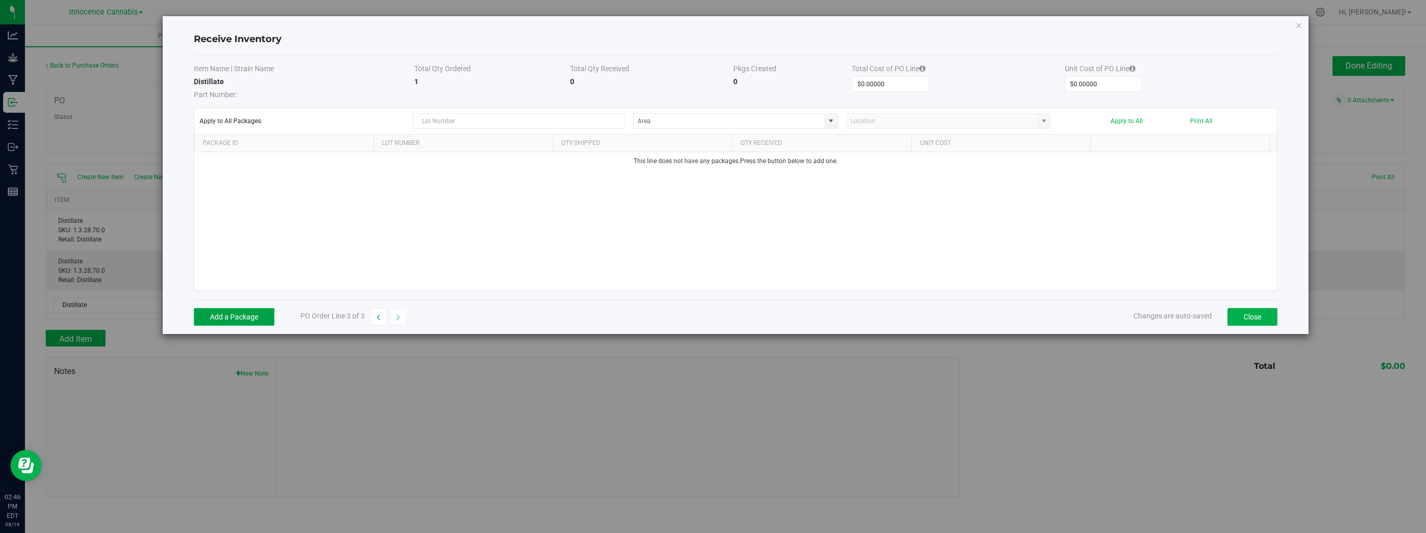
click at [260, 317] on button "Add a Package" at bounding box center [234, 317] width 81 height 18
type input "inc-wf-0001"
click at [1121, 119] on button "Apply to All" at bounding box center [1126, 120] width 32 height 7
click at [1232, 317] on button "Close" at bounding box center [1252, 317] width 50 height 18
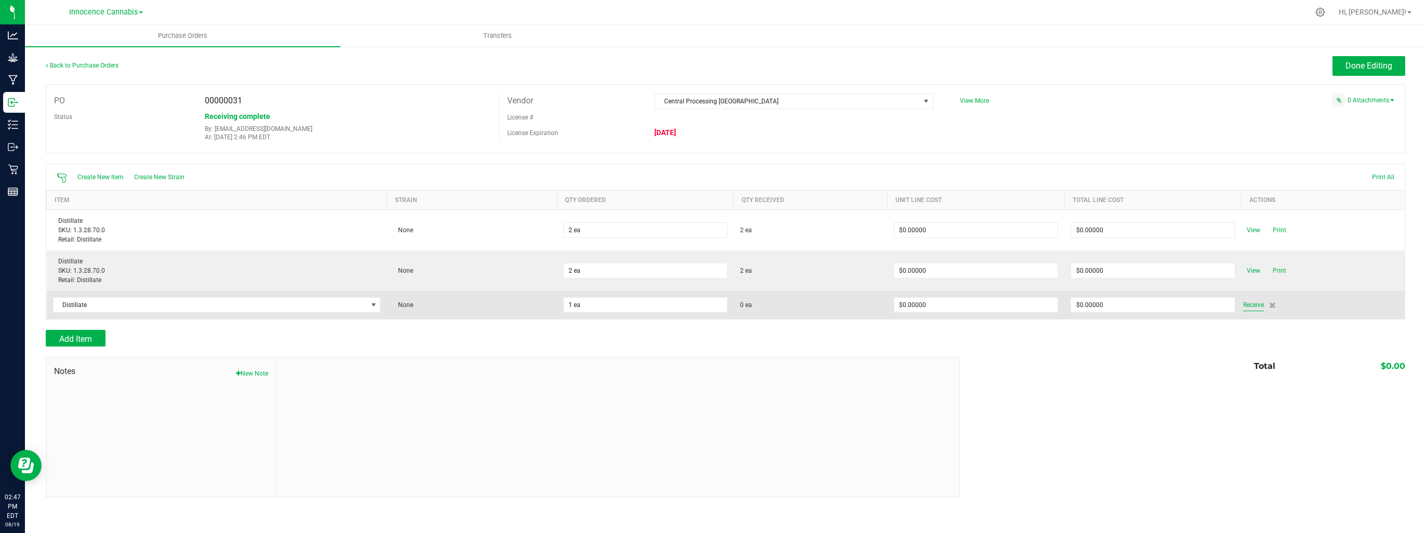
click at [1254, 303] on span "Receive" at bounding box center [1253, 305] width 21 height 12
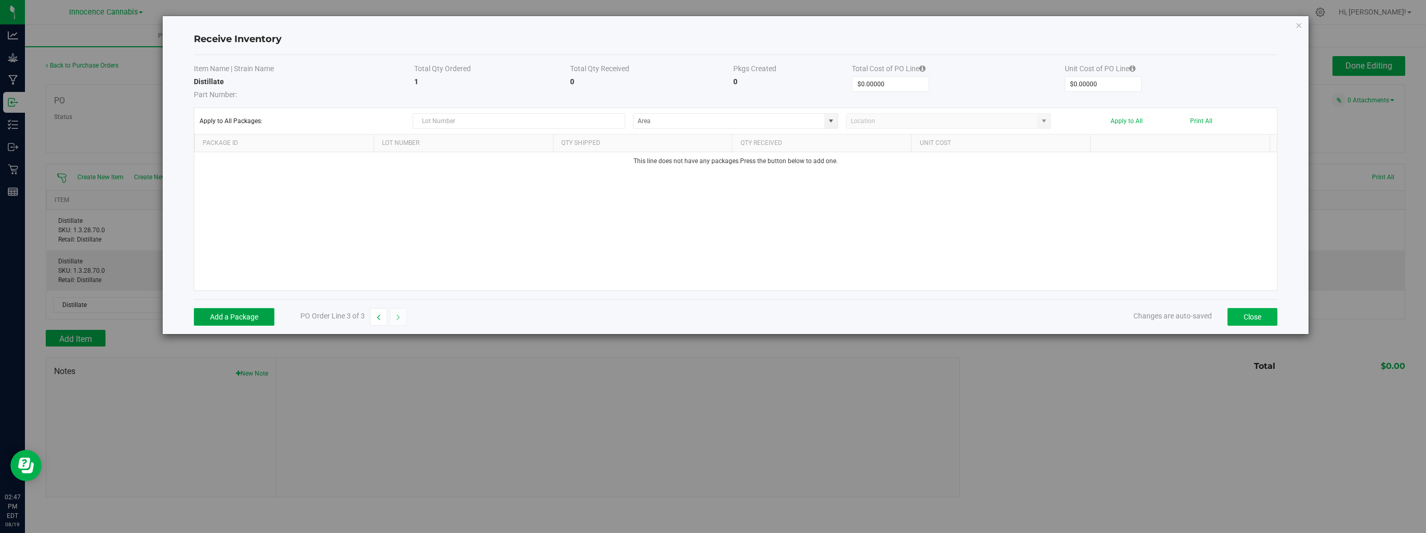
click at [254, 319] on button "Add a Package" at bounding box center [234, 317] width 81 height 18
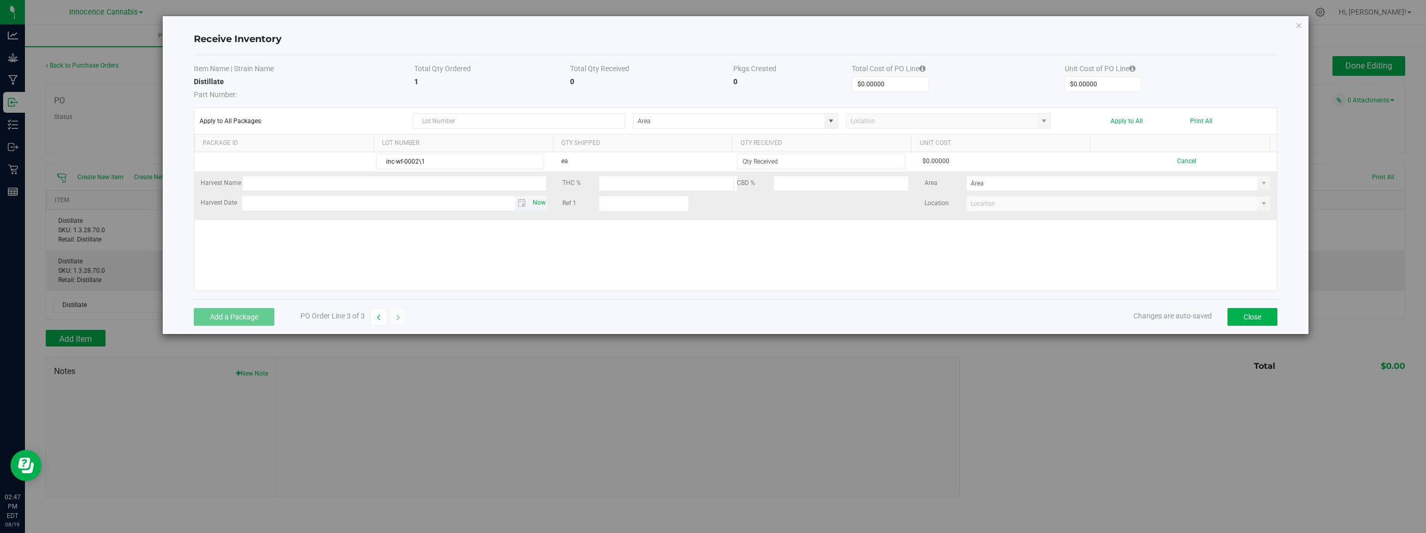
type input "inc-wf-0002\1"
click at [534, 203] on span "Now" at bounding box center [539, 202] width 18 height 15
type input "[DATE]"
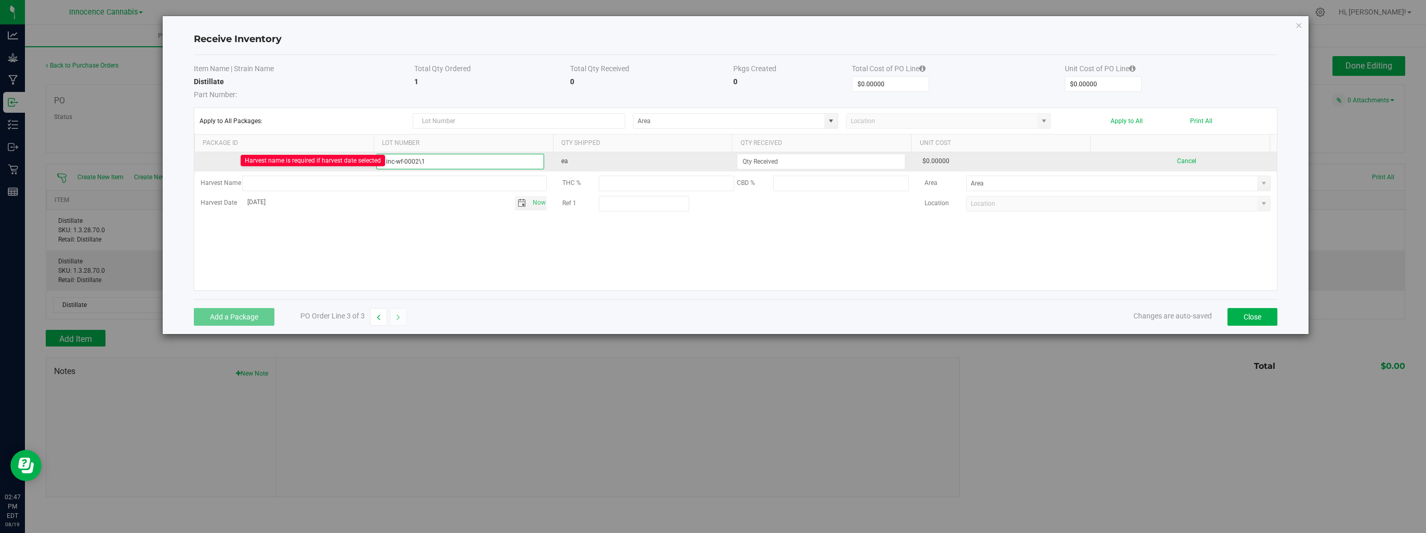
click at [446, 161] on input "inc-wf-0002\1" at bounding box center [460, 162] width 168 height 16
type input "inc-wf-0001"
click at [875, 160] on input at bounding box center [820, 161] width 167 height 15
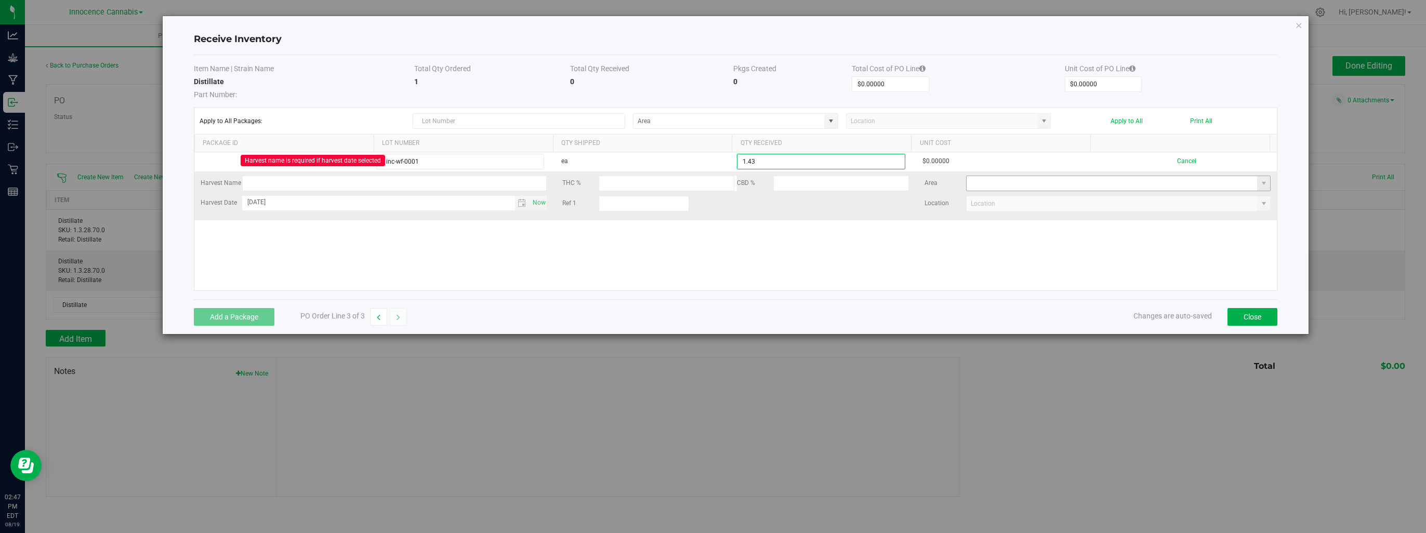
type input "1 ea"
click at [1011, 186] on kendo-grid-list "inc-wf-0001 ea 1 ea $0.00000 Cancel Harvest Name Harvest name is required if ha…" at bounding box center [735, 221] width 1082 height 138
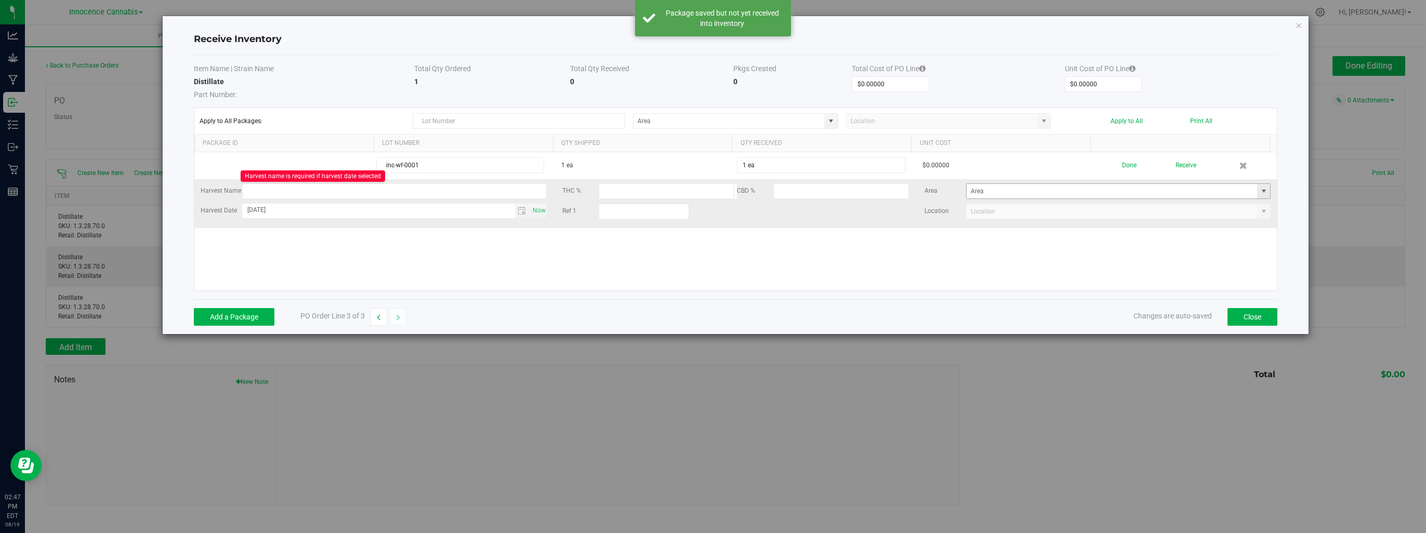
click at [1259, 190] on span at bounding box center [1263, 191] width 8 height 8
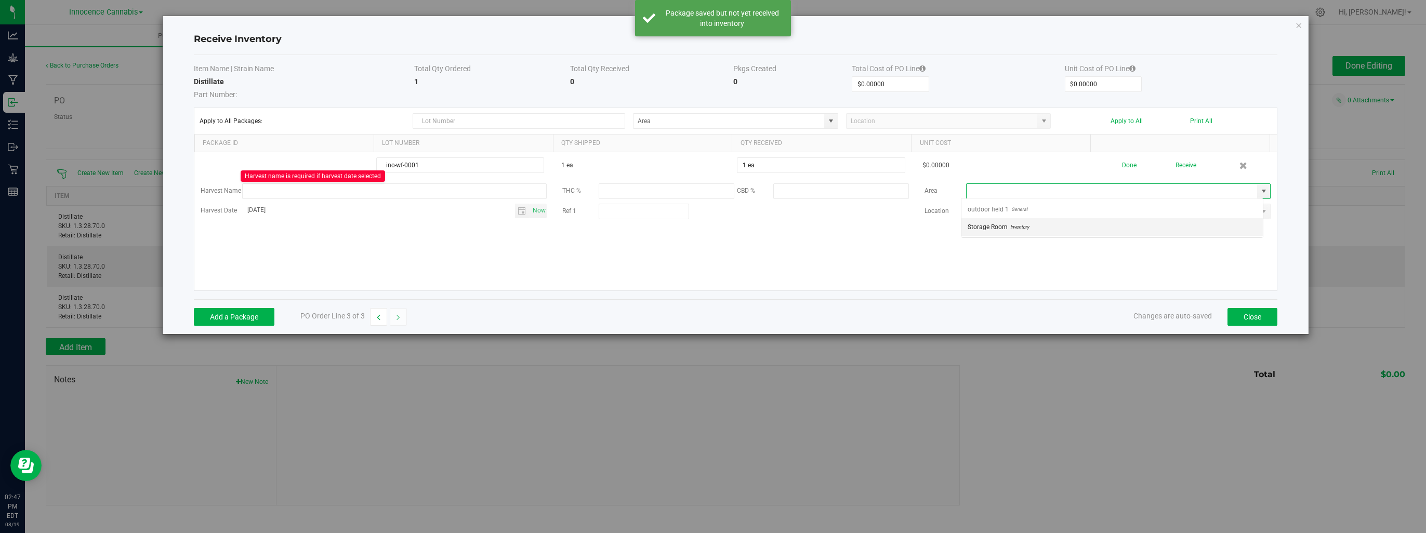
scroll to position [15, 302]
click at [1095, 231] on li "Storage Room Inventory" at bounding box center [1111, 227] width 301 height 18
type input "Storage Room"
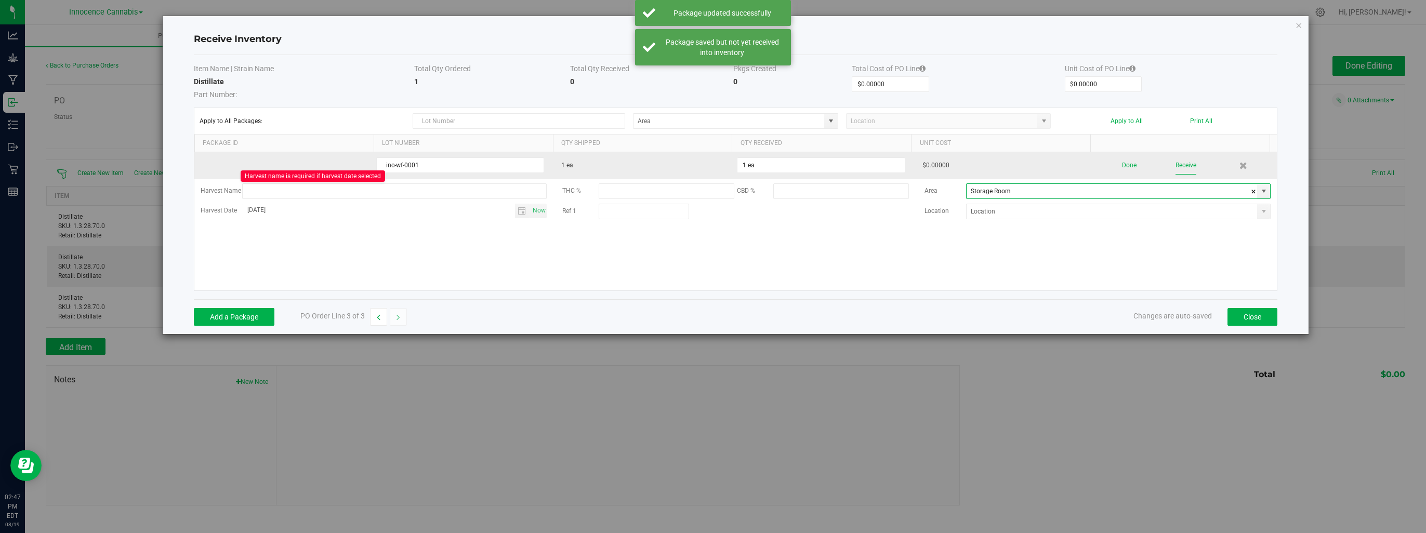
click at [1175, 161] on button "Receive" at bounding box center [1185, 165] width 21 height 18
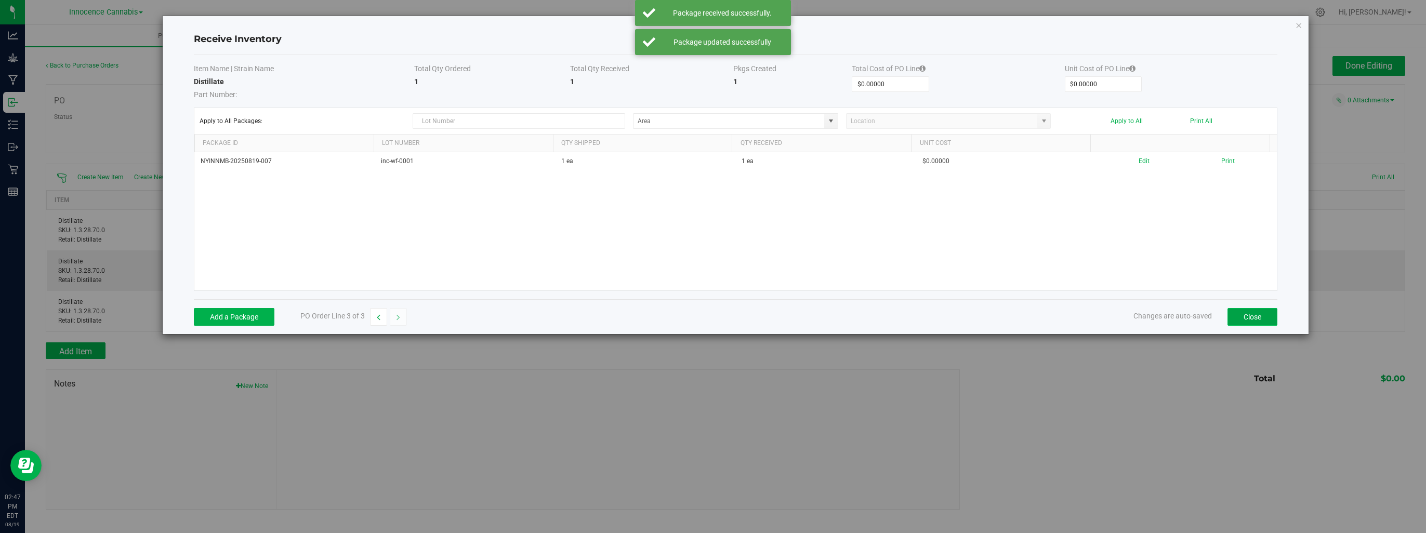
click at [1247, 315] on button "Close" at bounding box center [1252, 317] width 50 height 18
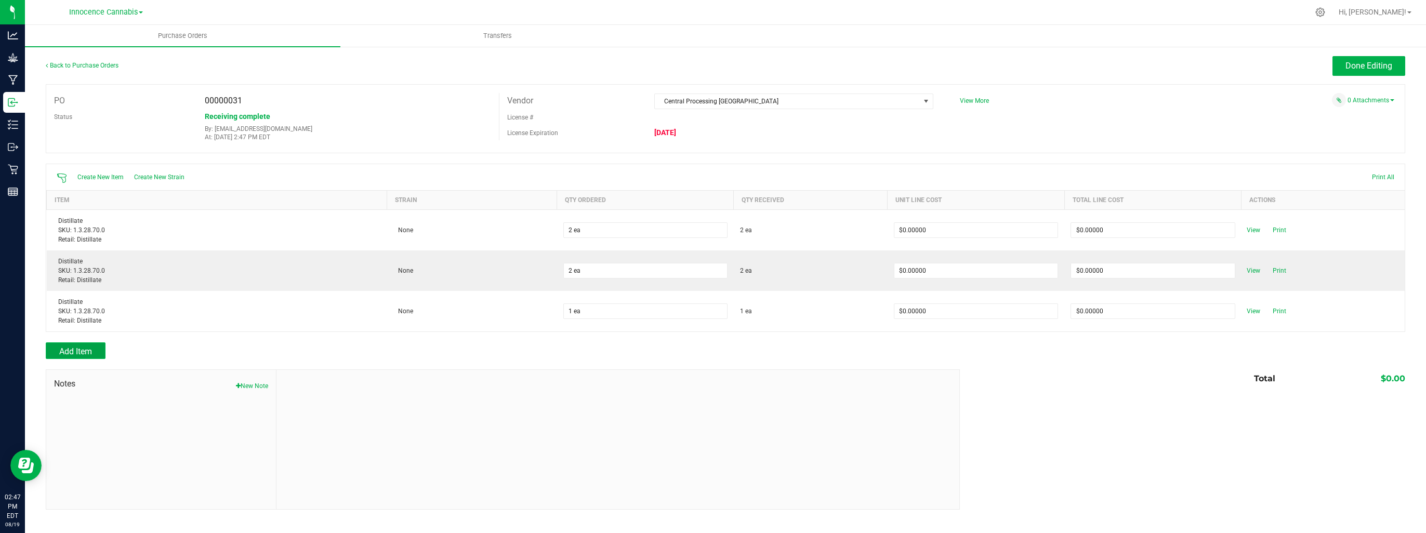
click at [72, 344] on button "Add Item" at bounding box center [76, 350] width 60 height 17
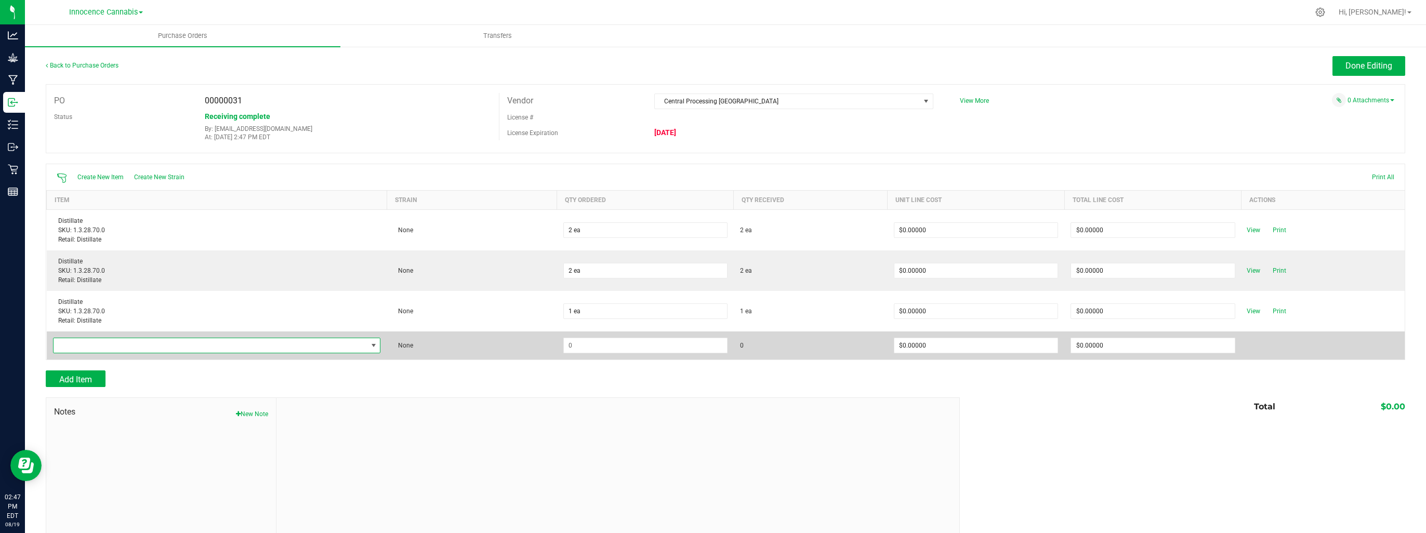
click at [242, 350] on span "NO DATA FOUND" at bounding box center [211, 345] width 314 height 15
type input "WATER"
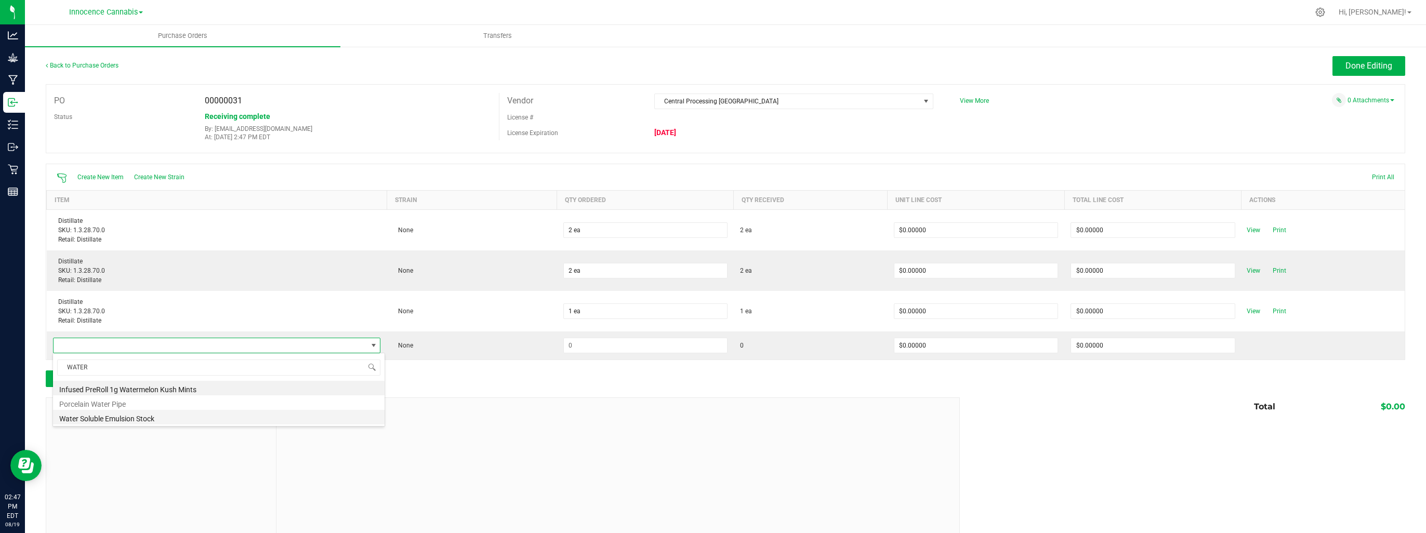
click at [172, 419] on li "Water Soluble Emulsion Stock" at bounding box center [218, 417] width 331 height 15
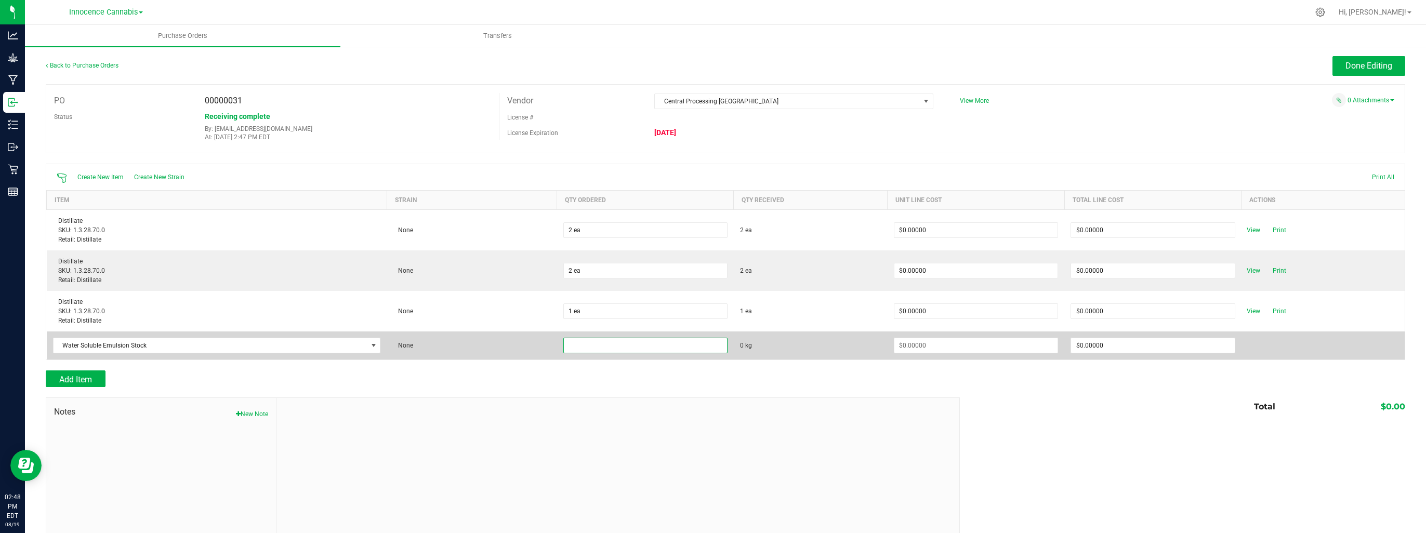
click at [617, 346] on input at bounding box center [645, 345] width 163 height 15
type input "13.7000 kg"
click at [988, 342] on input at bounding box center [975, 345] width 163 height 15
type input "$0.00000"
click at [1246, 345] on span "Receive" at bounding box center [1253, 345] width 21 height 12
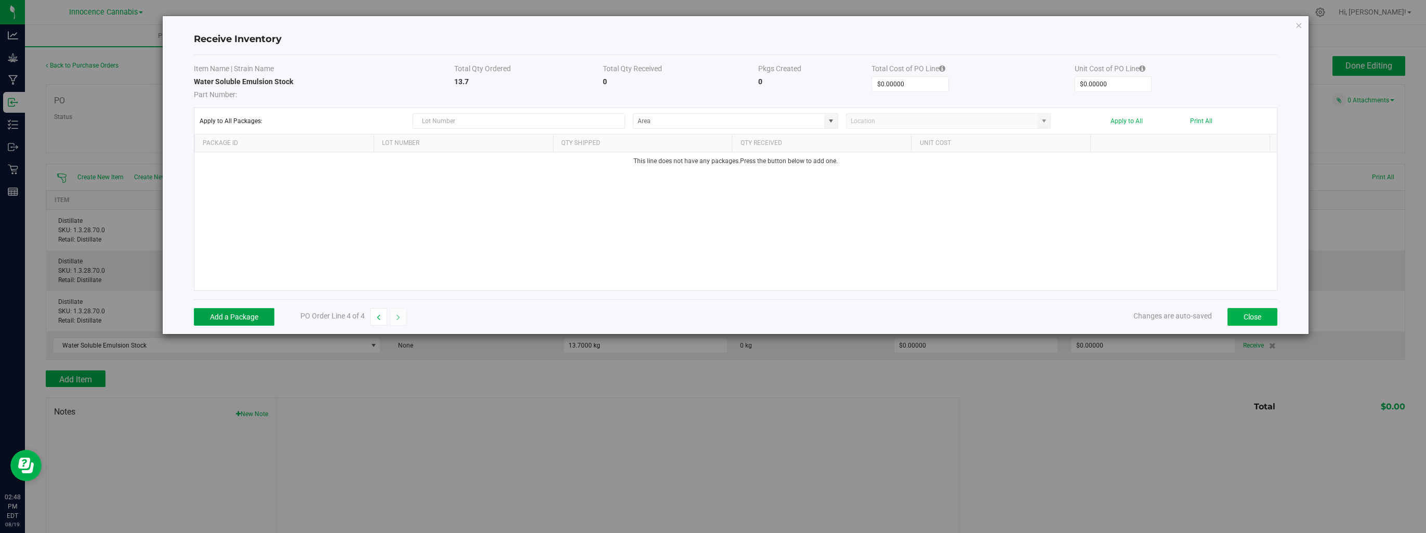
click at [257, 320] on button "Add a Package" at bounding box center [234, 317] width 81 height 18
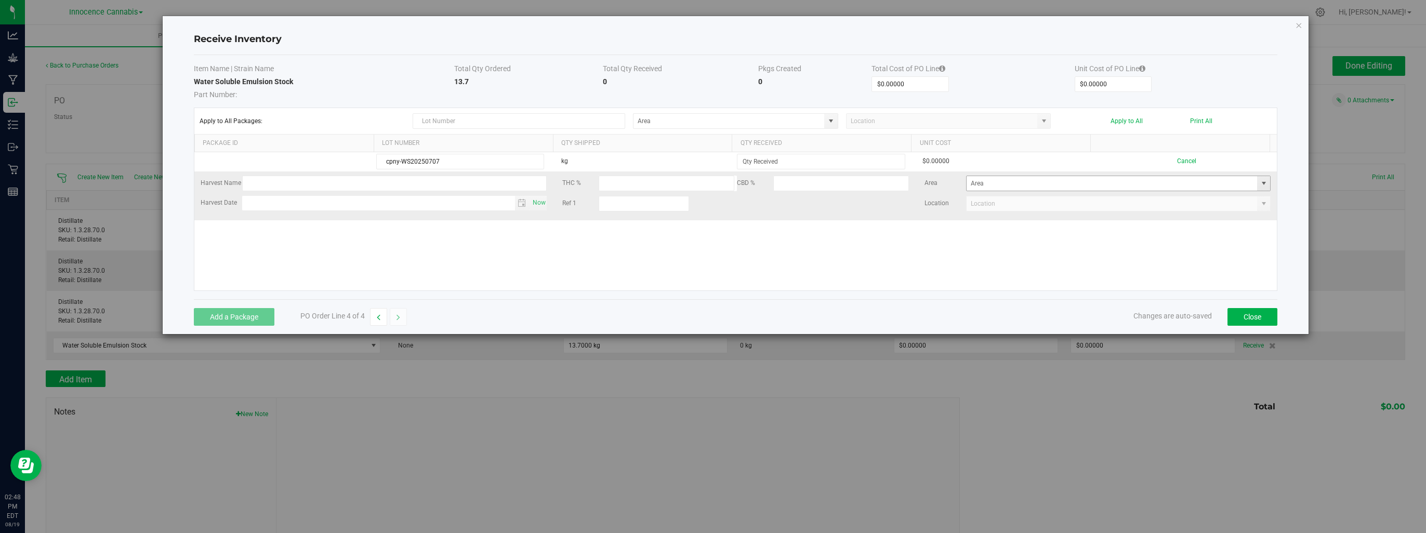
click at [1259, 182] on span at bounding box center [1263, 183] width 8 height 8
type input "cpny-WS20250707"
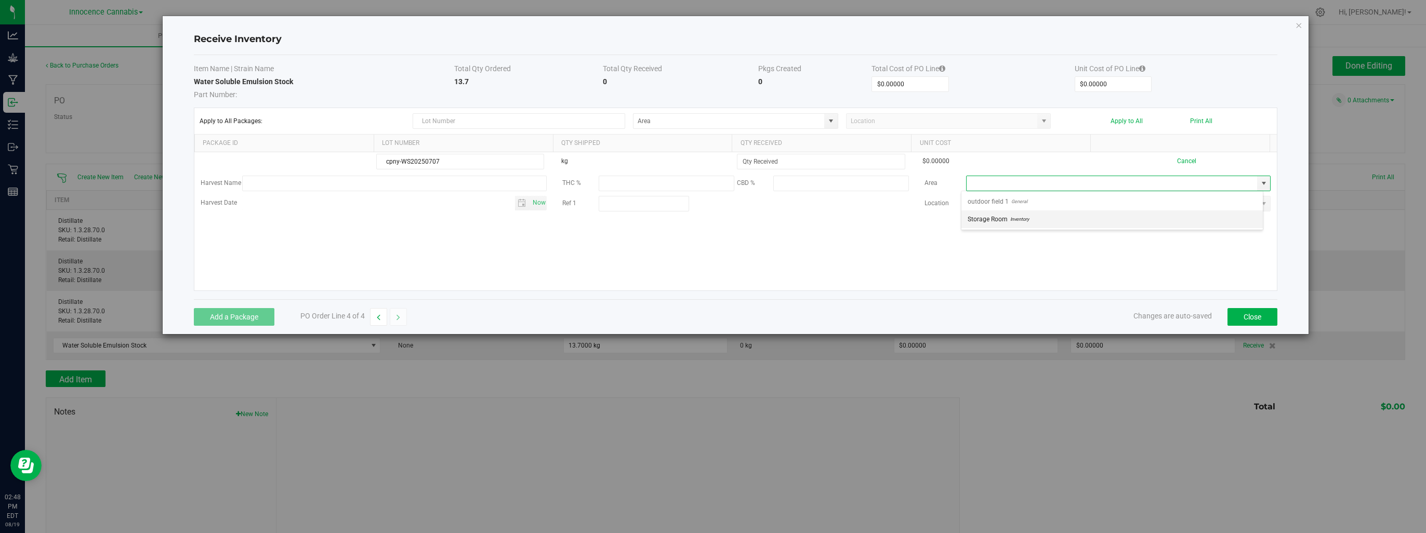
scroll to position [15, 302]
click at [1152, 220] on li "Storage Room Inventory" at bounding box center [1111, 219] width 301 height 18
type input "Storage Room"
click at [1242, 322] on button "Close" at bounding box center [1252, 317] width 50 height 18
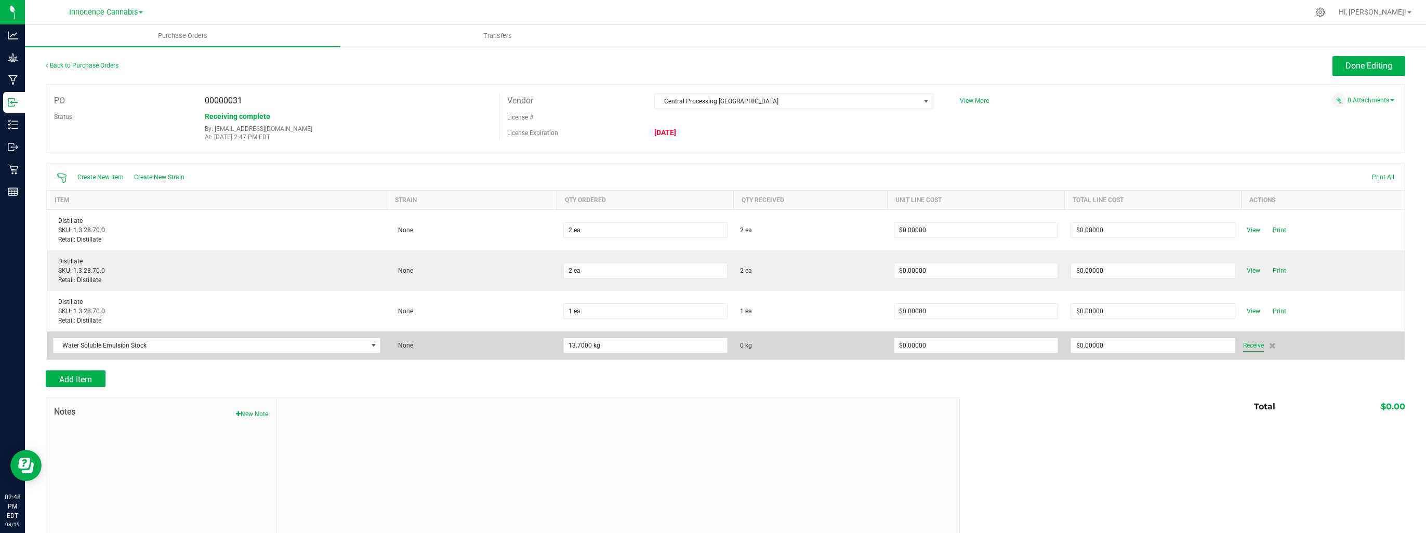
click at [1245, 343] on span "Receive" at bounding box center [1253, 345] width 21 height 12
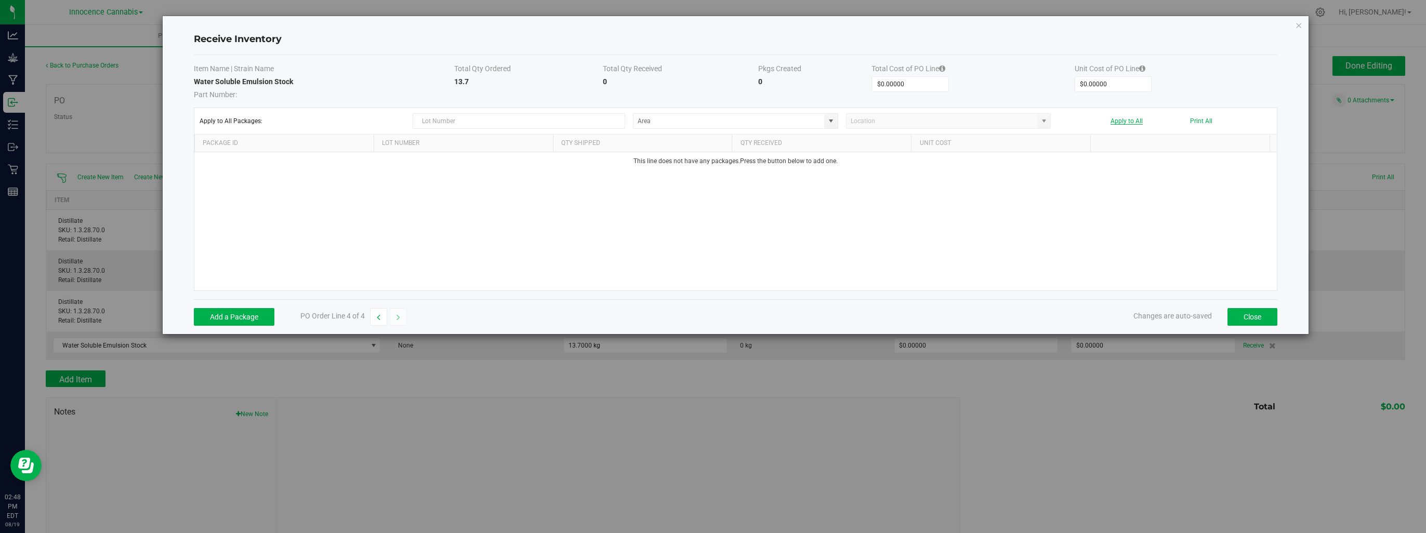
click at [1139, 119] on button "Apply to All" at bounding box center [1126, 120] width 32 height 7
drag, startPoint x: 216, startPoint y: 329, endPoint x: 216, endPoint y: 315, distance: 14.0
click at [215, 327] on div "Add a Package PO Order Line 4 of 4 Changes are auto-saved Close" at bounding box center [735, 316] width 1083 height 35
click at [218, 317] on button "Add a Package" at bounding box center [234, 317] width 81 height 18
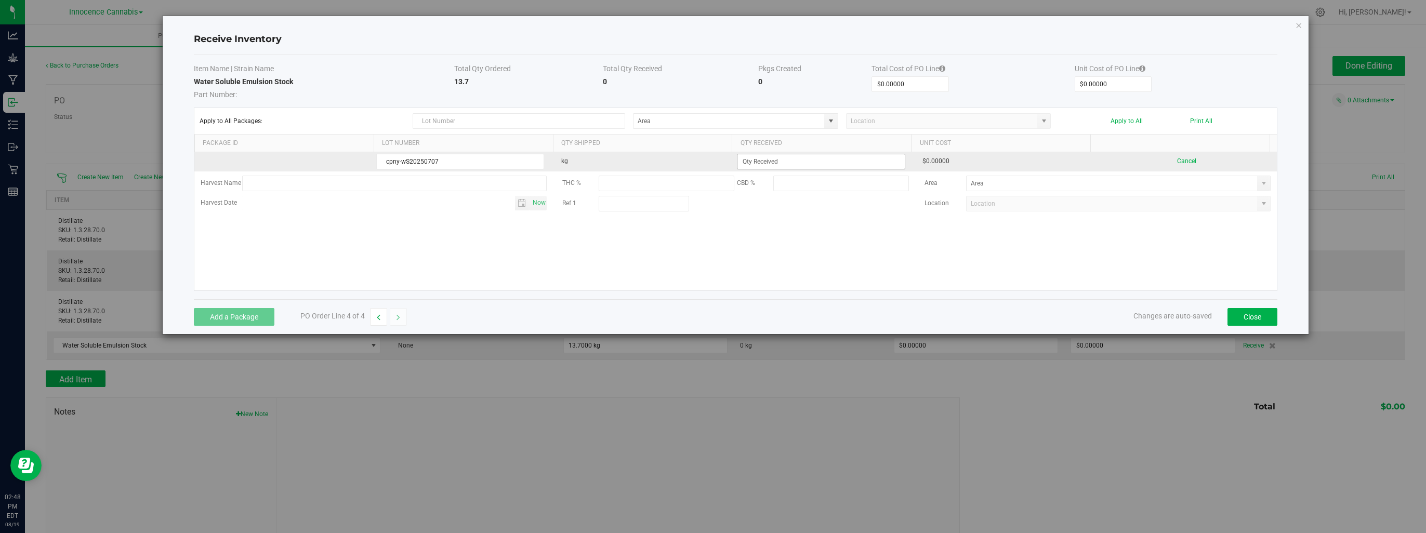
type input "cpny-wS20250707"
click at [766, 163] on input at bounding box center [820, 161] width 167 height 15
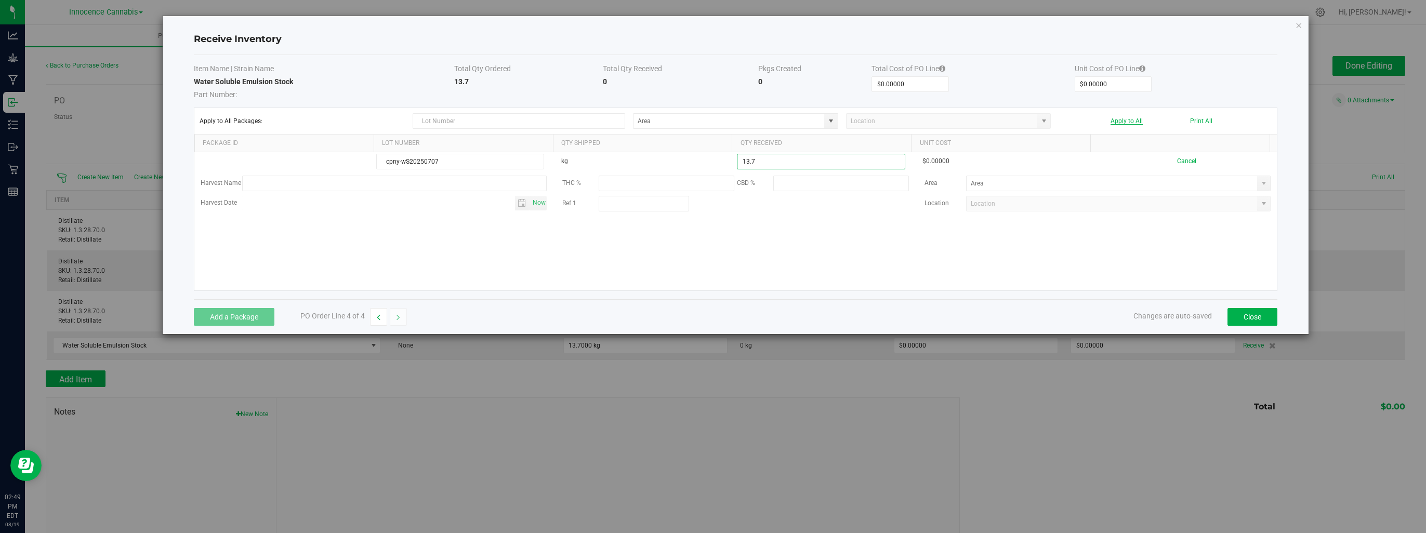
type input "13.7000 kg"
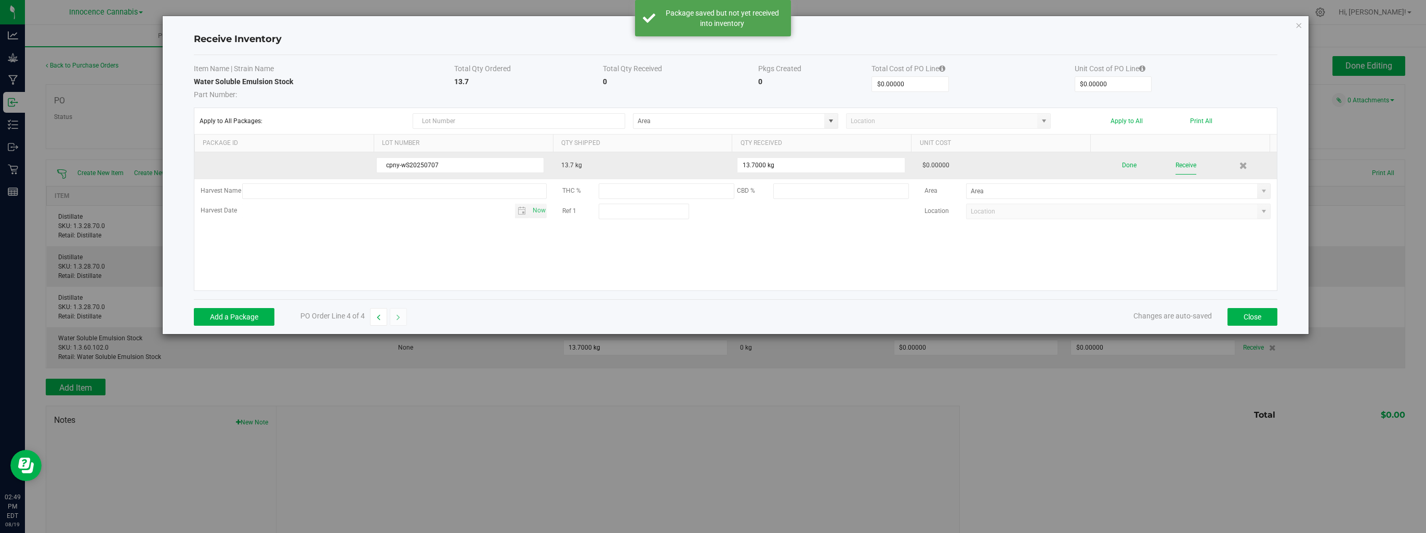
click at [1176, 162] on button "Receive" at bounding box center [1185, 165] width 21 height 18
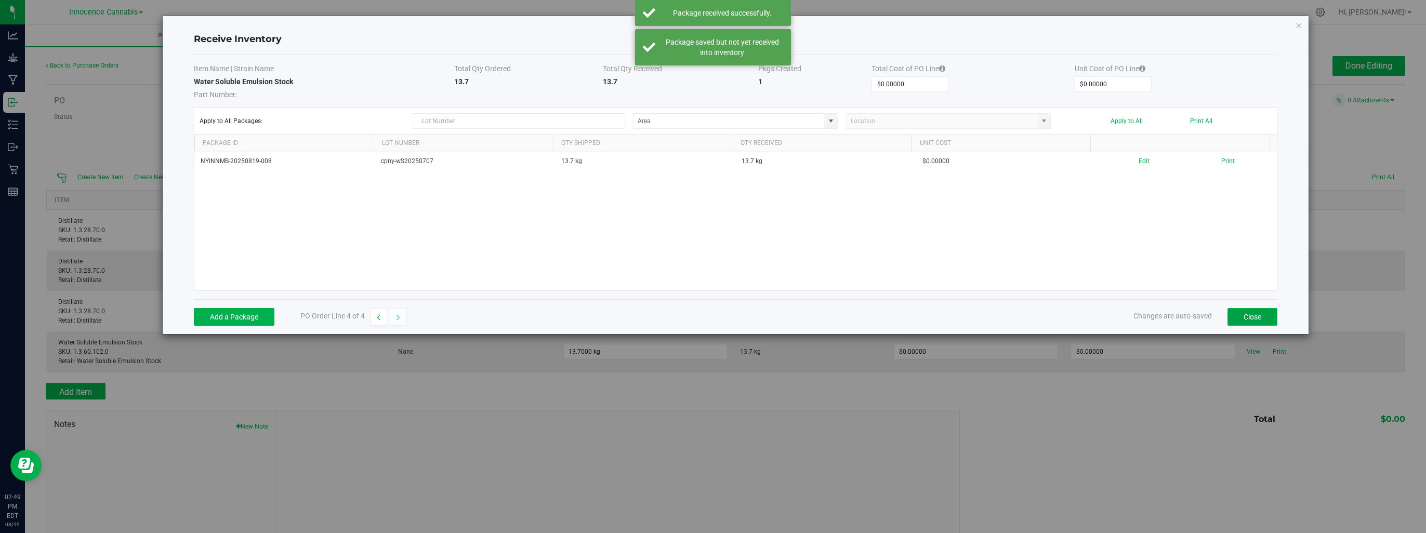
click at [1265, 323] on button "Close" at bounding box center [1252, 317] width 50 height 18
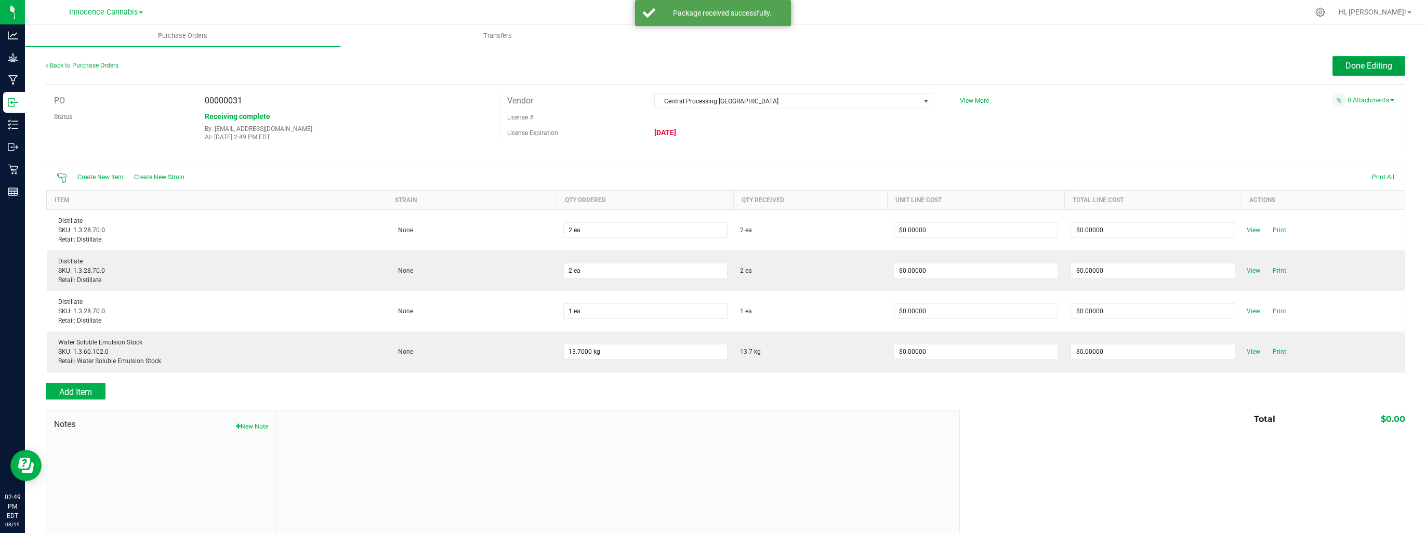
click at [1362, 69] on span "Done Editing" at bounding box center [1368, 66] width 47 height 10
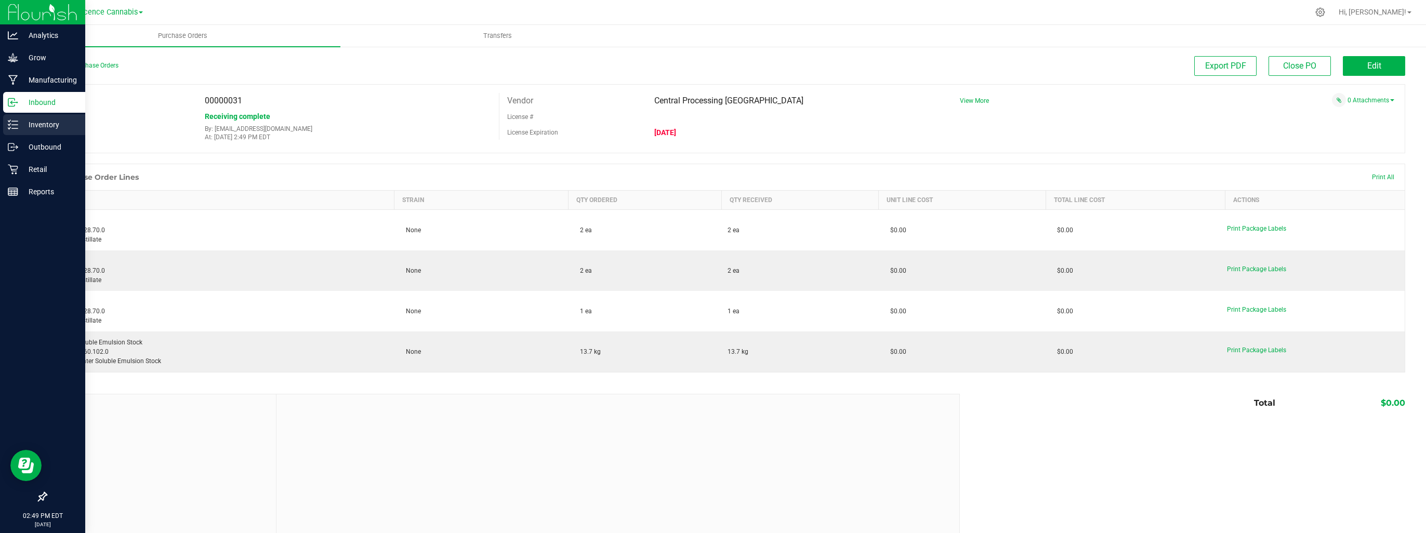
click at [25, 130] on p "Inventory" at bounding box center [49, 124] width 62 height 12
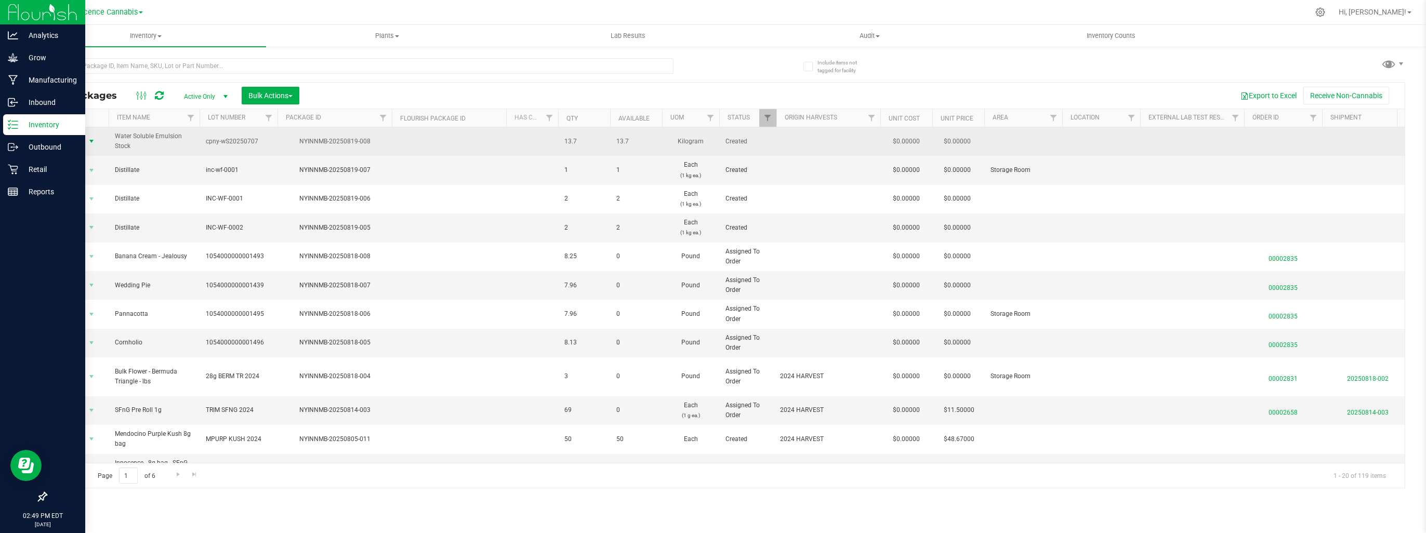
click at [90, 138] on span "select" at bounding box center [91, 141] width 8 height 8
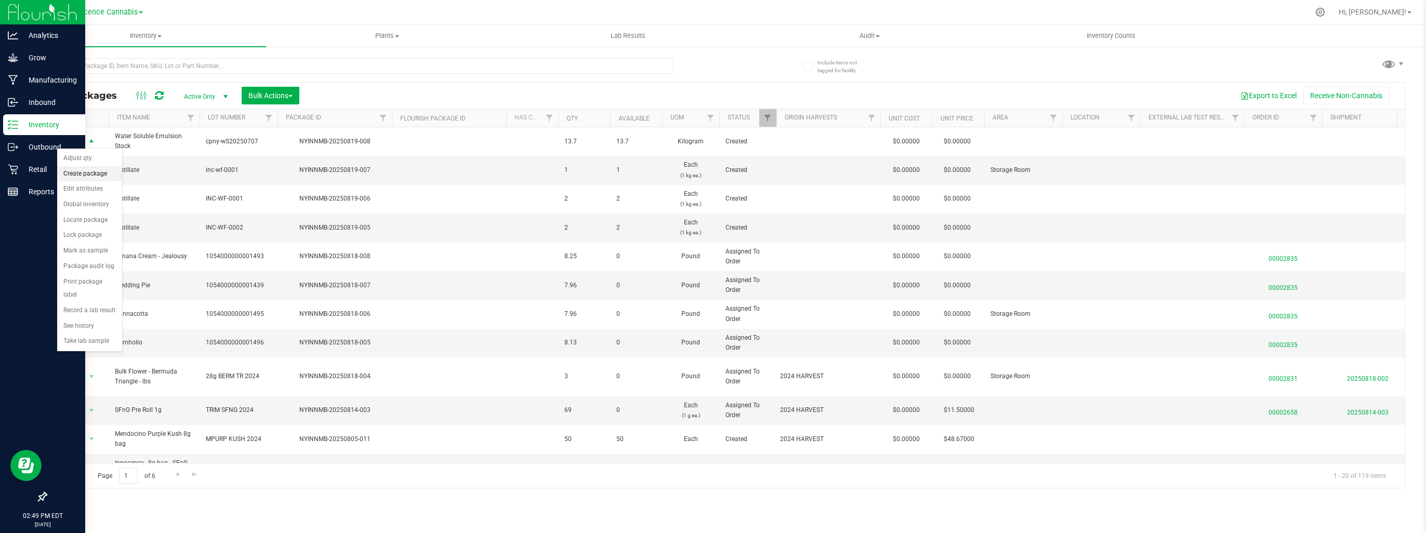
click at [72, 172] on li "Create package" at bounding box center [89, 174] width 65 height 16
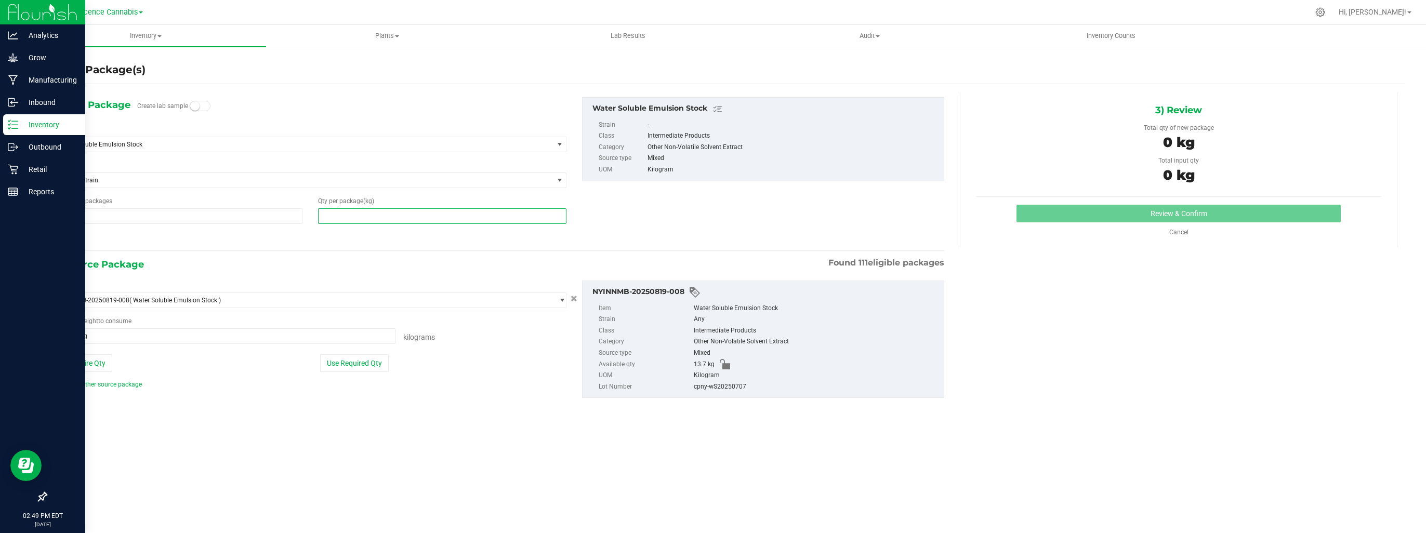
click at [406, 218] on span at bounding box center [442, 216] width 249 height 16
type input ".5"
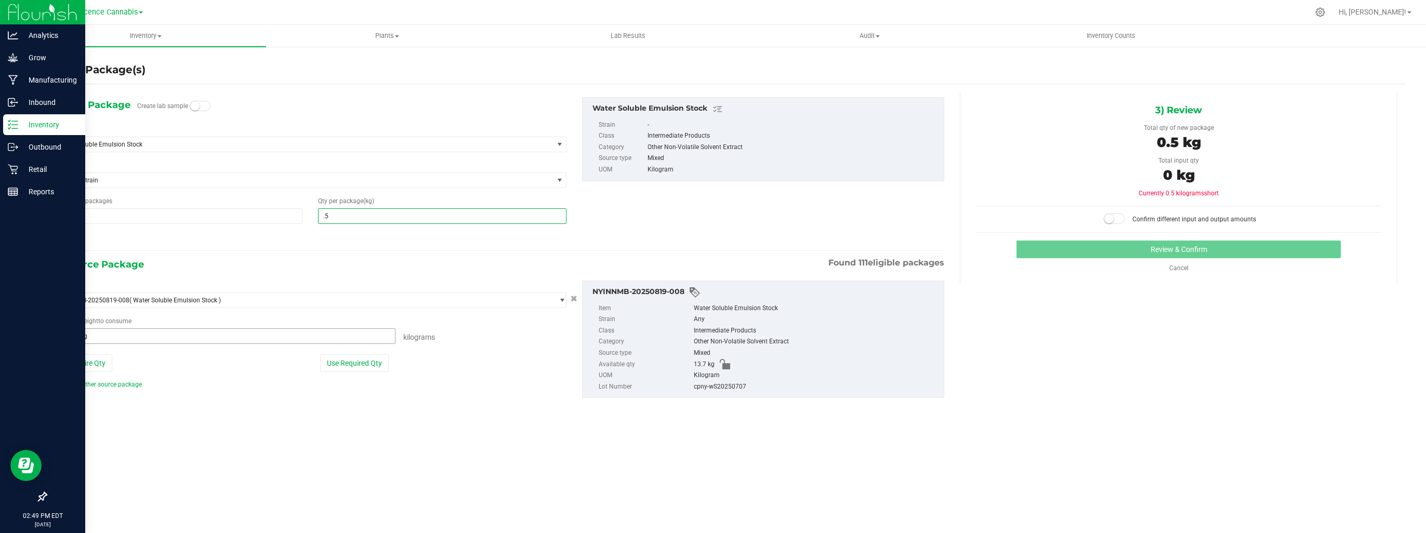
type input "0.5000"
click at [333, 334] on span at bounding box center [225, 336] width 342 height 16
type input ".5"
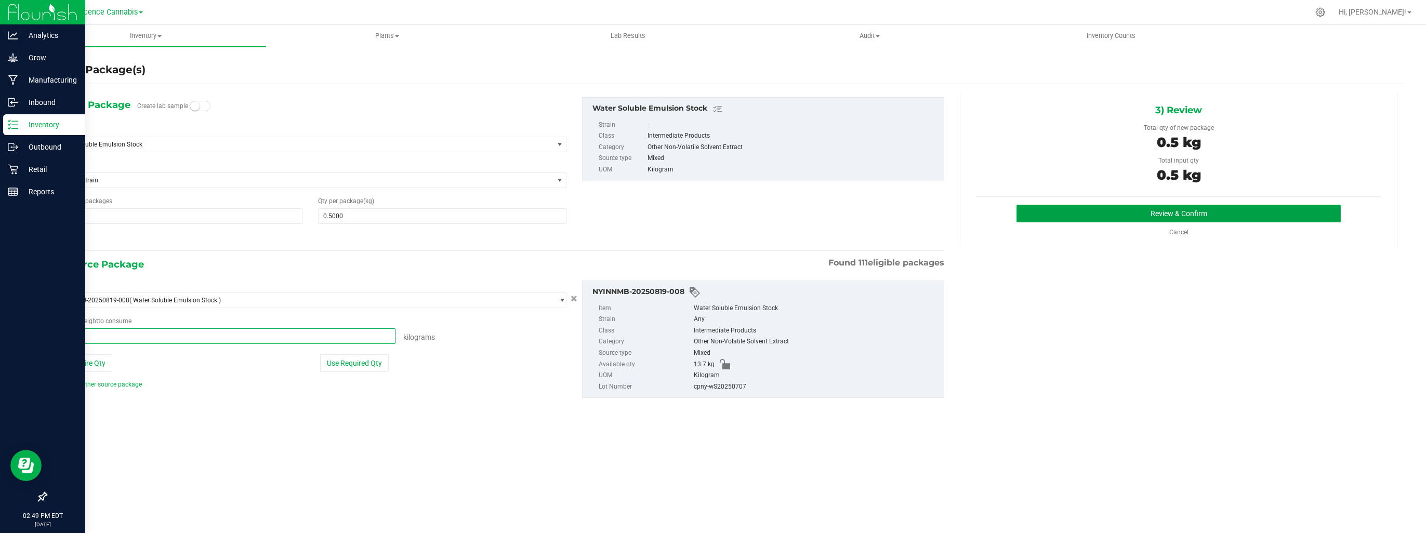
type input "0.5000 kg"
click at [1056, 210] on button "Review & Confirm" at bounding box center [1178, 214] width 324 height 18
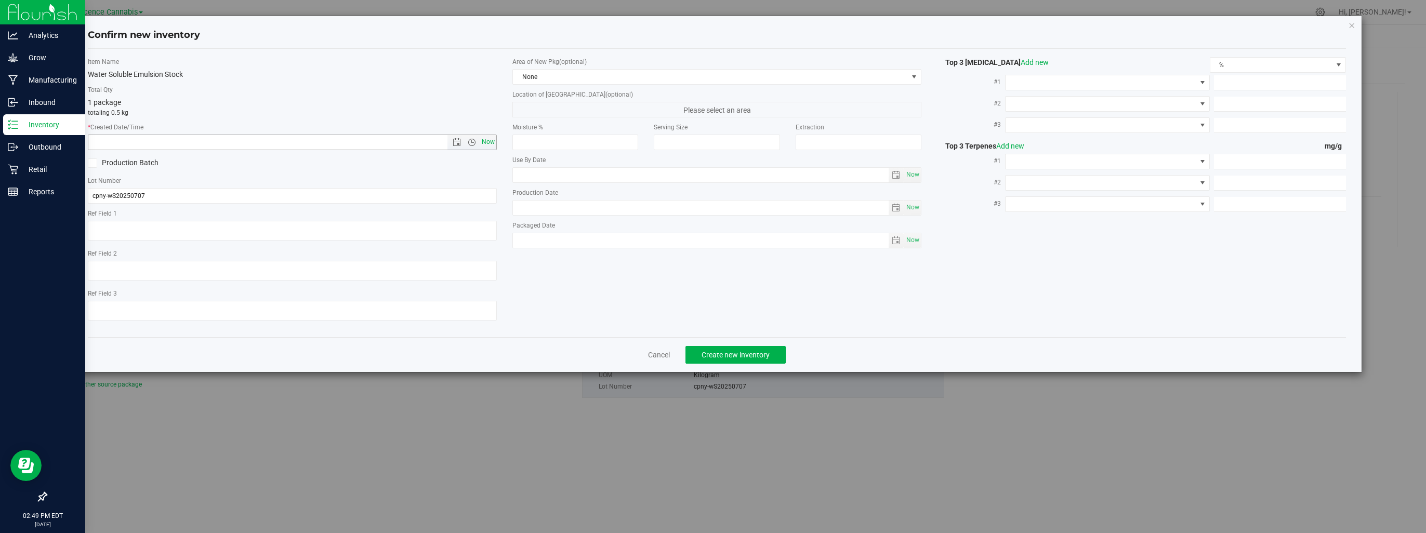
click at [483, 140] on span "Now" at bounding box center [489, 142] width 18 height 15
type input "[DATE] 2:49 PM"
click at [758, 353] on span "Create new inventory" at bounding box center [735, 355] width 68 height 8
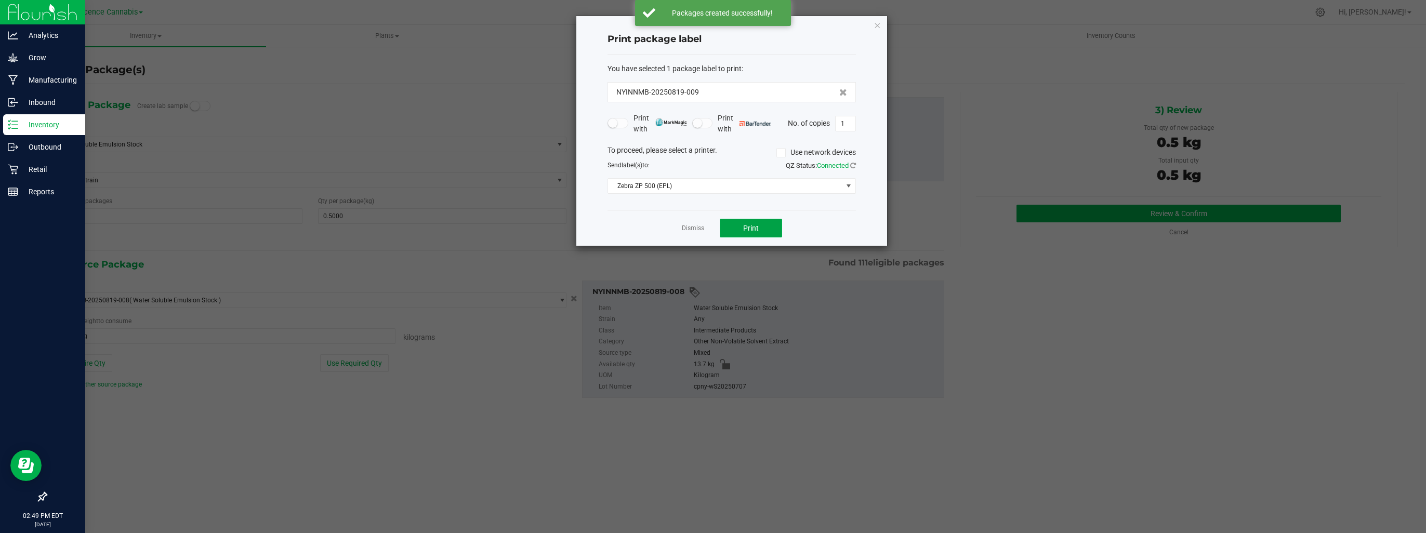
click at [735, 227] on button "Print" at bounding box center [751, 228] width 62 height 19
click at [680, 227] on div "Dismiss Print" at bounding box center [731, 228] width 248 height 36
click at [689, 227] on link "Dismiss" at bounding box center [693, 228] width 22 height 9
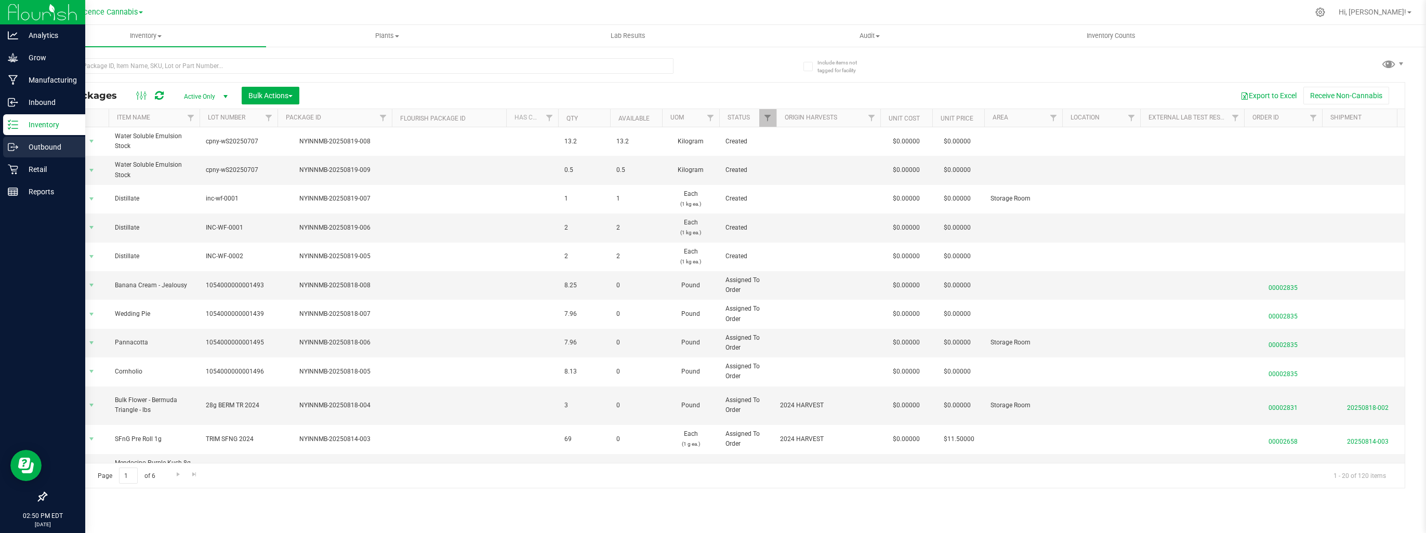
click at [39, 143] on p "Outbound" at bounding box center [49, 147] width 62 height 12
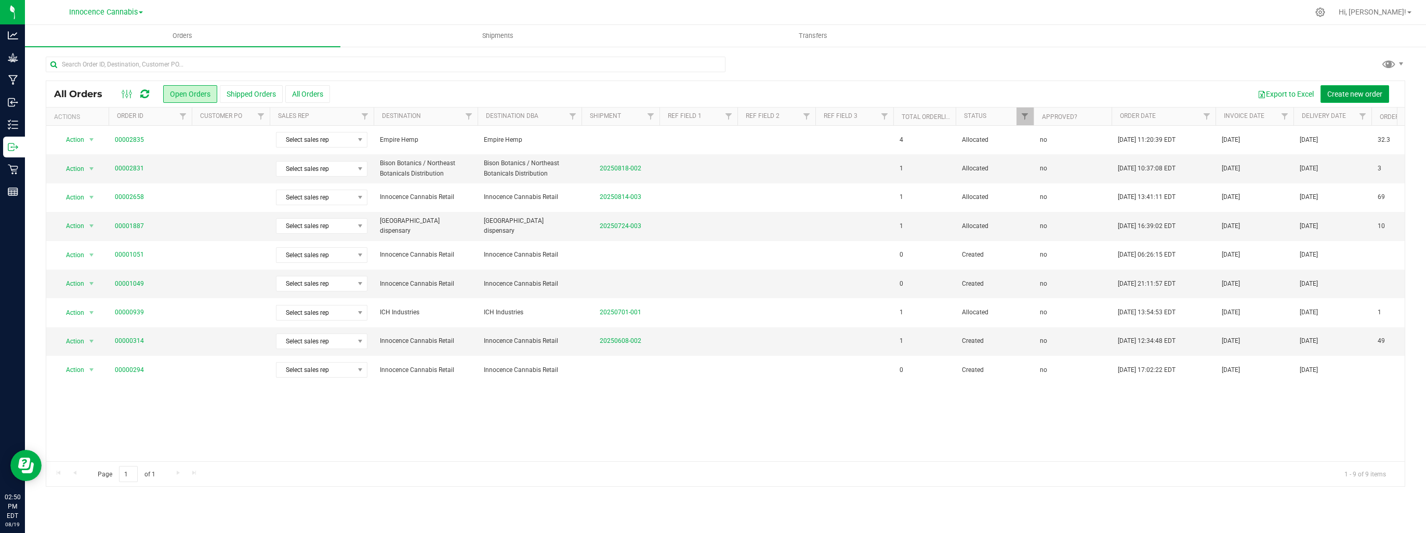
click at [1340, 97] on span "Create new order" at bounding box center [1354, 94] width 55 height 8
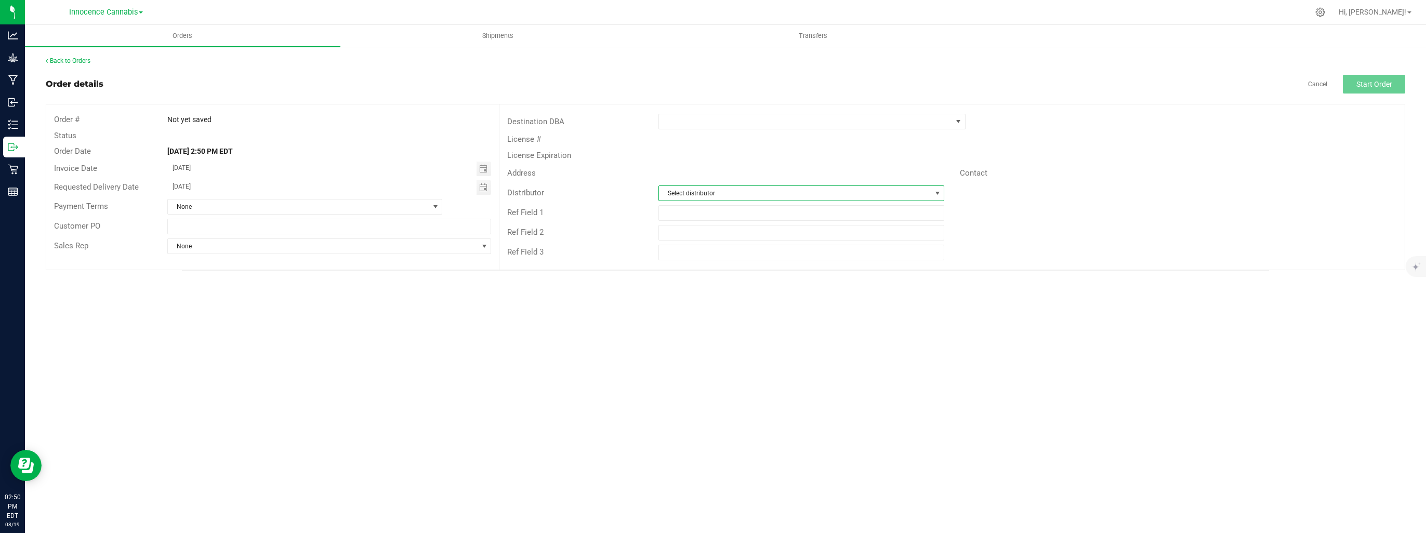
click at [821, 193] on span "Select distributor" at bounding box center [795, 193] width 272 height 15
click at [725, 269] on li "Innocence Cannabis" at bounding box center [800, 272] width 285 height 18
click at [687, 120] on span at bounding box center [805, 121] width 293 height 15
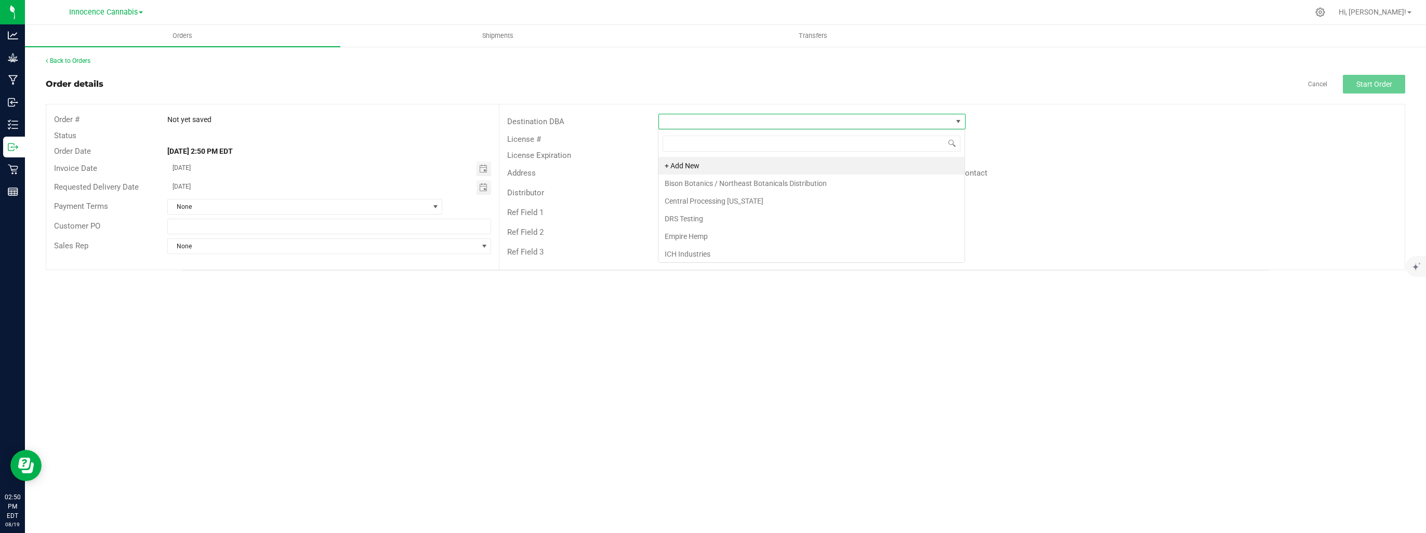
scroll to position [15, 308]
click at [692, 184] on li "Bison Botanics / Northeast Botanicals Distribution" at bounding box center [811, 184] width 306 height 18
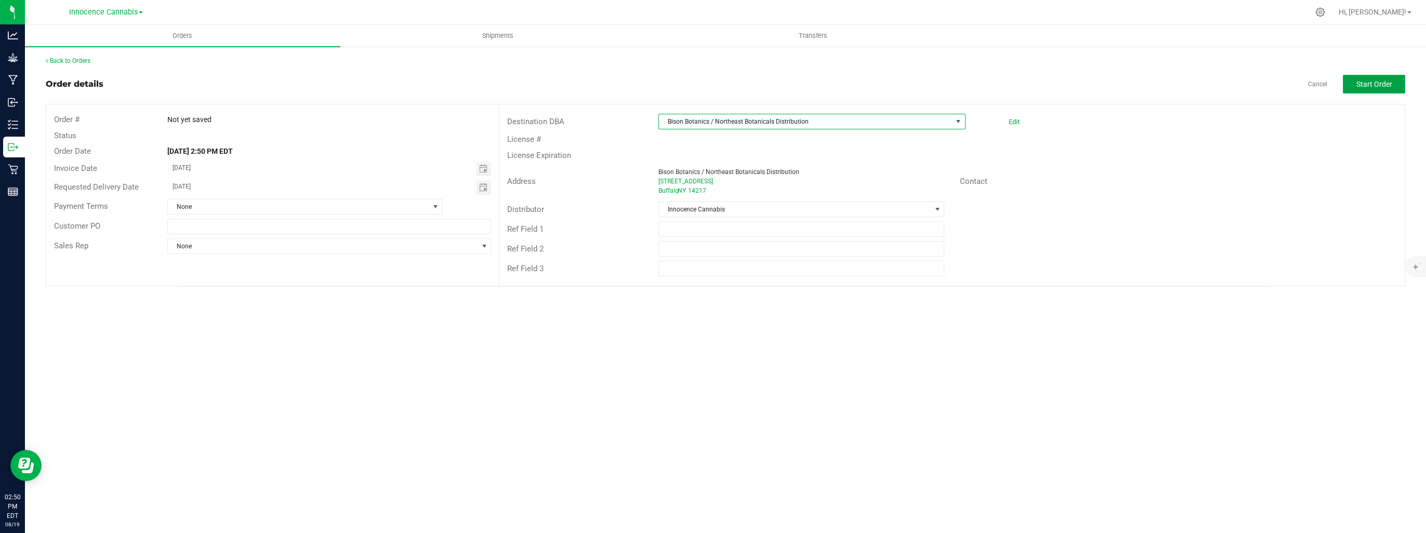
click at [1372, 82] on span "Start Order" at bounding box center [1374, 84] width 36 height 8
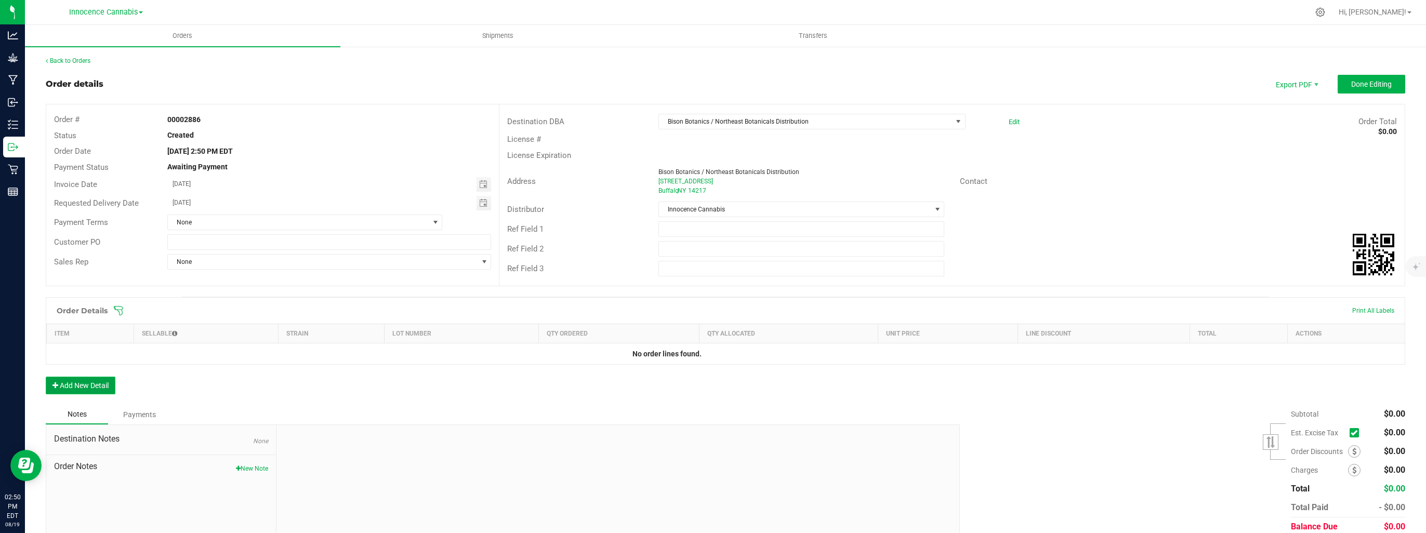
click at [76, 388] on button "Add New Detail" at bounding box center [81, 386] width 70 height 18
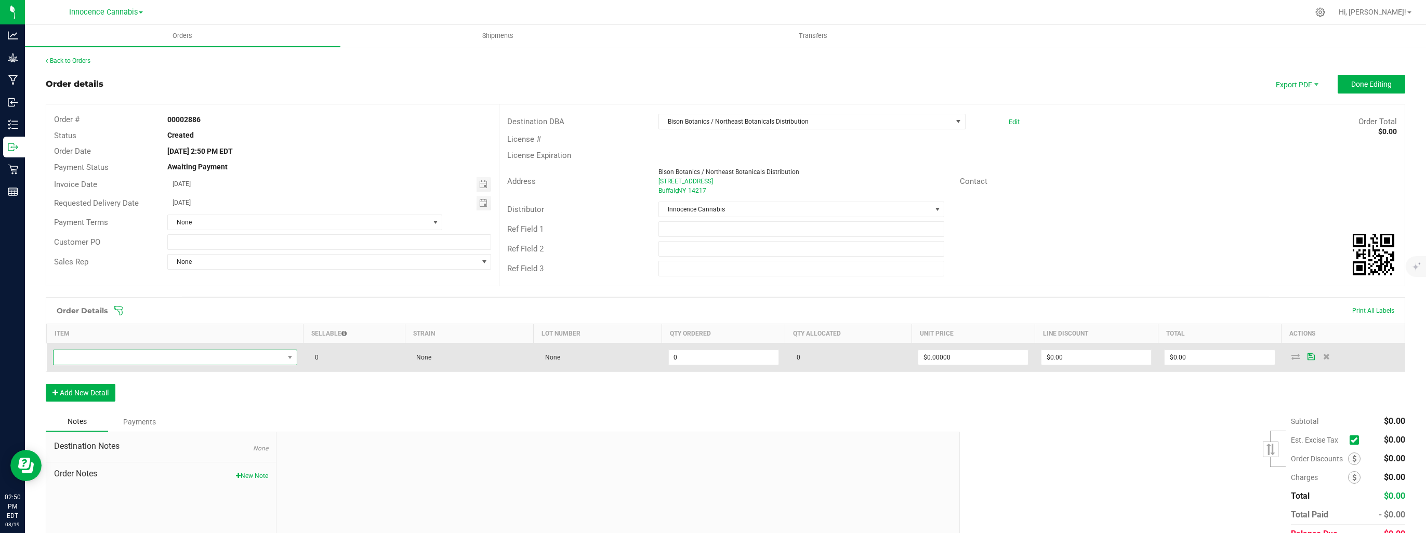
click at [150, 353] on span "NO DATA FOUND" at bounding box center [169, 357] width 230 height 15
type input "WATER"
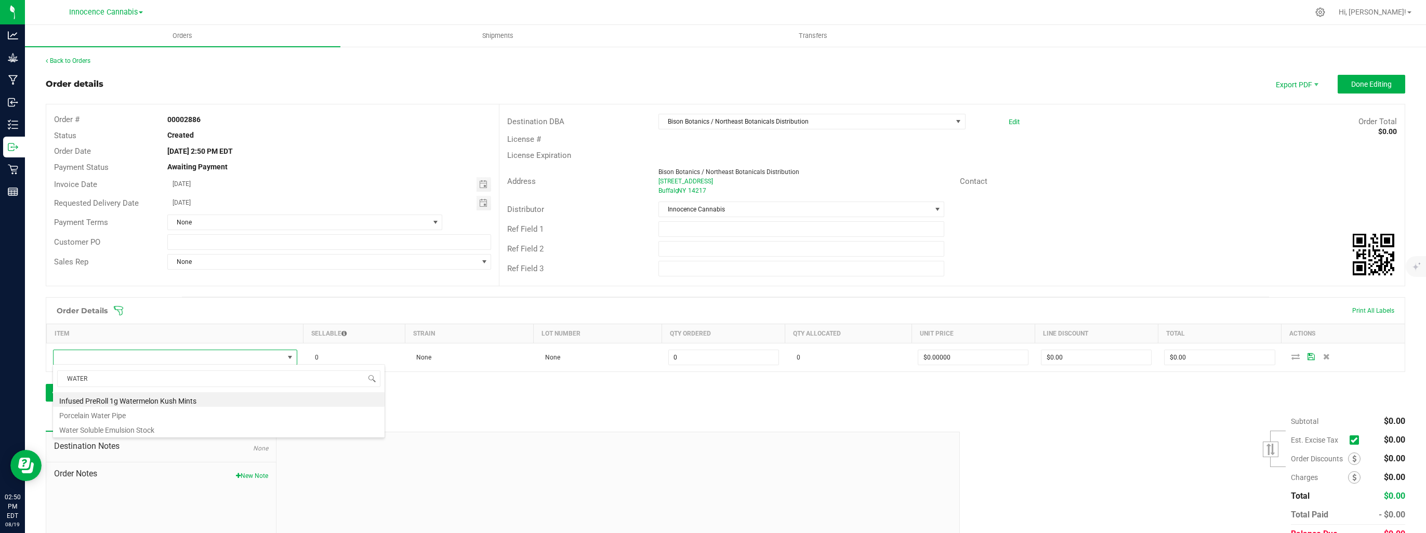
click at [132, 428] on li "Water Soluble Emulsion Stock" at bounding box center [218, 428] width 331 height 15
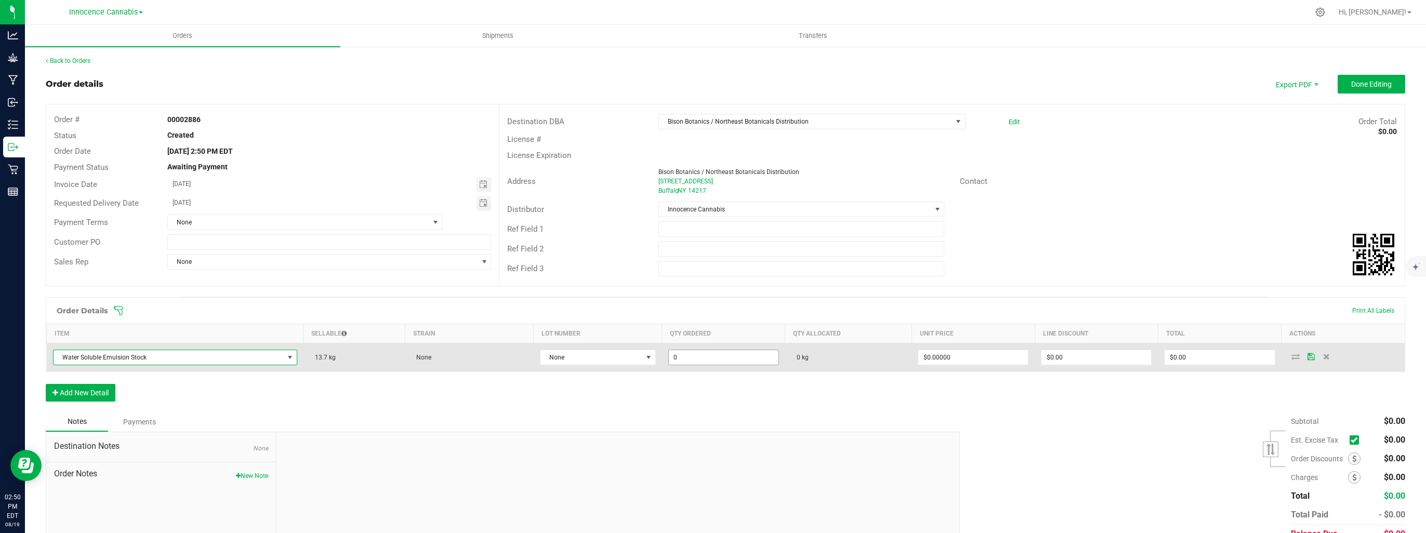
click at [699, 356] on input "0" at bounding box center [724, 357] width 110 height 15
type input "0.5000 kg"
click at [609, 361] on span "None" at bounding box center [591, 357] width 102 height 15
click at [595, 358] on span "None" at bounding box center [591, 357] width 102 height 15
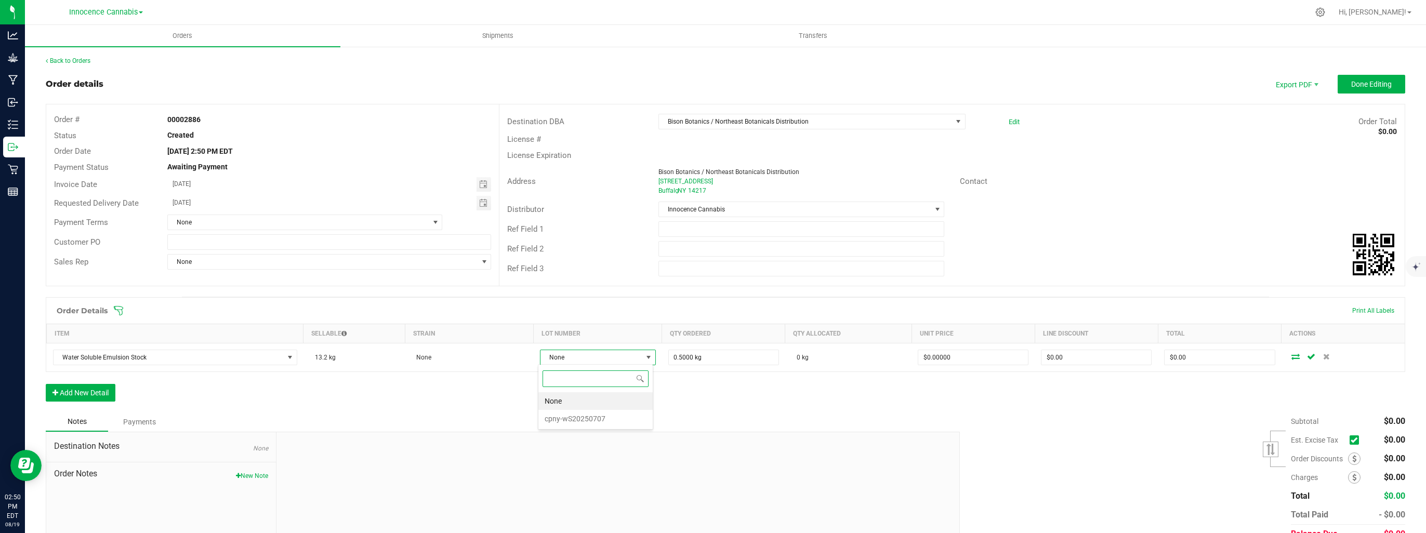
click at [599, 413] on li "cpny-wS20250707" at bounding box center [595, 419] width 114 height 18
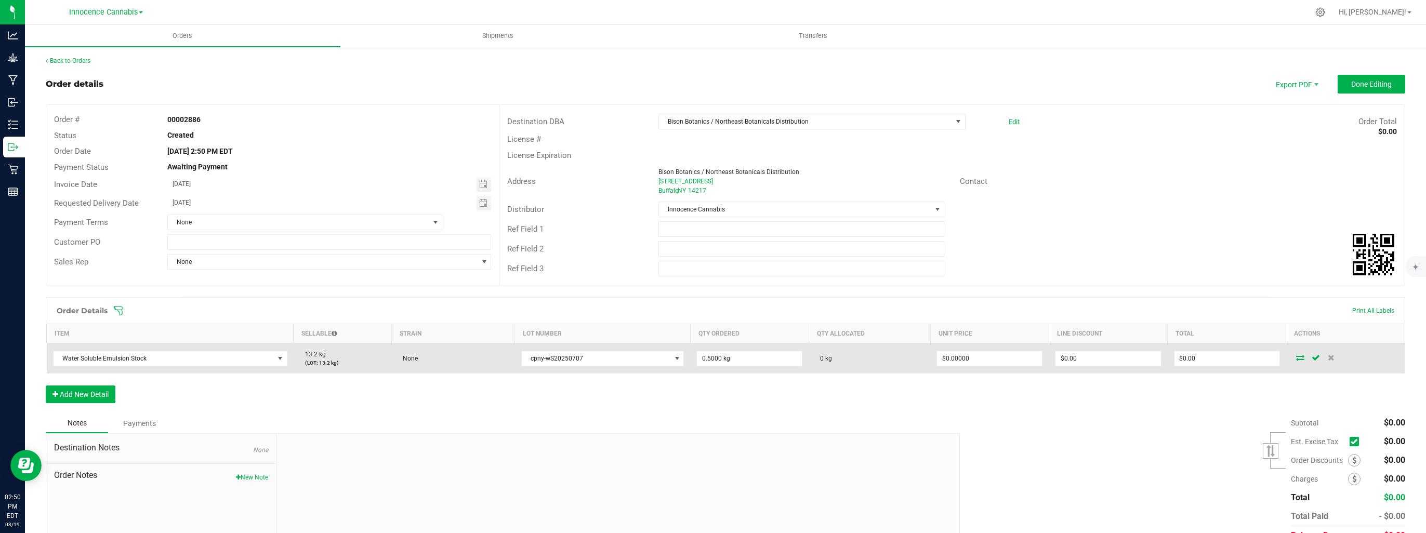
click at [1296, 356] on icon at bounding box center [1300, 357] width 8 height 6
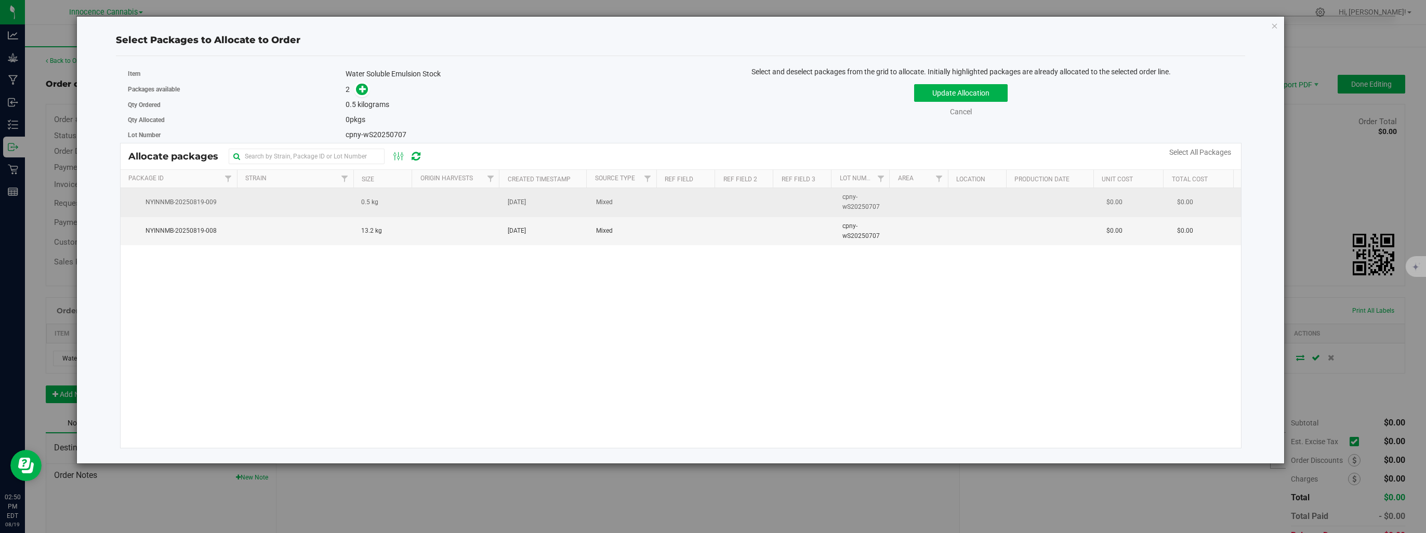
click at [504, 203] on td "[DATE]" at bounding box center [545, 202] width 88 height 29
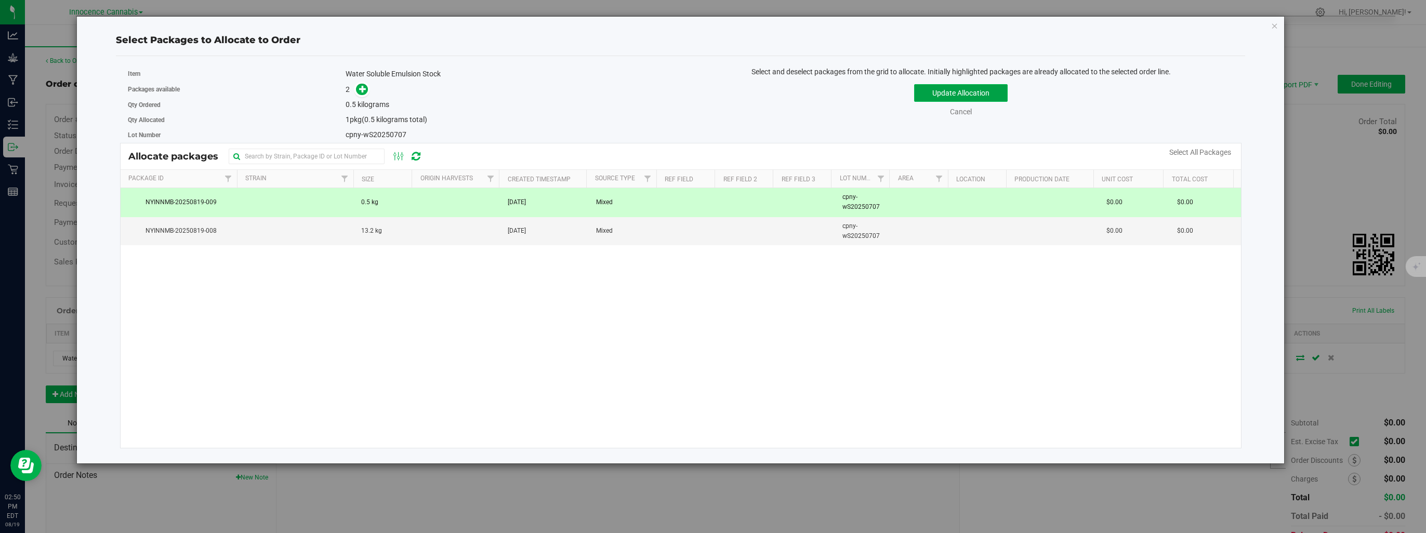
click at [939, 95] on button "Update Allocation" at bounding box center [961, 93] width 94 height 18
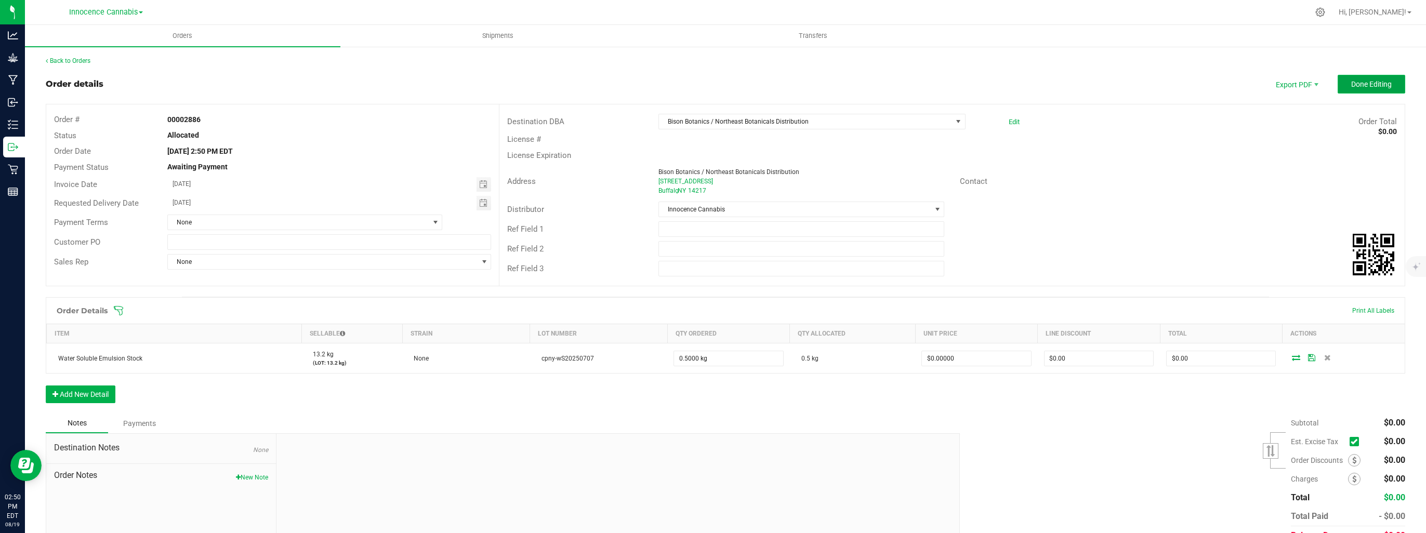
click at [1351, 85] on span "Done Editing" at bounding box center [1371, 84] width 41 height 8
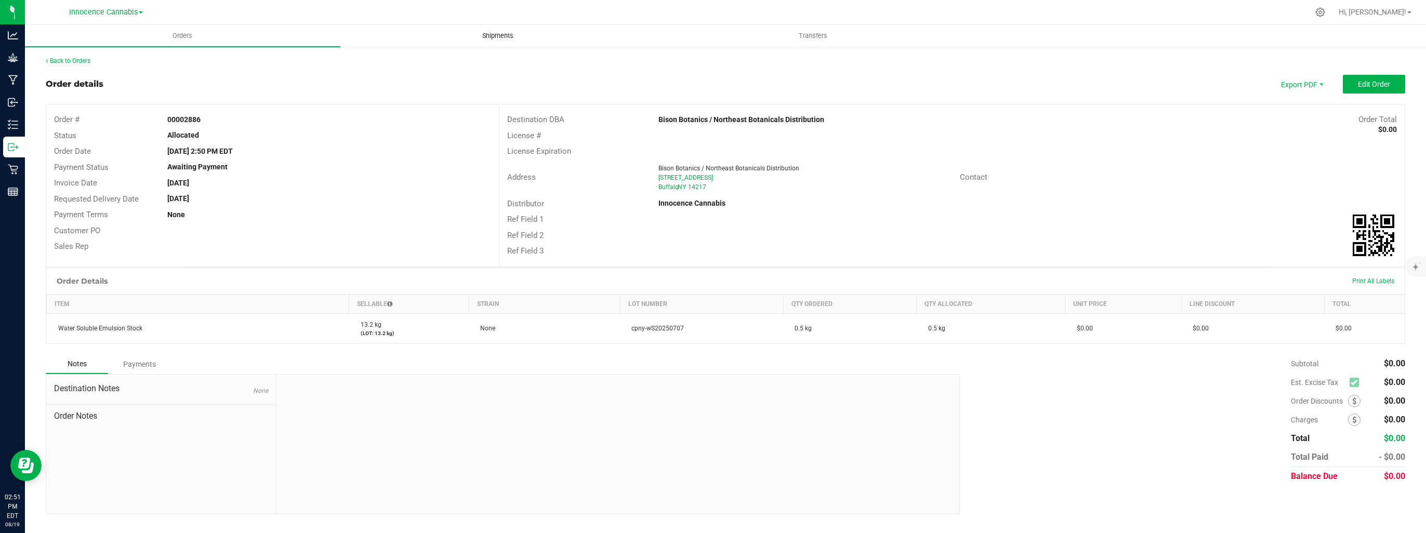
click at [476, 36] on span "Shipments" at bounding box center [497, 35] width 59 height 9
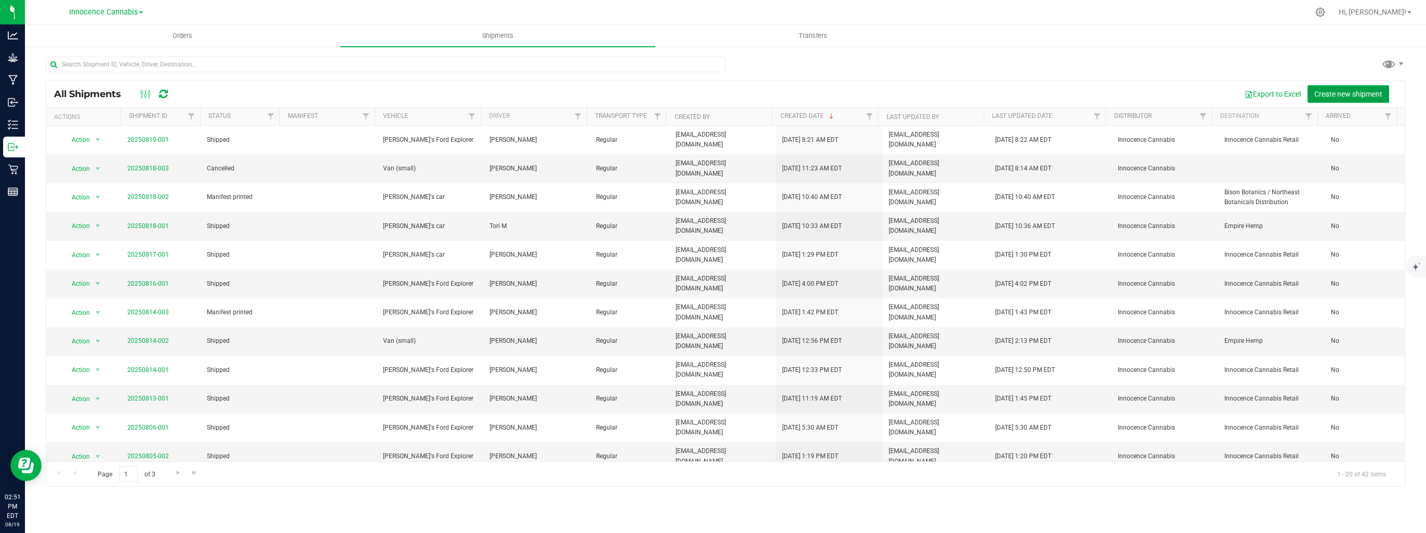
click at [1363, 96] on span "Create new shipment" at bounding box center [1348, 94] width 68 height 8
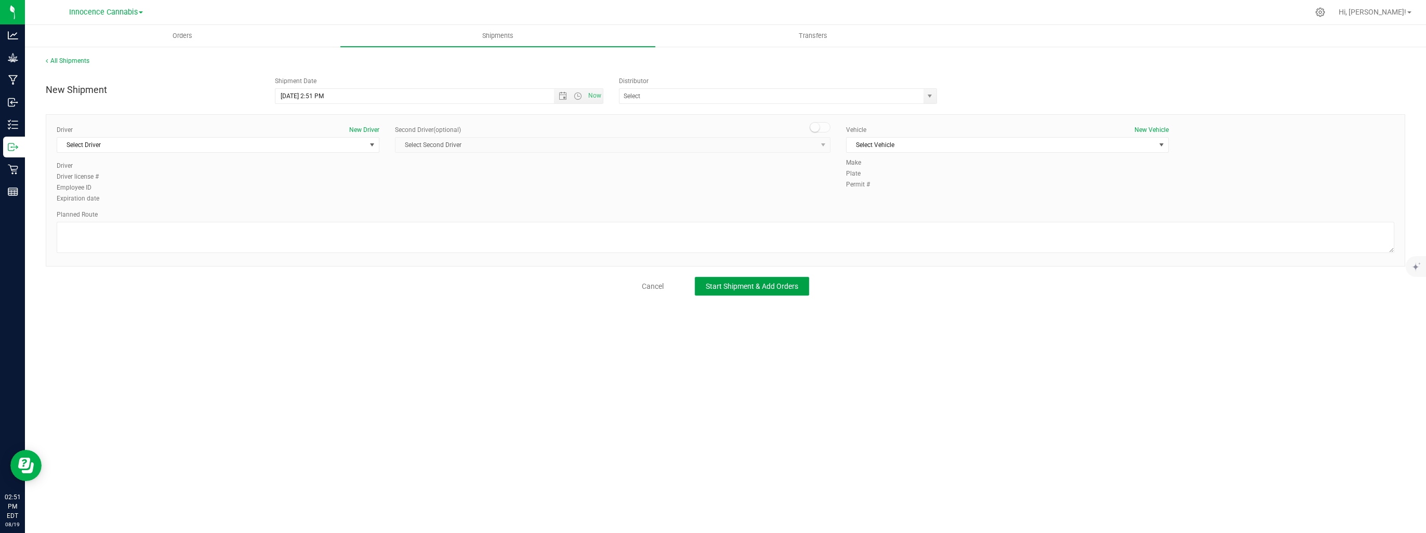
click at [786, 287] on span "Start Shipment & Add Orders" at bounding box center [752, 286] width 92 height 8
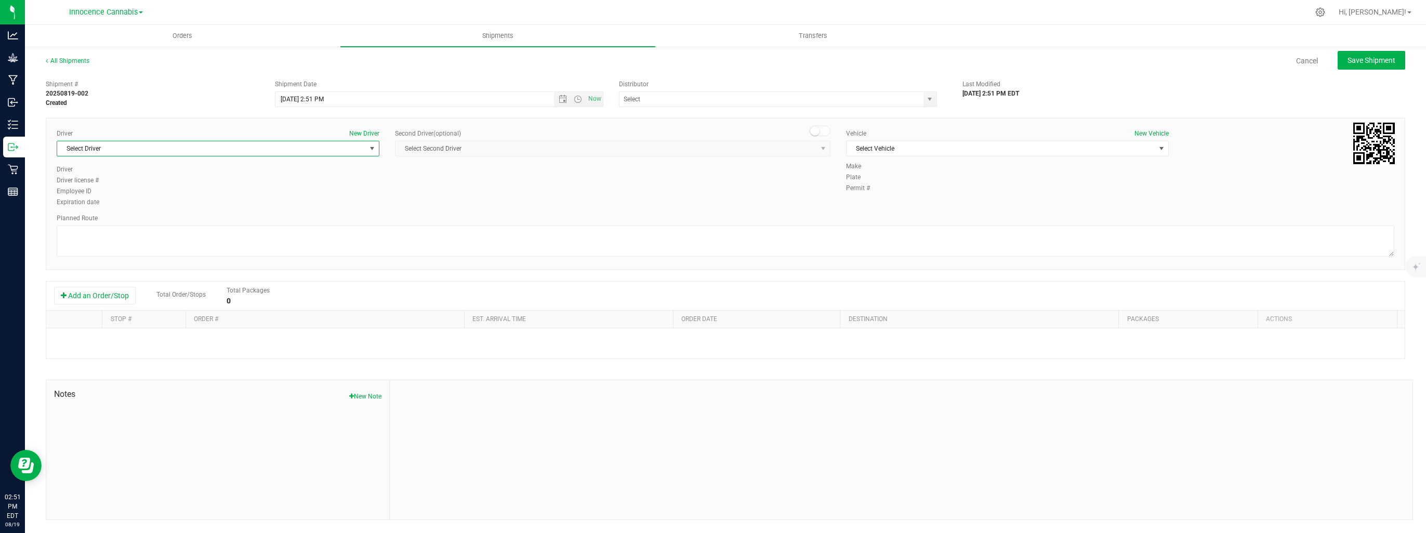
click at [371, 147] on span "select" at bounding box center [372, 148] width 8 height 8
click at [102, 272] on li "[PERSON_NAME]" at bounding box center [218, 269] width 322 height 16
click at [896, 151] on span "Select Vehicle" at bounding box center [1000, 148] width 309 height 15
click at [881, 178] on li "[PERSON_NAME]'s car" at bounding box center [1007, 182] width 322 height 16
click at [90, 296] on button "Add an Order/Stop" at bounding box center [95, 296] width 82 height 18
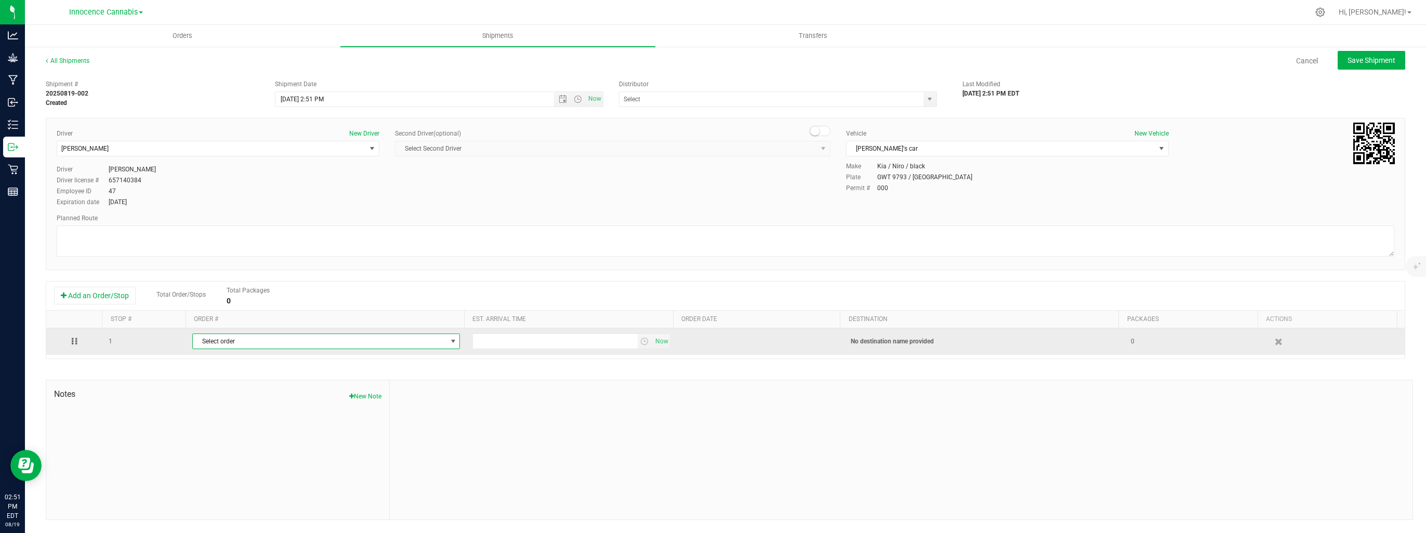
click at [216, 343] on span "Select order" at bounding box center [320, 341] width 254 height 15
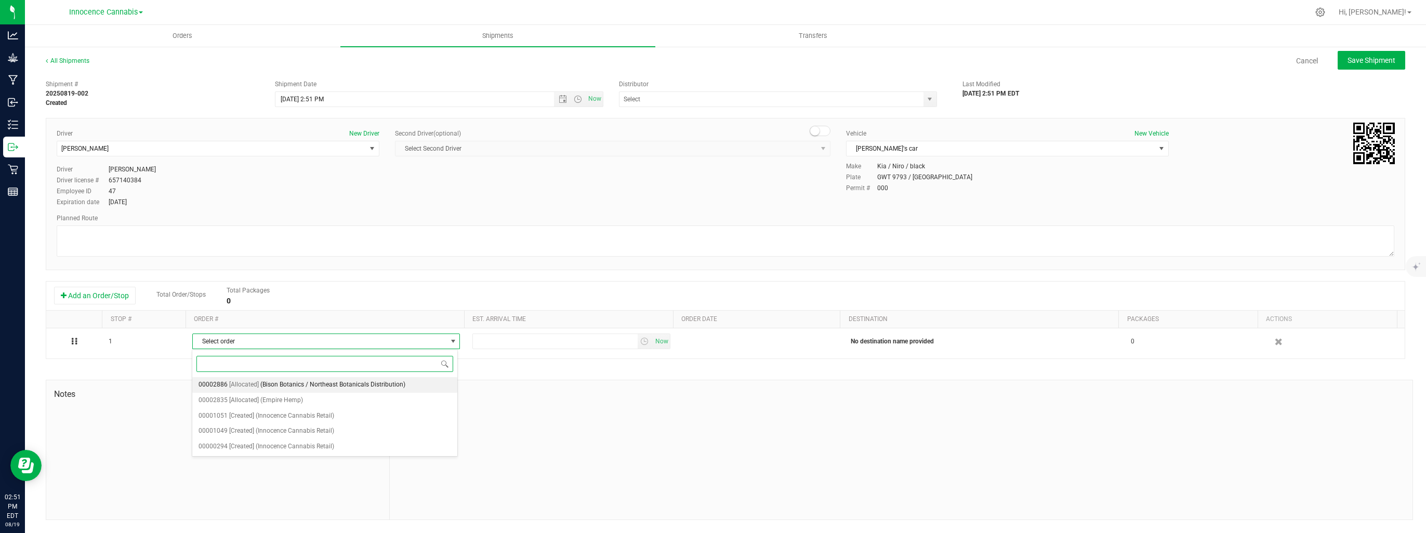
click at [223, 383] on span "00002886" at bounding box center [212, 385] width 29 height 14
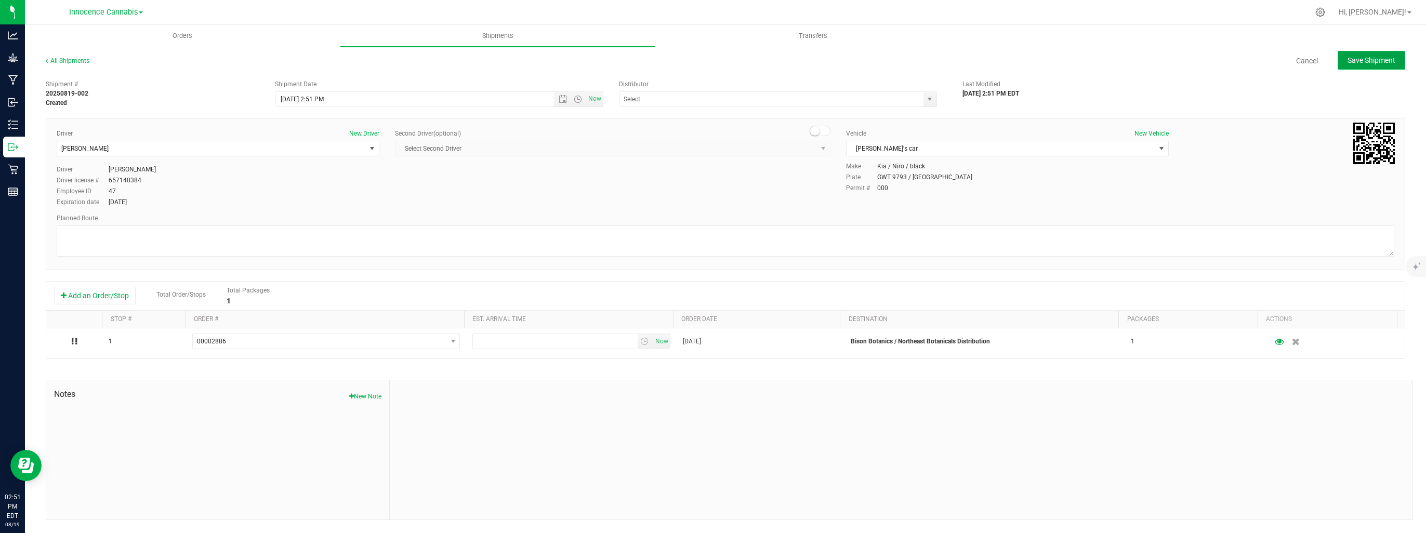
click at [1385, 57] on span "Save Shipment" at bounding box center [1371, 60] width 48 height 8
click at [596, 97] on span "Now" at bounding box center [595, 98] width 18 height 15
click at [1390, 53] on button "Save Shipment" at bounding box center [1371, 60] width 68 height 19
type input "[DATE] 6:51 PM"
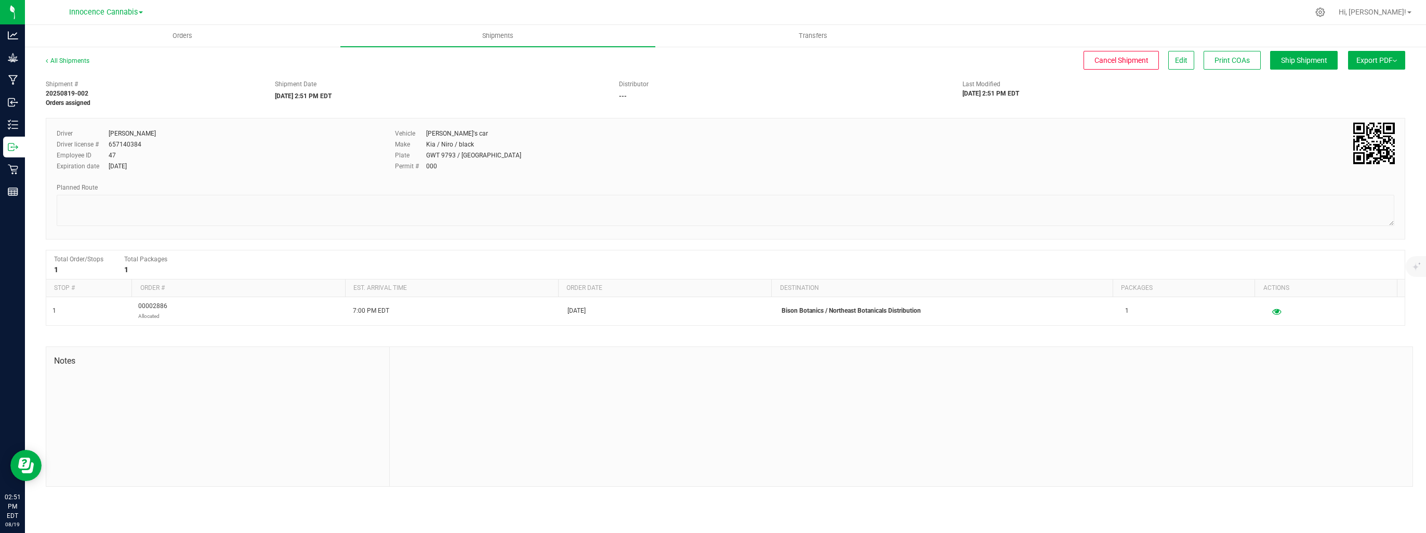
click at [1369, 63] on button "Export PDF" at bounding box center [1376, 60] width 57 height 19
click at [1340, 114] on span "NY Manifest" at bounding box center [1345, 114] width 34 height 7
click at [1284, 61] on span "Ship Shipment" at bounding box center [1304, 60] width 46 height 8
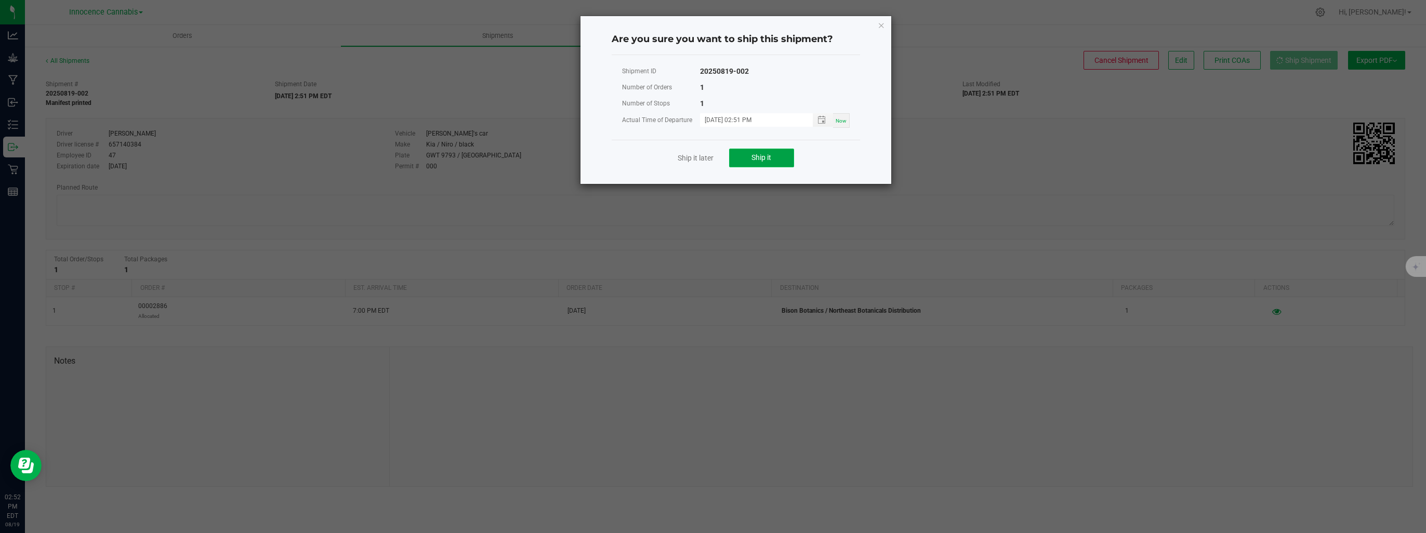
click at [784, 153] on button "Ship it" at bounding box center [761, 158] width 65 height 19
